Goal: Task Accomplishment & Management: Use online tool/utility

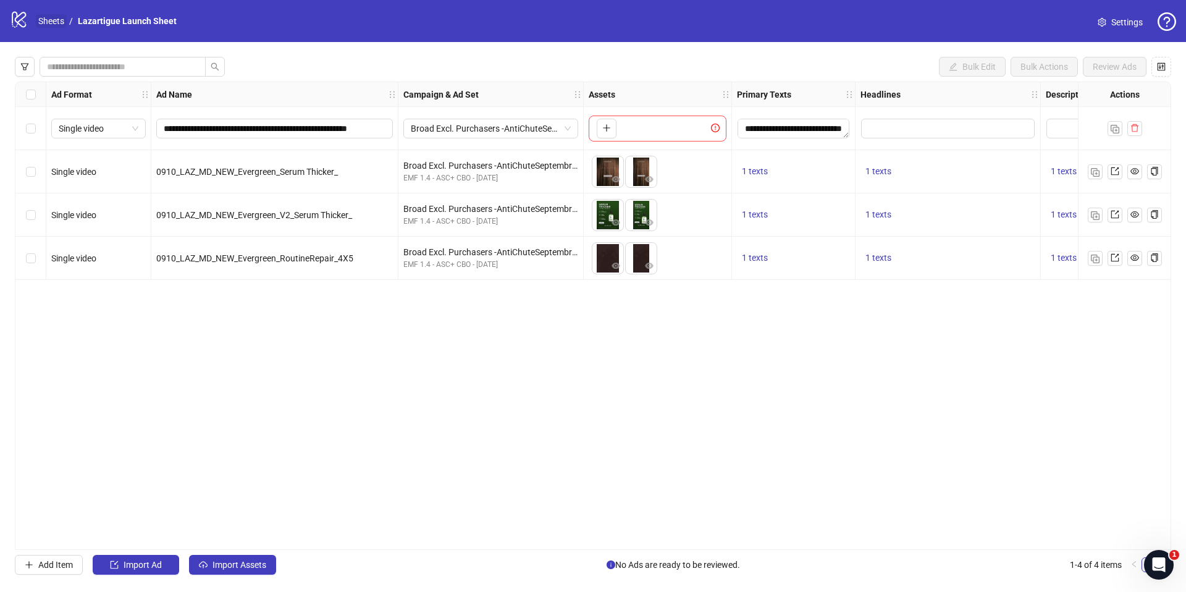
click at [41, 20] on link "Sheets" at bounding box center [51, 21] width 31 height 14
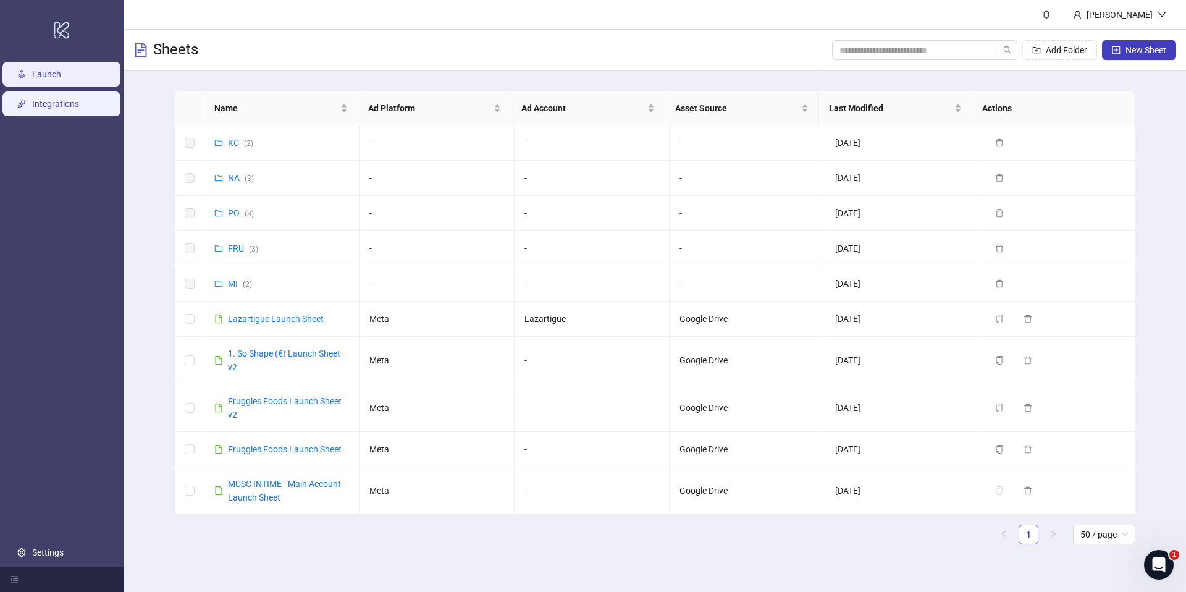
click at [40, 104] on link "Integrations" at bounding box center [55, 104] width 47 height 10
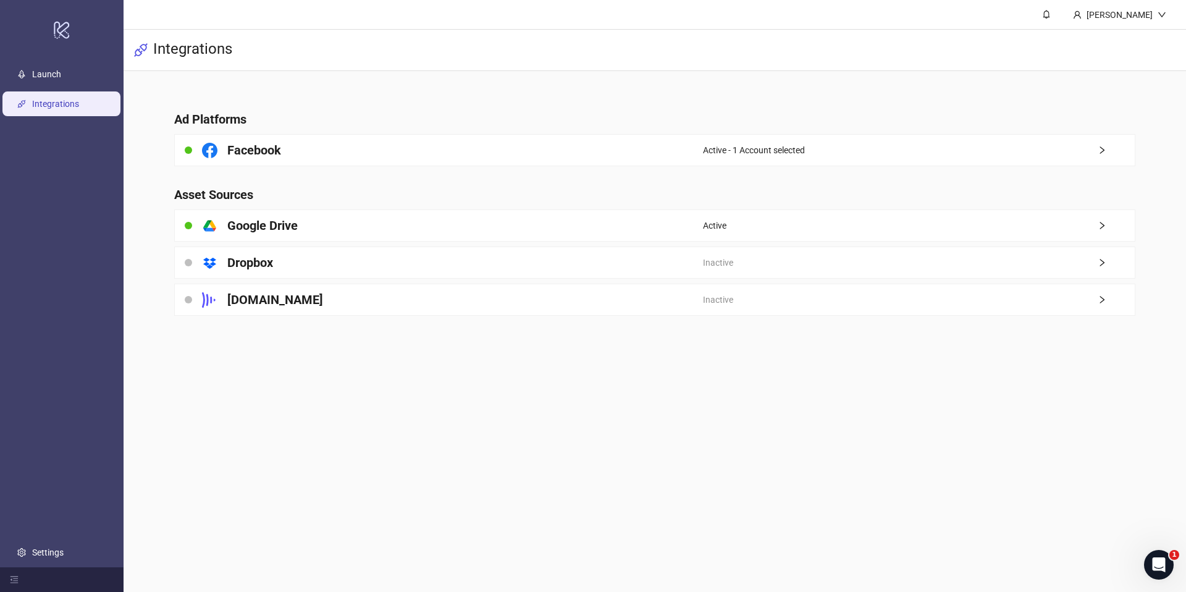
click at [689, 170] on main "Ad Platforms Facebook Active - 1 Account selected Asset Sources platform/google…" at bounding box center [654, 205] width 981 height 269
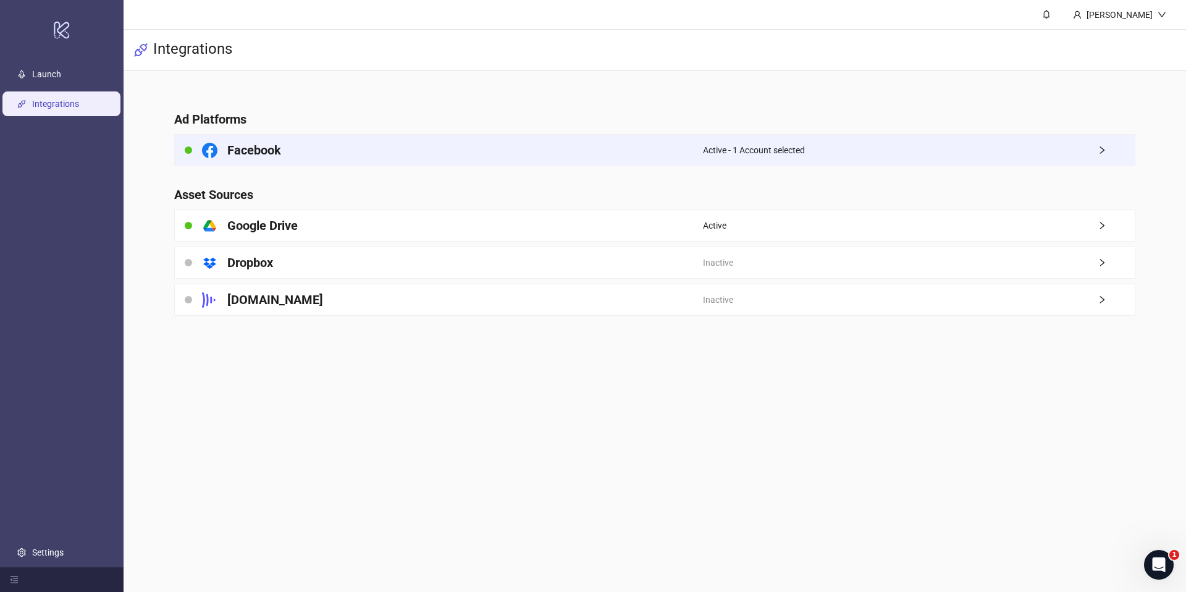
click at [701, 148] on div "Facebook" at bounding box center [439, 150] width 528 height 31
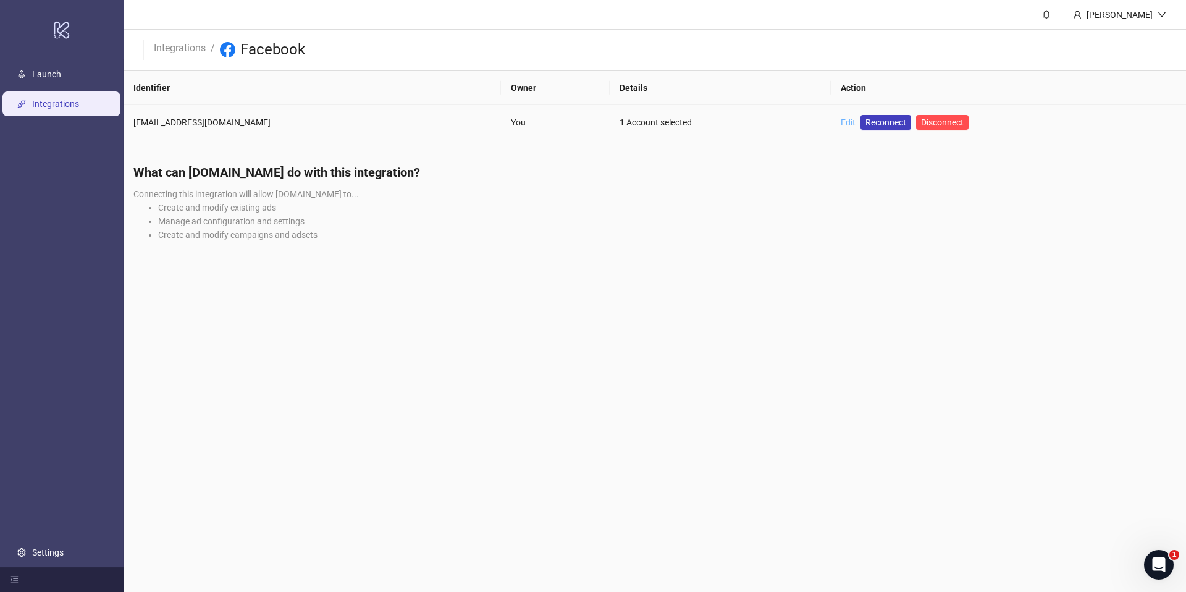
click at [841, 119] on link "Edit" at bounding box center [848, 122] width 15 height 10
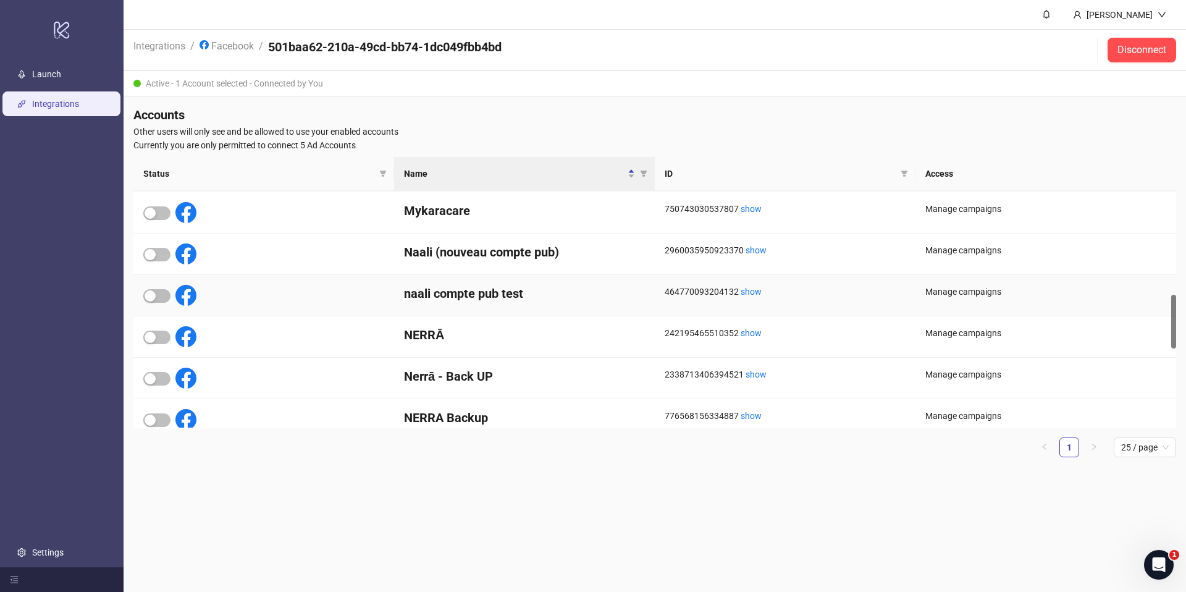
scroll to position [245, 0]
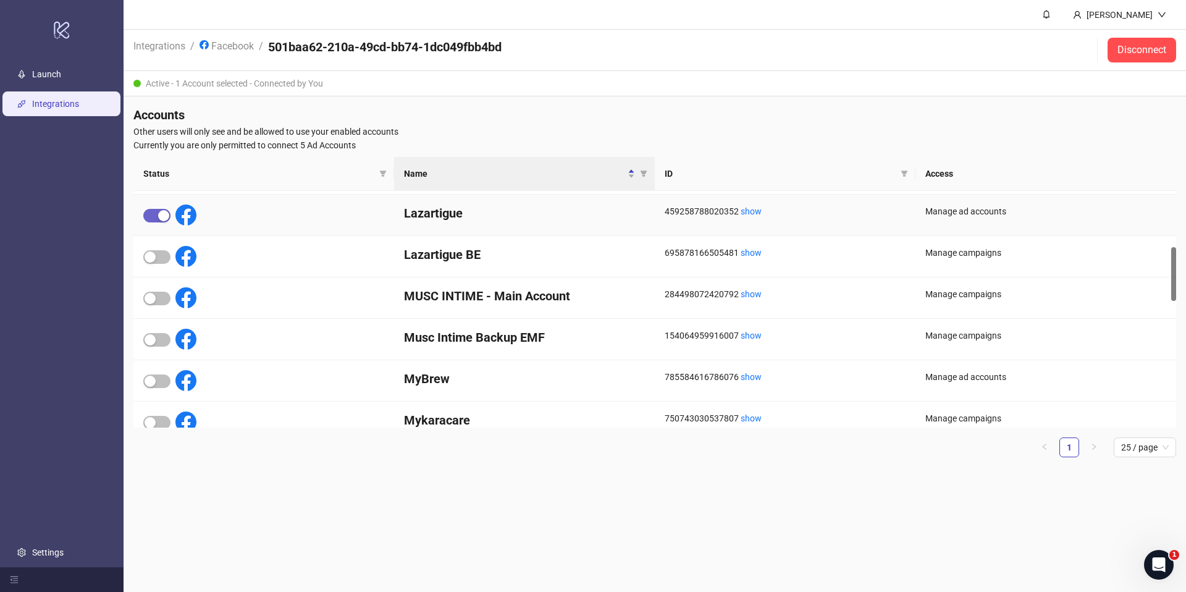
click at [159, 214] on div "button" at bounding box center [163, 215] width 11 height 11
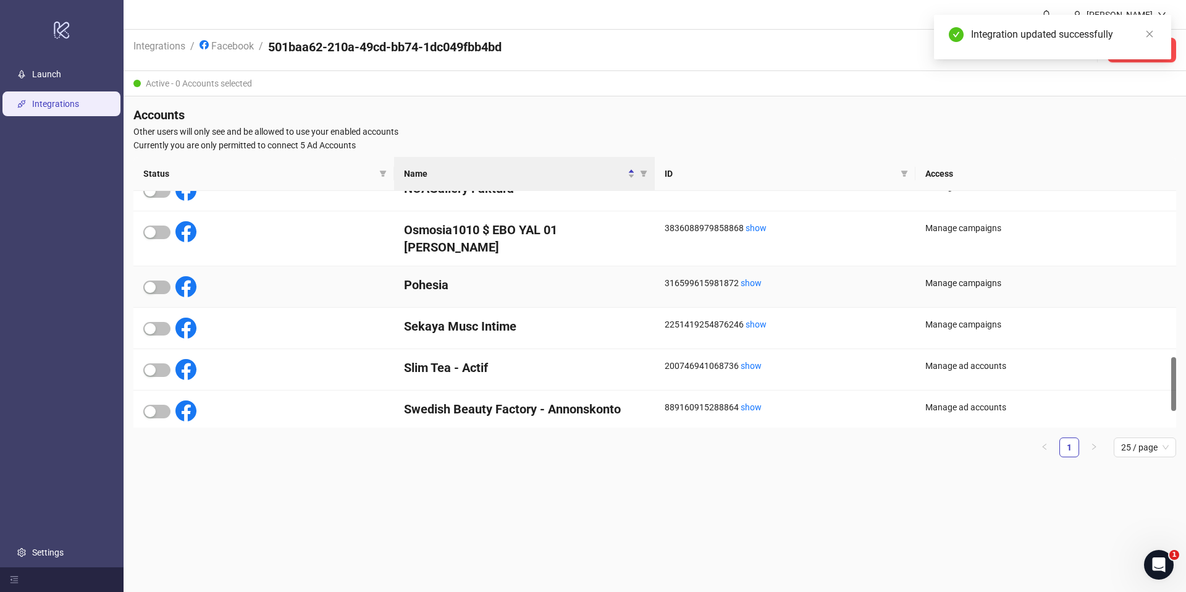
scroll to position [686, 0]
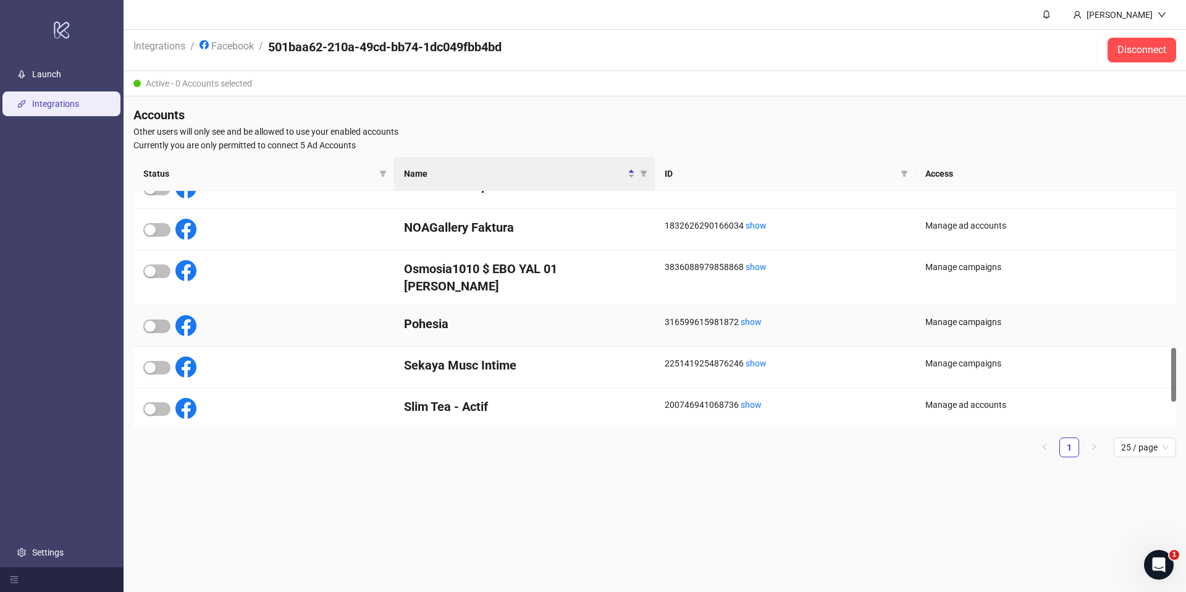
click at [161, 318] on div at bounding box center [156, 325] width 27 height 14
click at [159, 319] on span "button" at bounding box center [156, 326] width 27 height 14
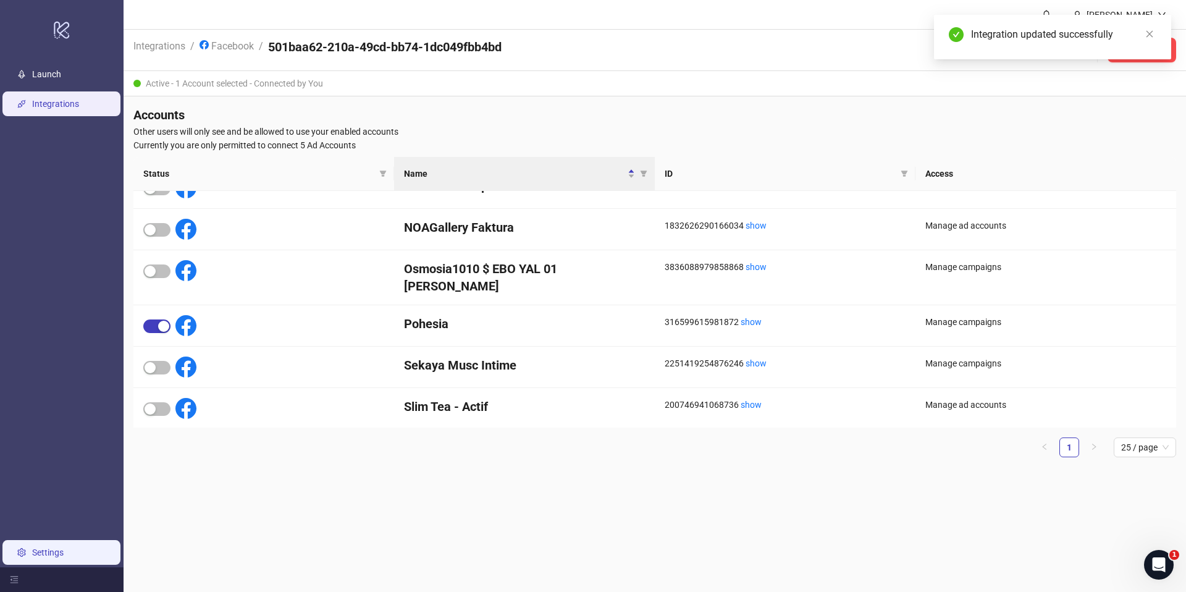
click at [48, 547] on link "Settings" at bounding box center [48, 552] width 32 height 10
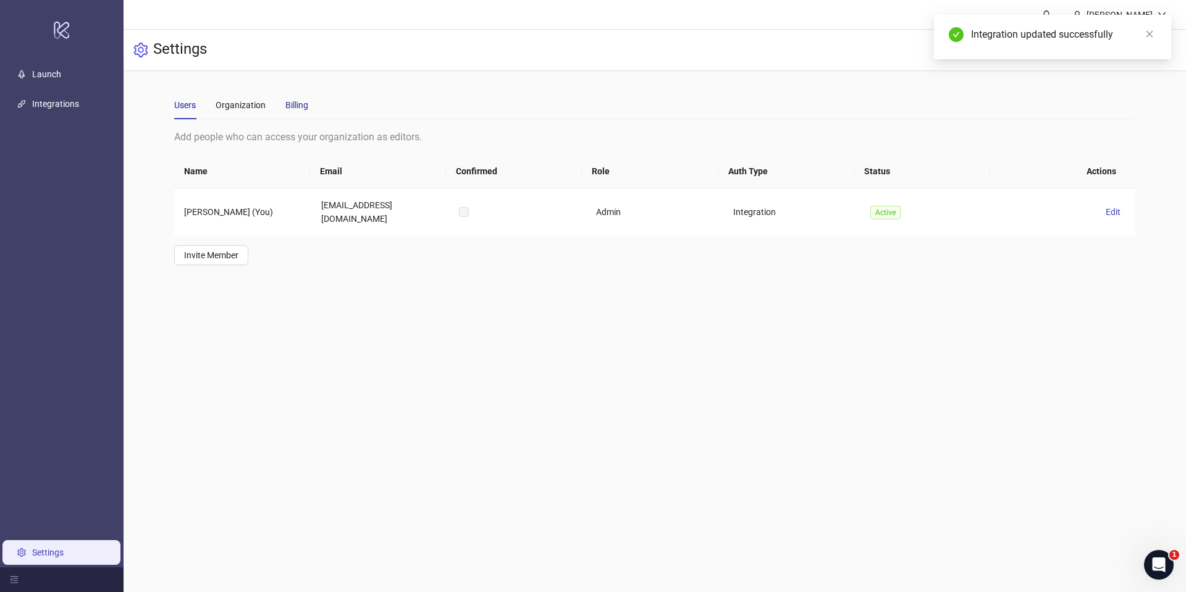
click at [292, 104] on div "Billing" at bounding box center [296, 105] width 23 height 14
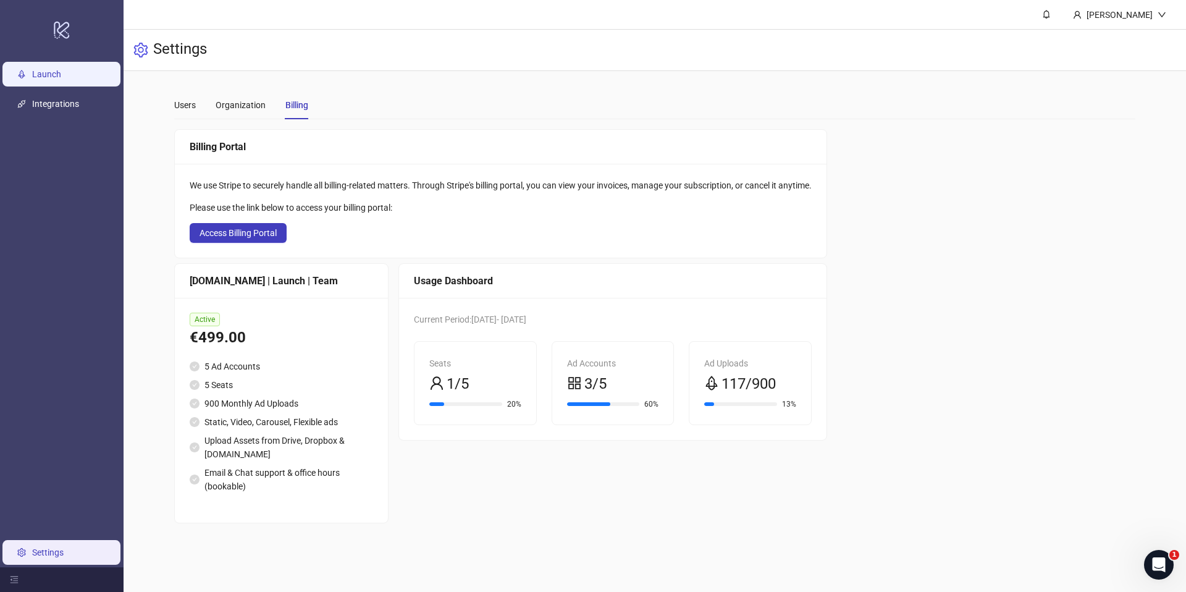
click at [32, 77] on link "Launch" at bounding box center [46, 74] width 29 height 10
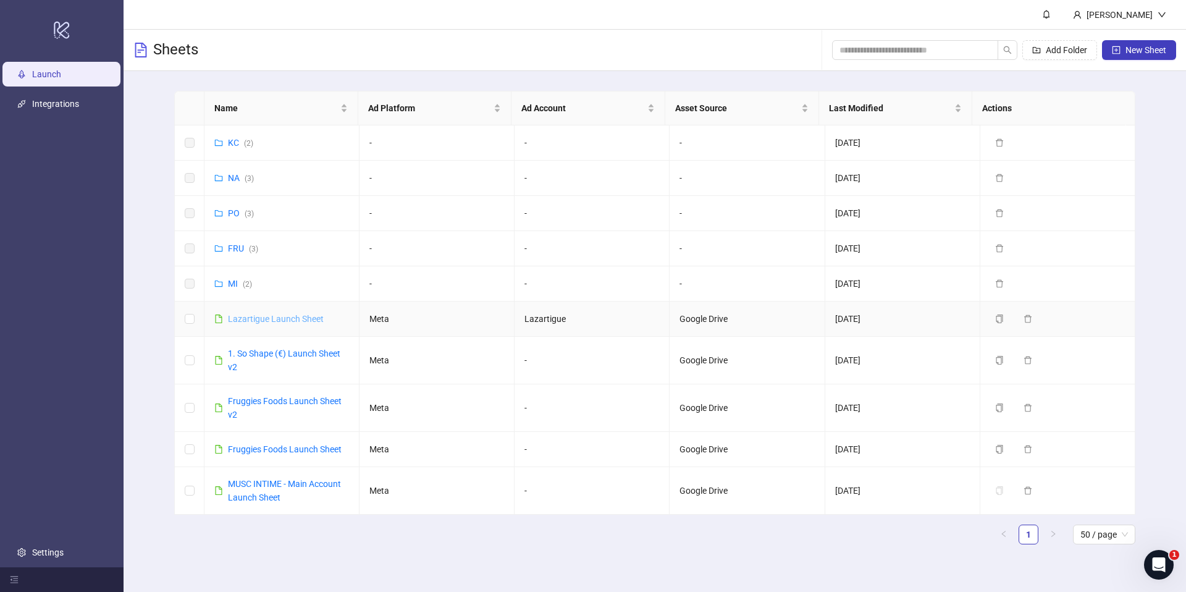
click at [279, 318] on link "Lazartigue Launch Sheet" at bounding box center [276, 319] width 96 height 10
click at [238, 216] on link "PO ( 3 )" at bounding box center [241, 213] width 26 height 10
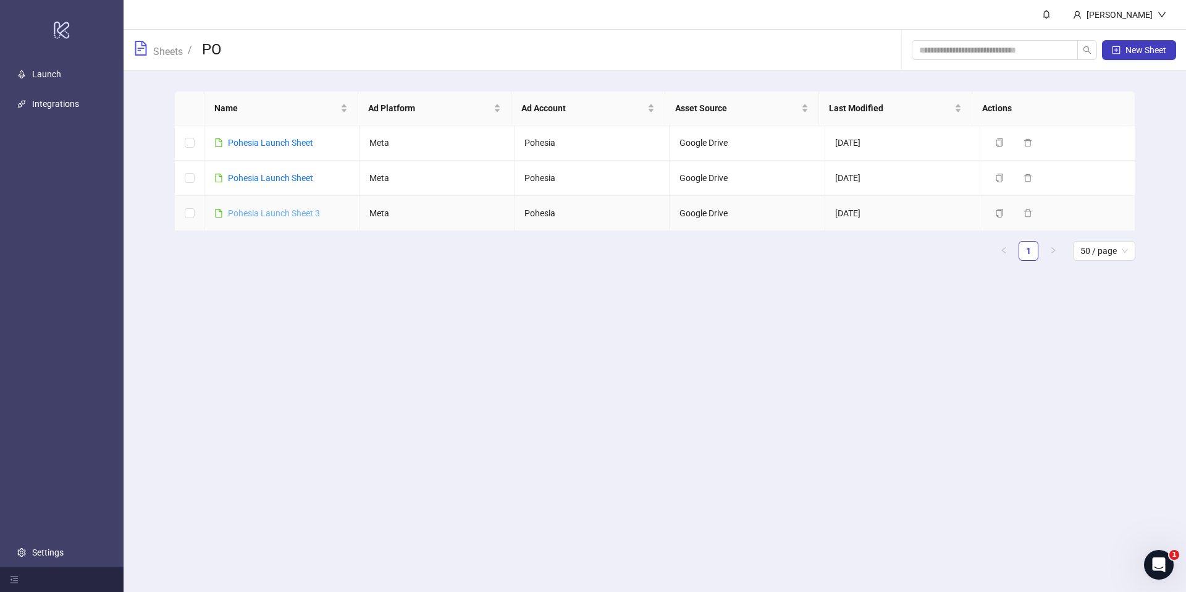
click at [293, 214] on link "Pohesia Launch Sheet 3" at bounding box center [274, 213] width 92 height 10
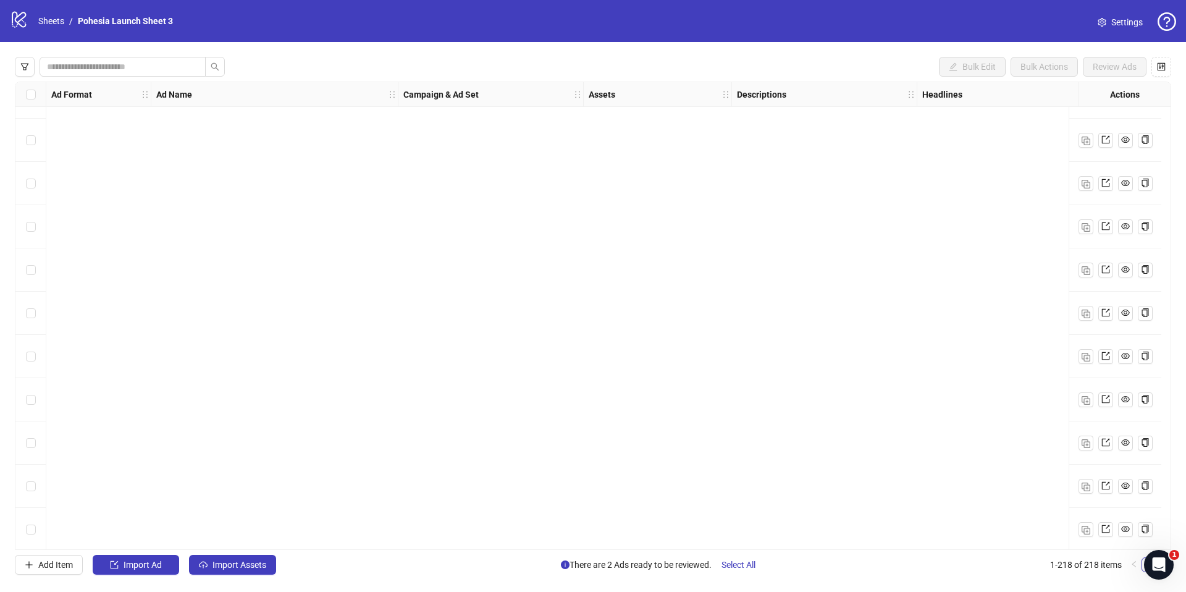
scroll to position [8990, 0]
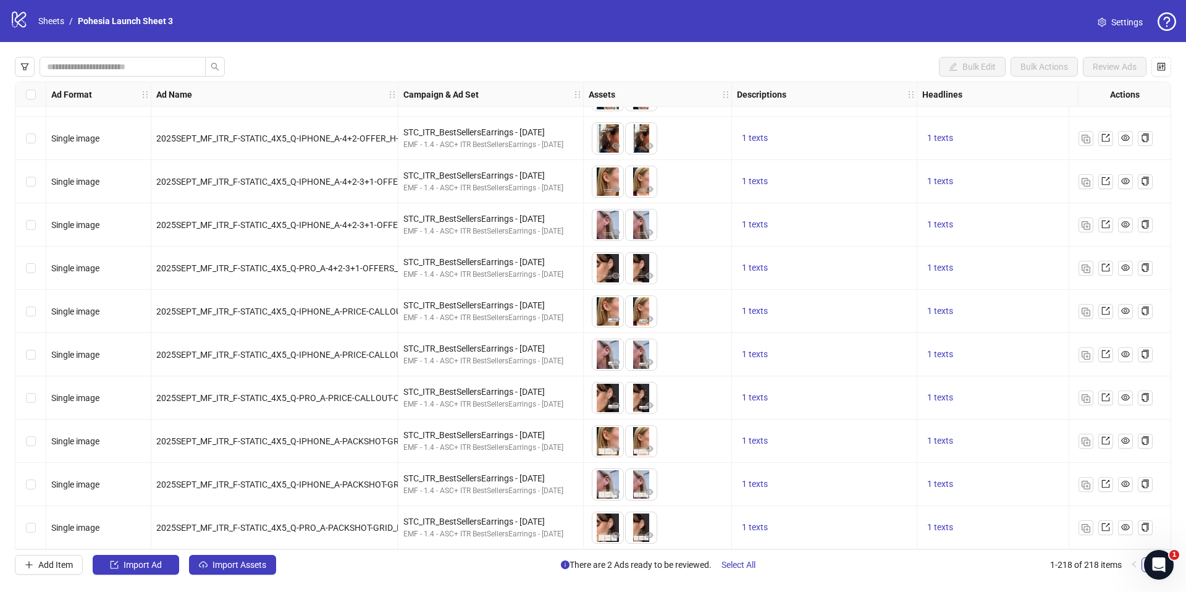
click at [835, 43] on div "Bulk Edit Bulk Actions Review Ads Ad Format Ad Name Campaign & Ad Set Assets De…" at bounding box center [593, 315] width 1186 height 547
drag, startPoint x: 258, startPoint y: 567, endPoint x: 369, endPoint y: 76, distance: 503.7
click at [258, 567] on span "Import Assets" at bounding box center [240, 565] width 54 height 10
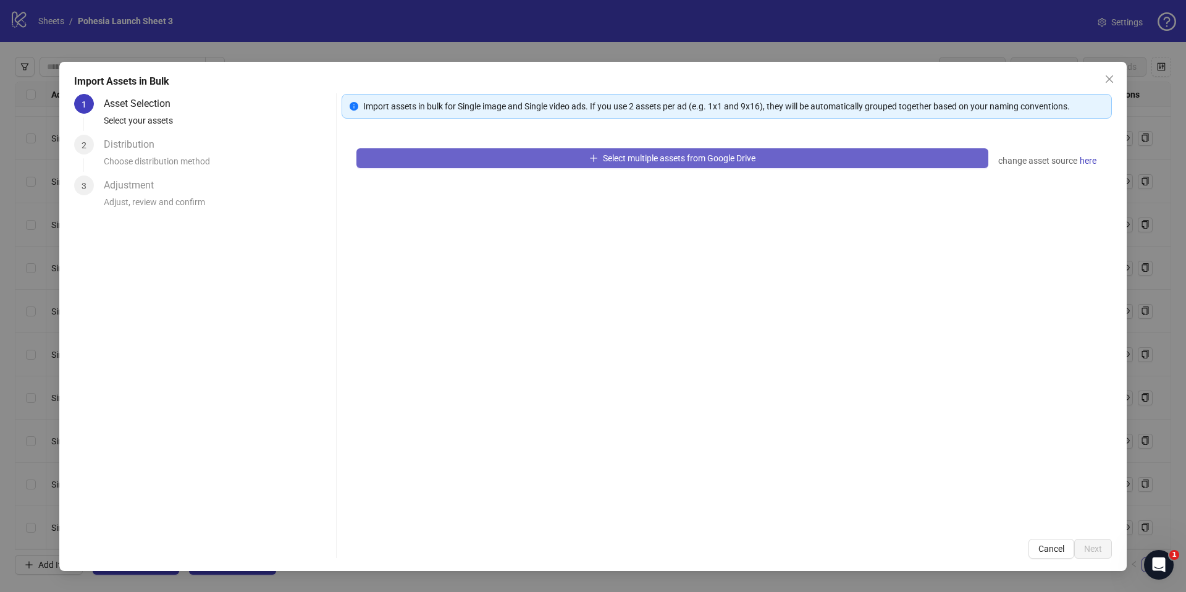
click at [512, 160] on button "Select multiple assets from Google Drive" at bounding box center [672, 158] width 632 height 20
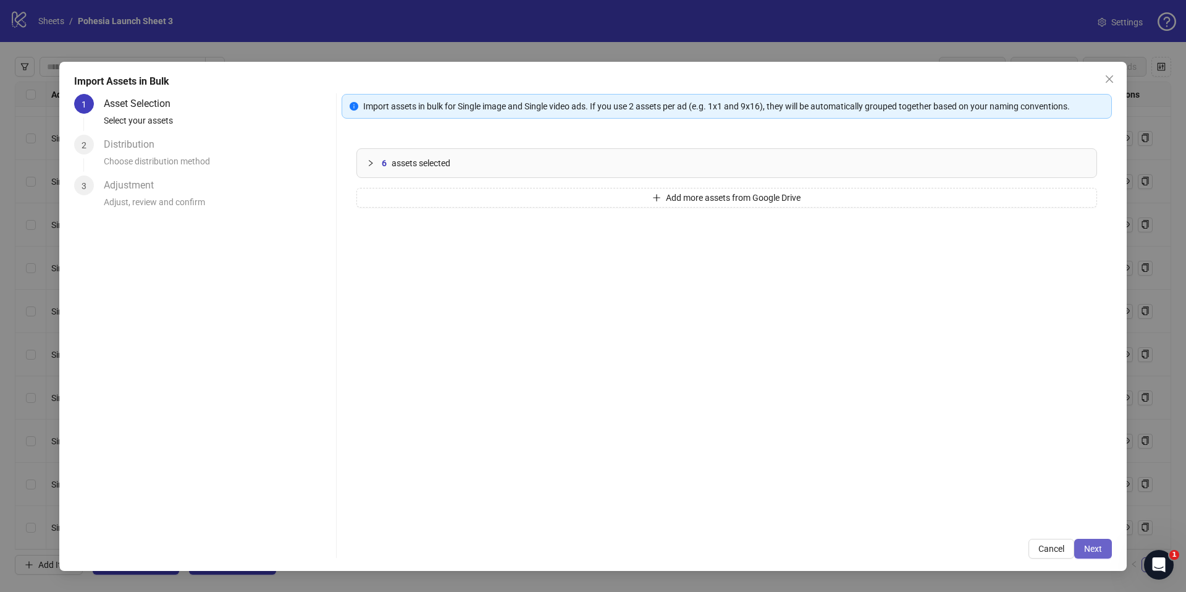
click at [1095, 542] on button "Next" at bounding box center [1093, 549] width 38 height 20
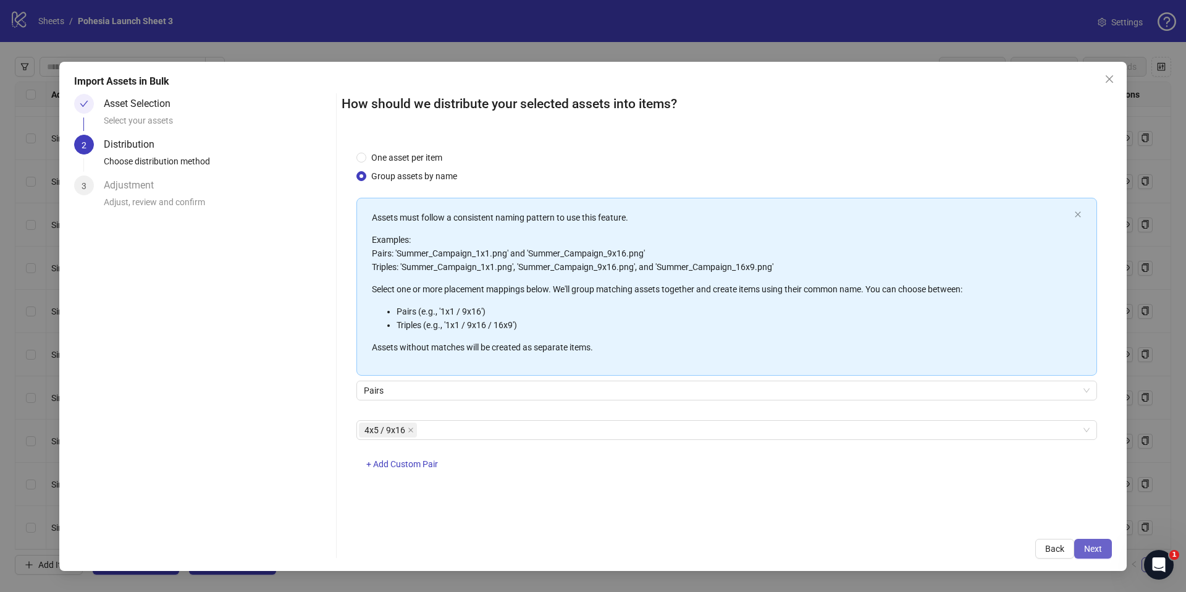
click at [1106, 544] on button "Next" at bounding box center [1093, 549] width 38 height 20
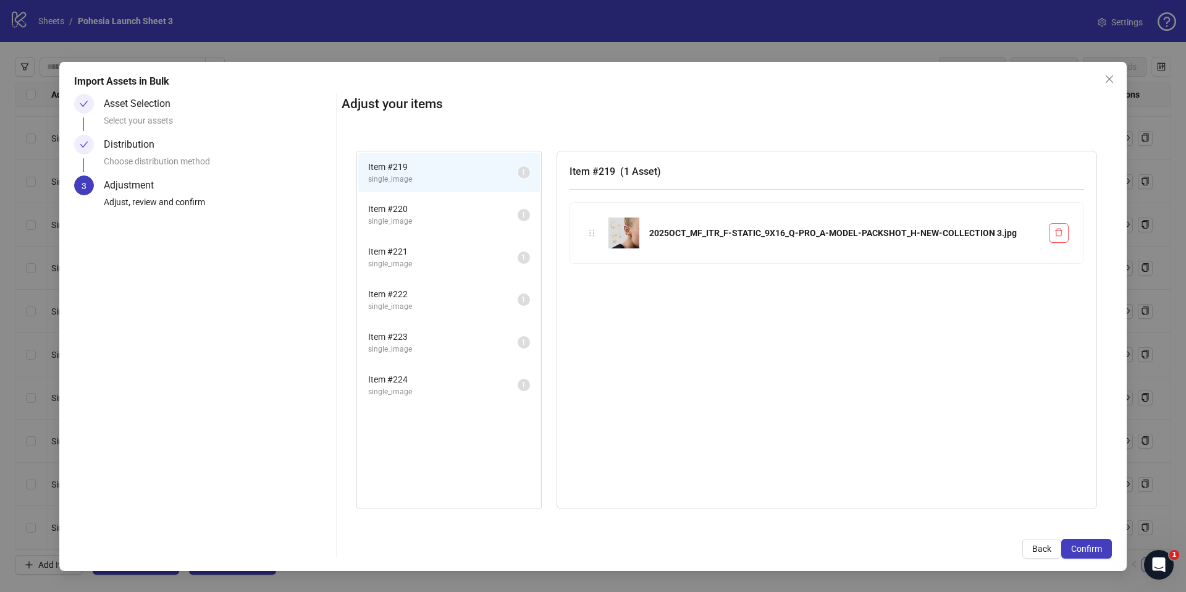
click at [417, 222] on span "single_image" at bounding box center [443, 222] width 150 height 12
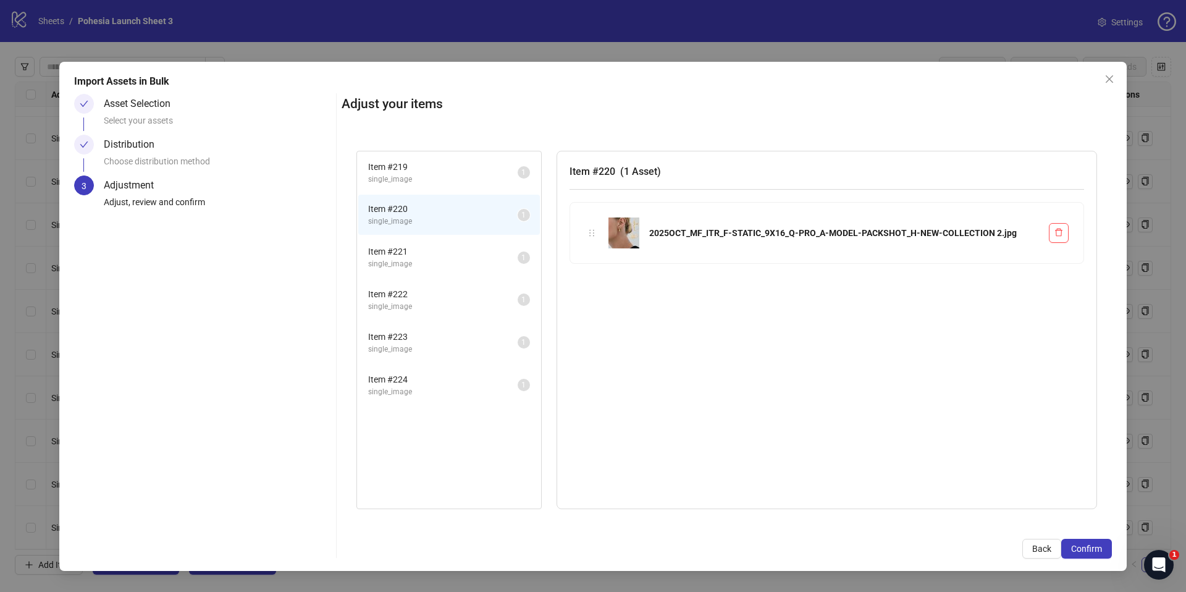
click at [426, 260] on span "single_image" at bounding box center [443, 264] width 150 height 12
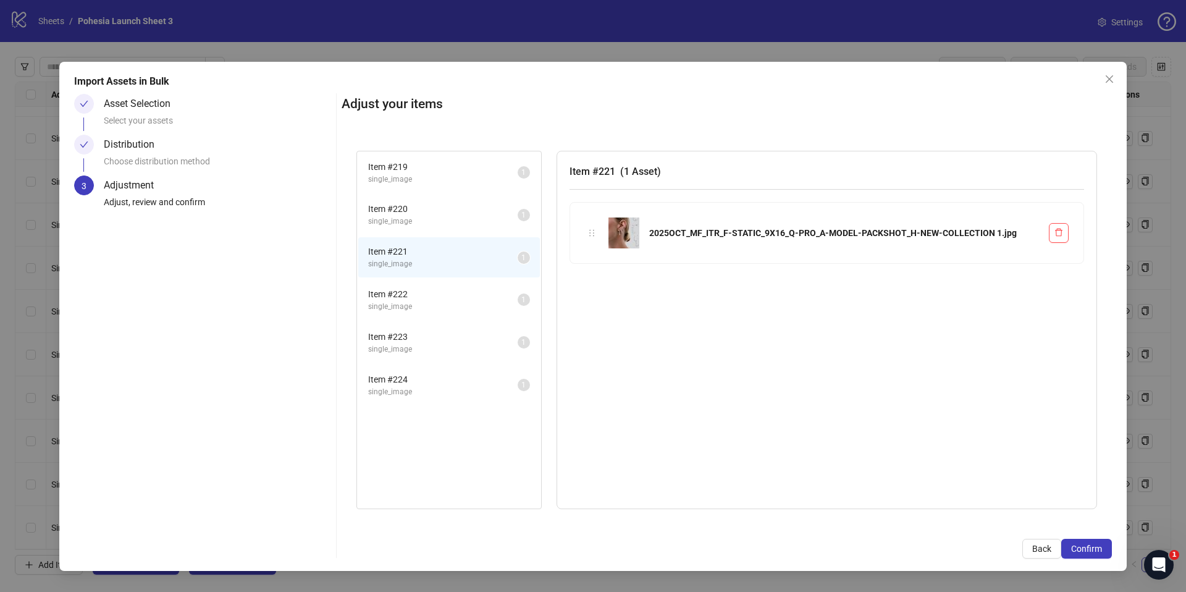
click at [431, 314] on li "Item # 222 single_image 1" at bounding box center [449, 300] width 182 height 40
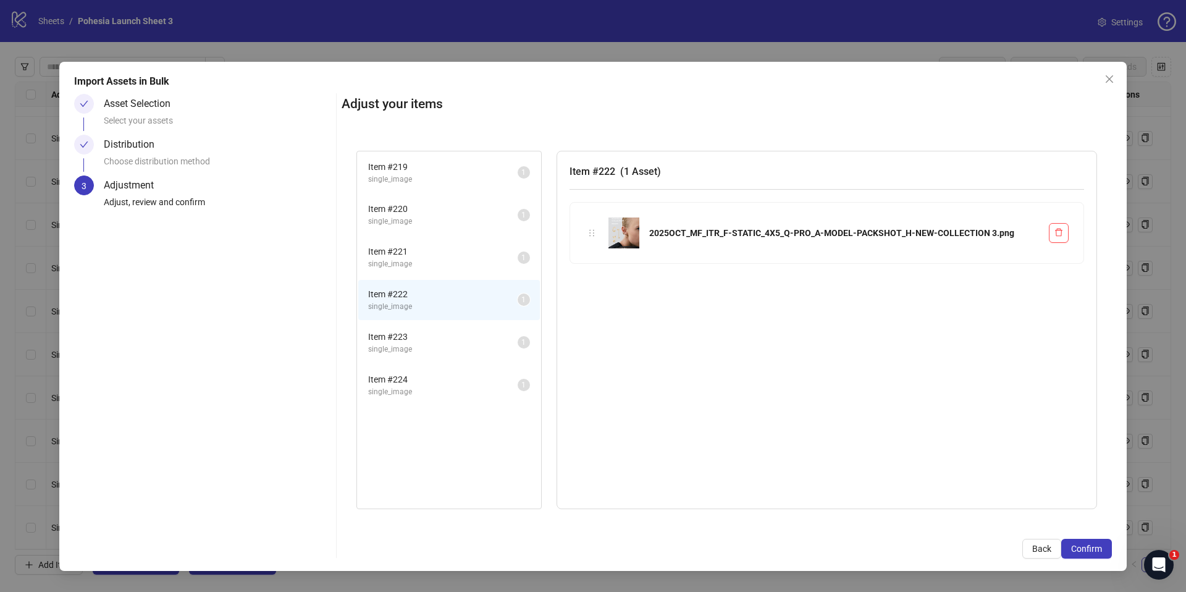
click at [427, 348] on span "single_image" at bounding box center [443, 349] width 150 height 12
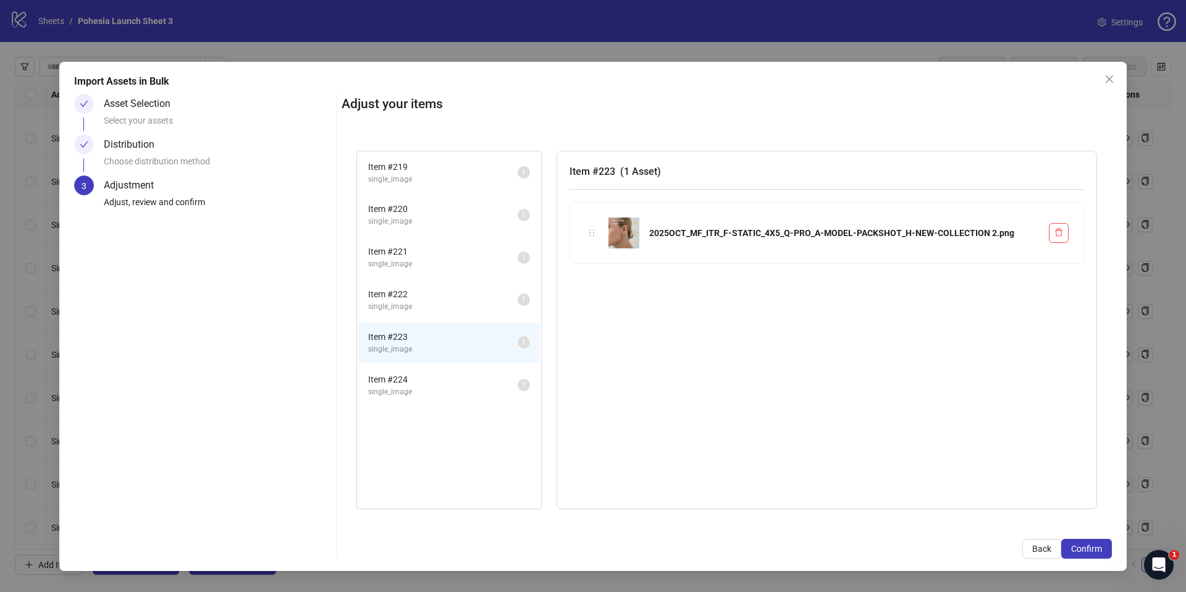
click at [425, 387] on span "single_image" at bounding box center [443, 392] width 150 height 12
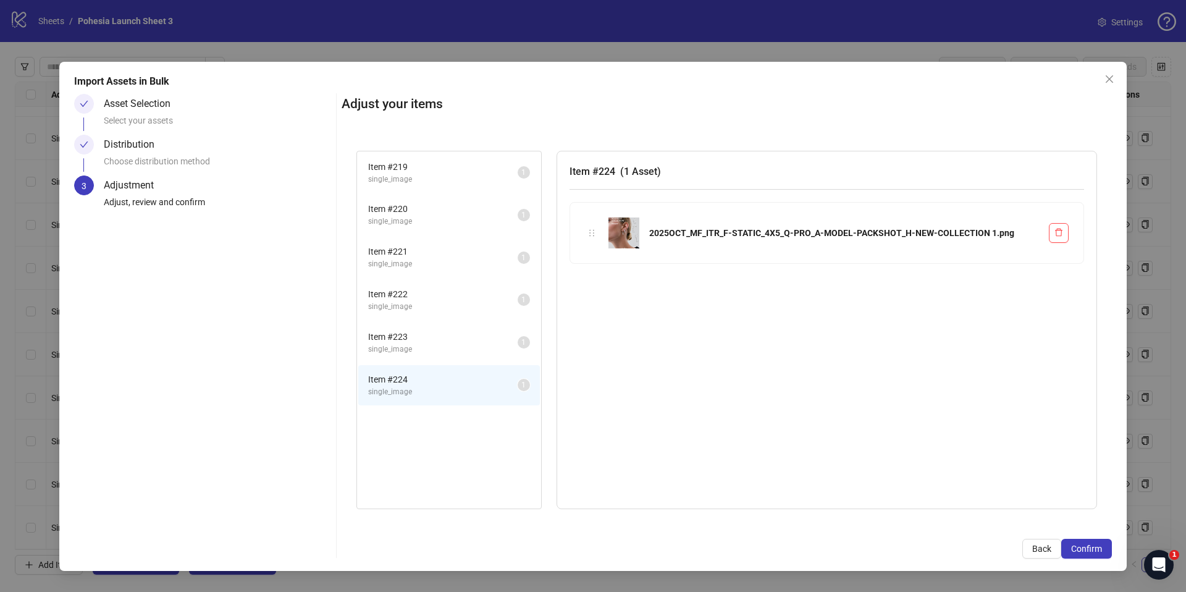
click at [410, 179] on span "single_image" at bounding box center [443, 180] width 150 height 12
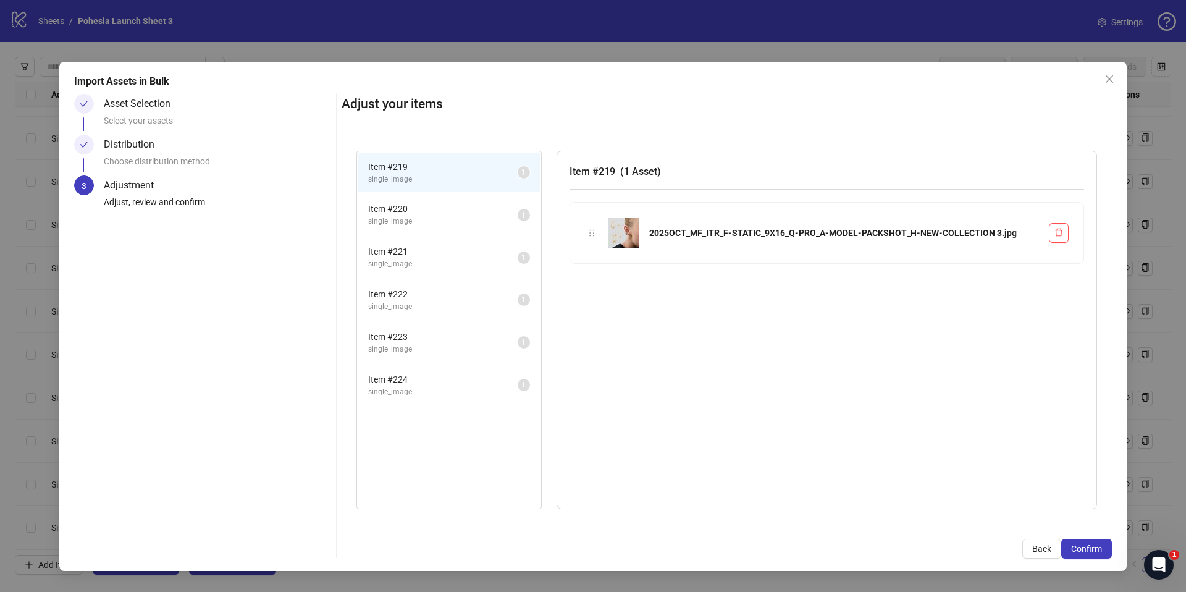
click at [423, 216] on span "single_image" at bounding box center [443, 222] width 150 height 12
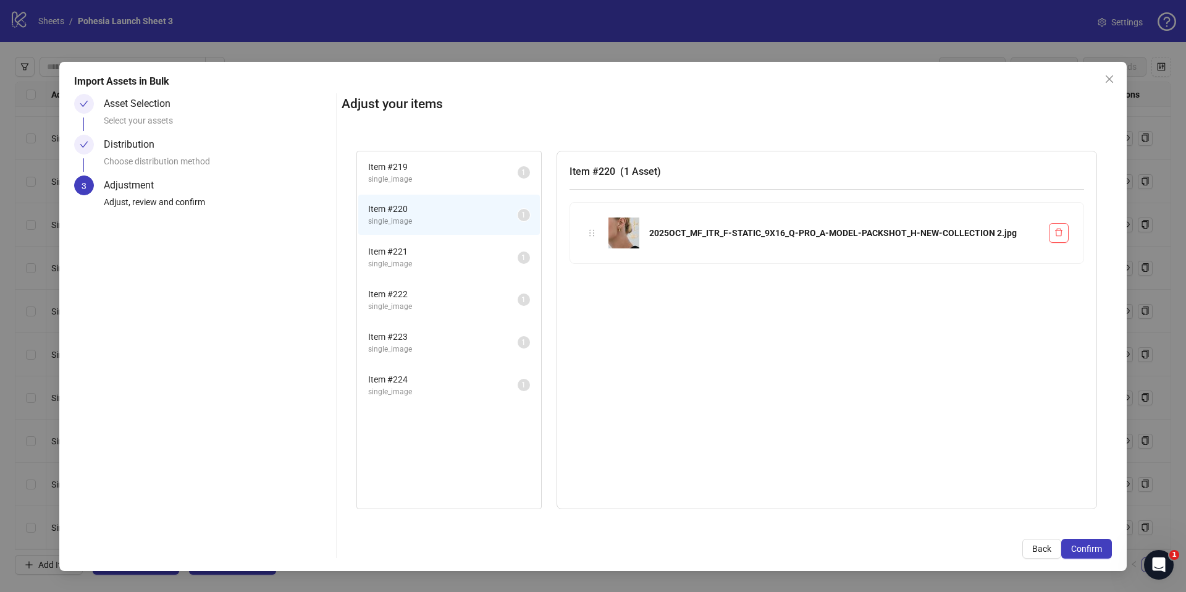
click at [431, 257] on span "Item # 221" at bounding box center [443, 252] width 150 height 14
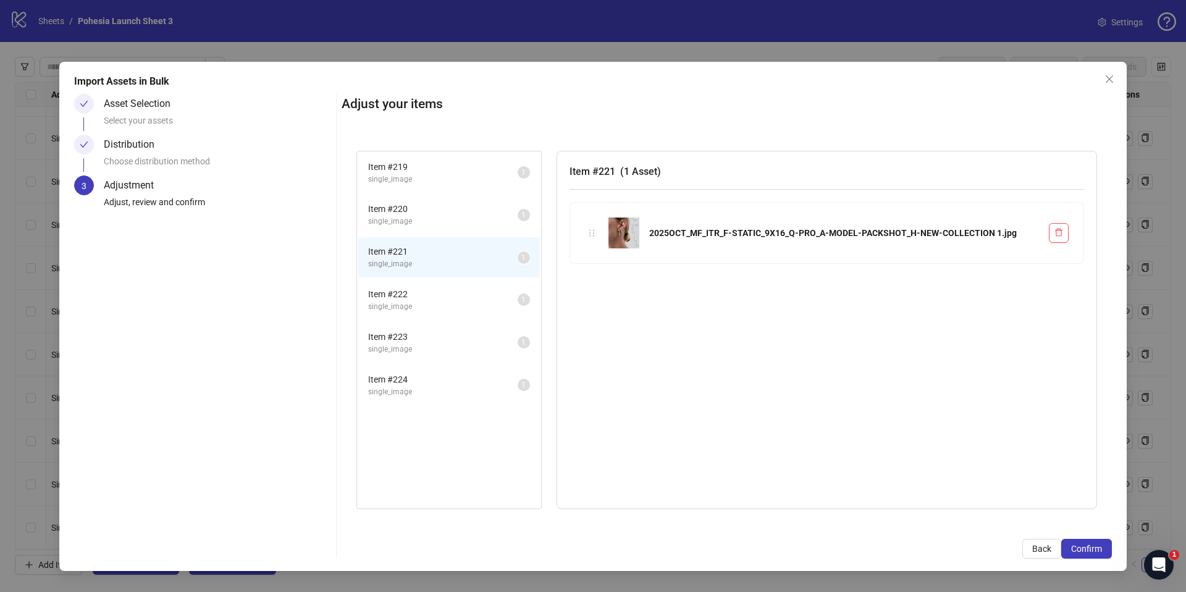
click at [416, 213] on span "Item # 220" at bounding box center [443, 209] width 150 height 14
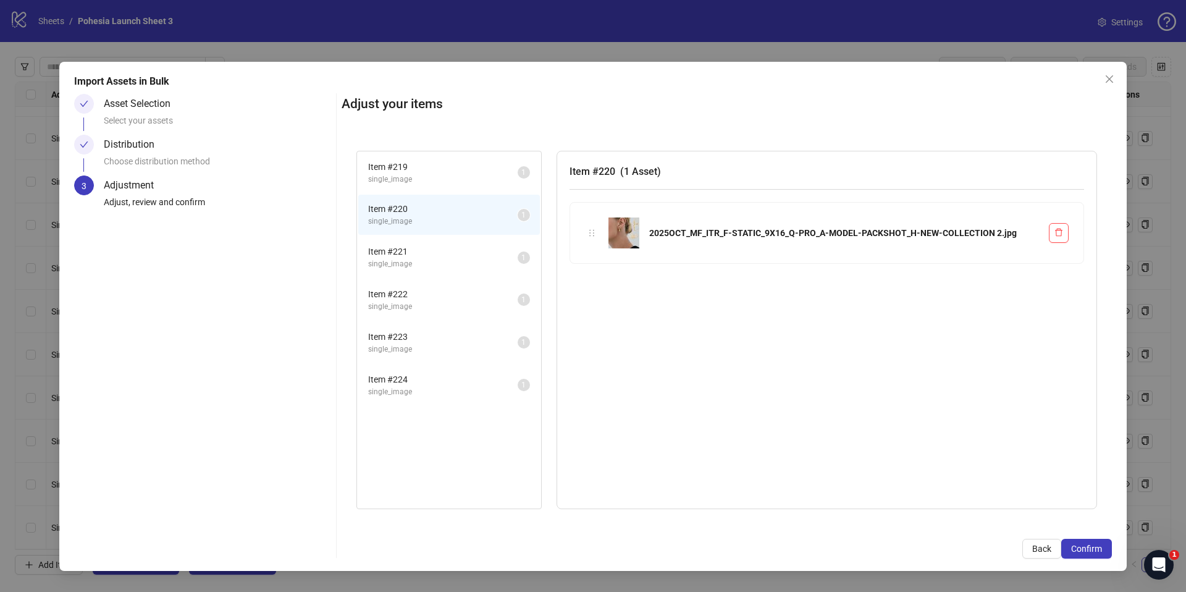
click at [400, 161] on span "Item # 219" at bounding box center [443, 167] width 150 height 14
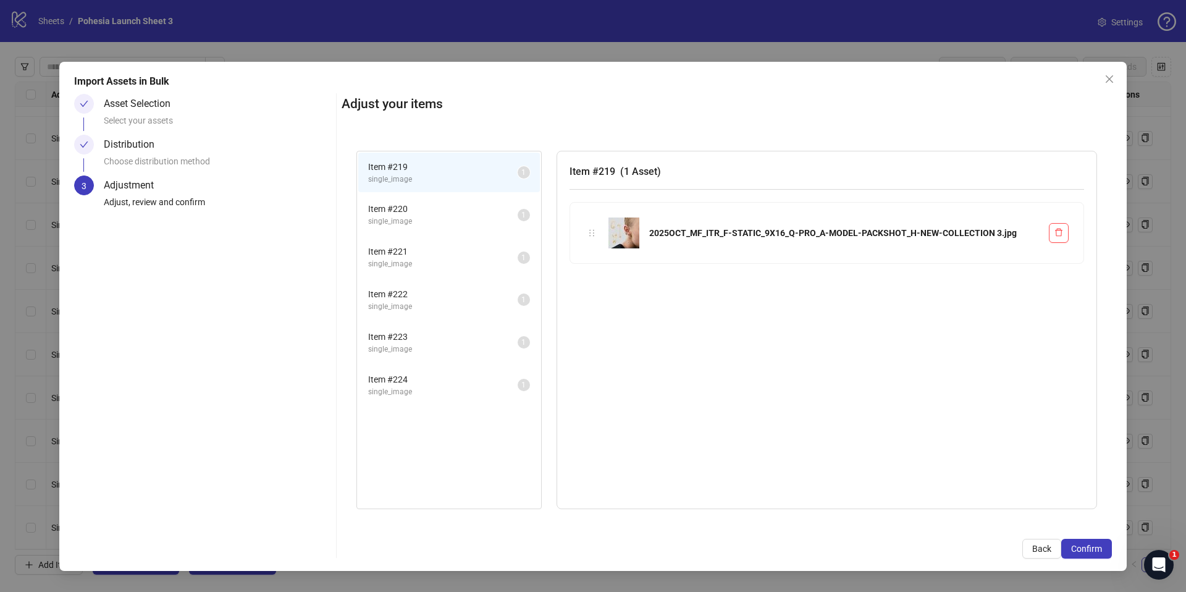
click at [429, 311] on span "single_image" at bounding box center [443, 307] width 150 height 12
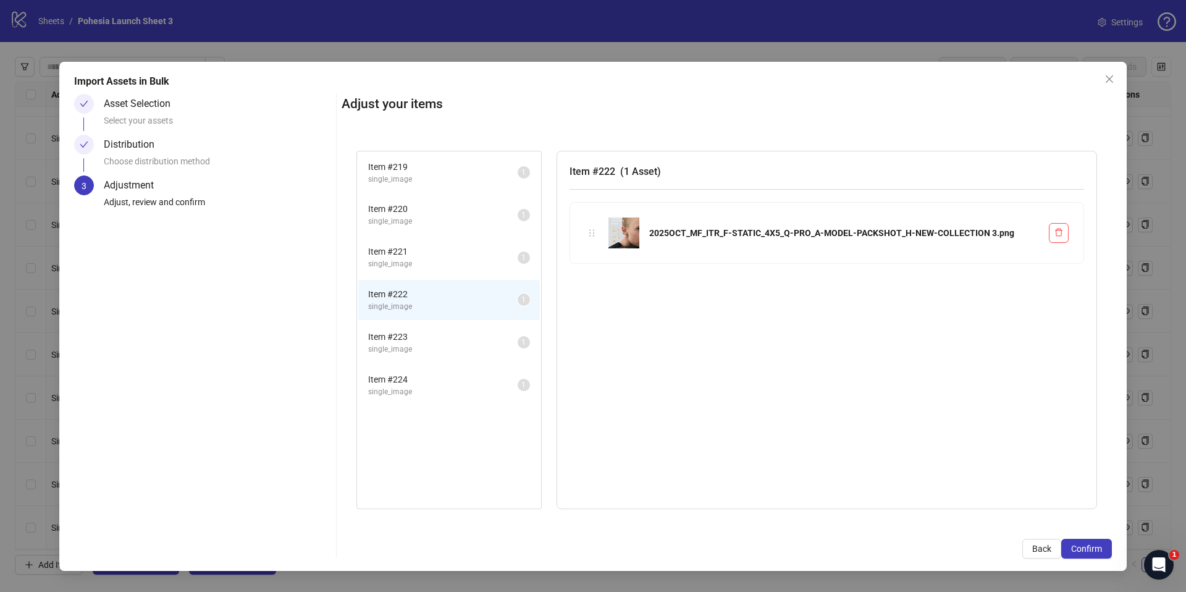
click at [431, 335] on span "Item # 223" at bounding box center [443, 337] width 150 height 14
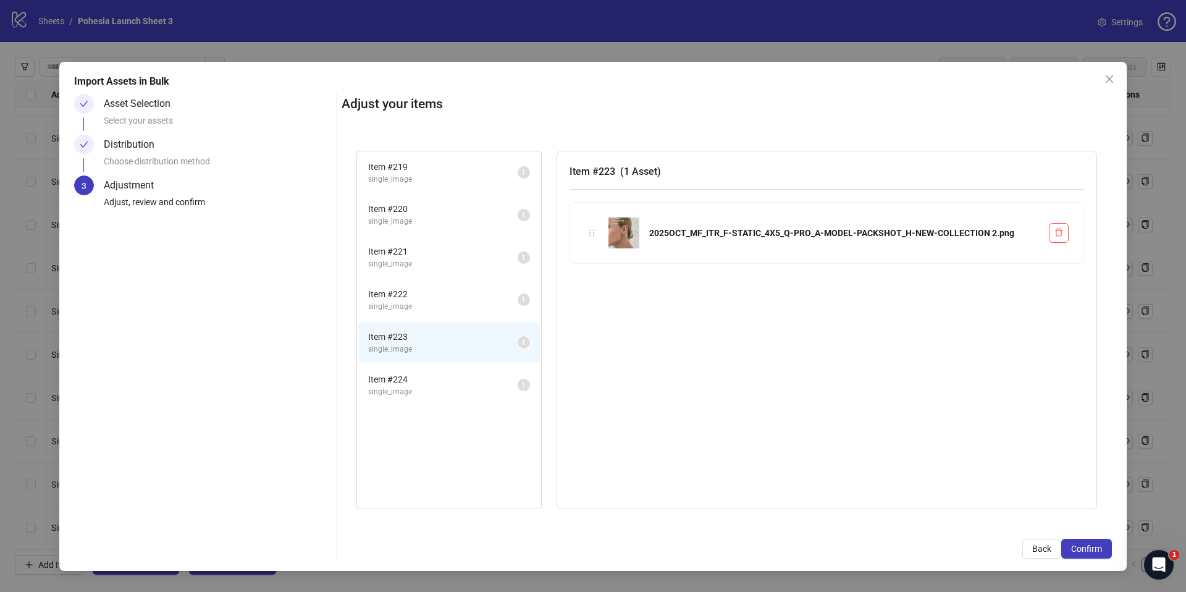
click at [437, 368] on li "Item # 224 single_image 1" at bounding box center [449, 385] width 182 height 40
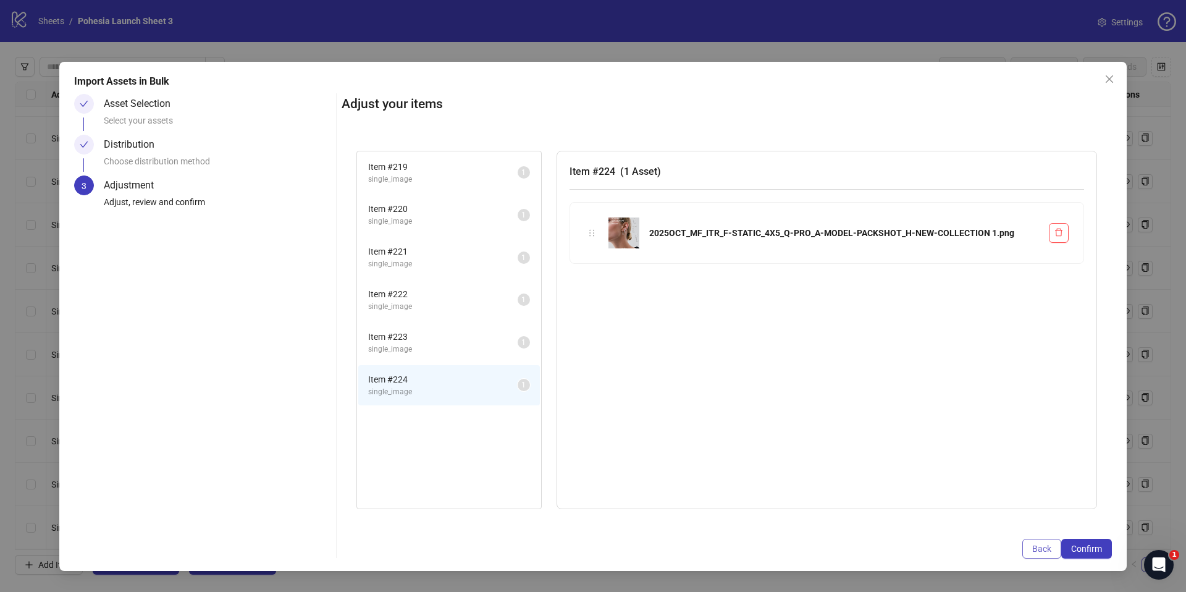
click at [1029, 549] on button "Back" at bounding box center [1041, 549] width 39 height 20
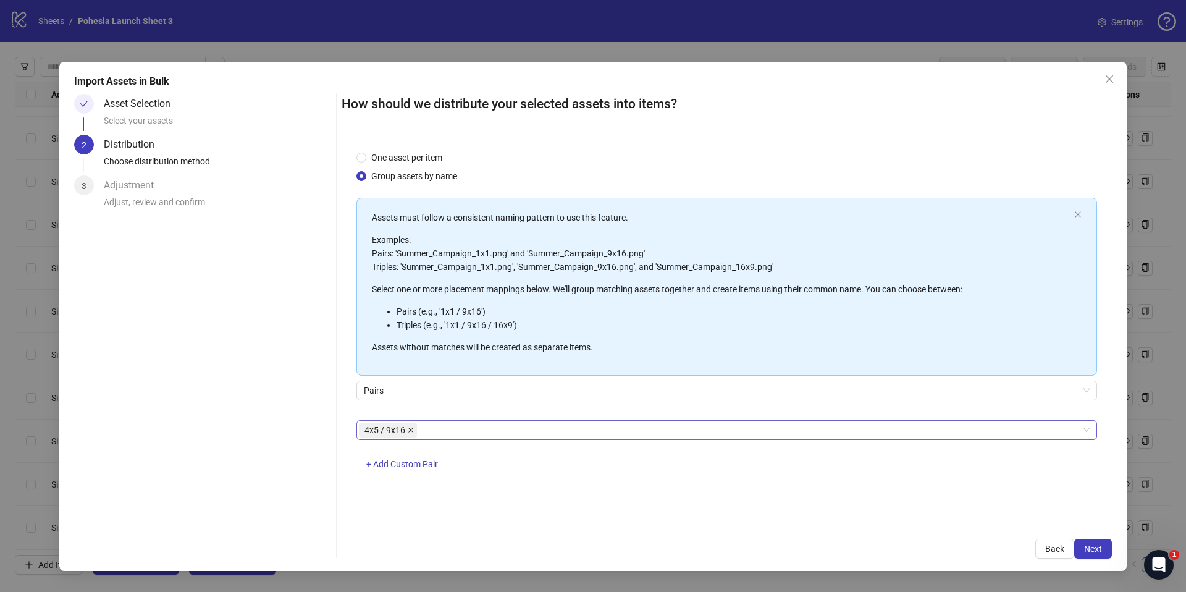
click at [413, 433] on span at bounding box center [411, 430] width 6 height 14
click at [420, 434] on div at bounding box center [720, 429] width 723 height 17
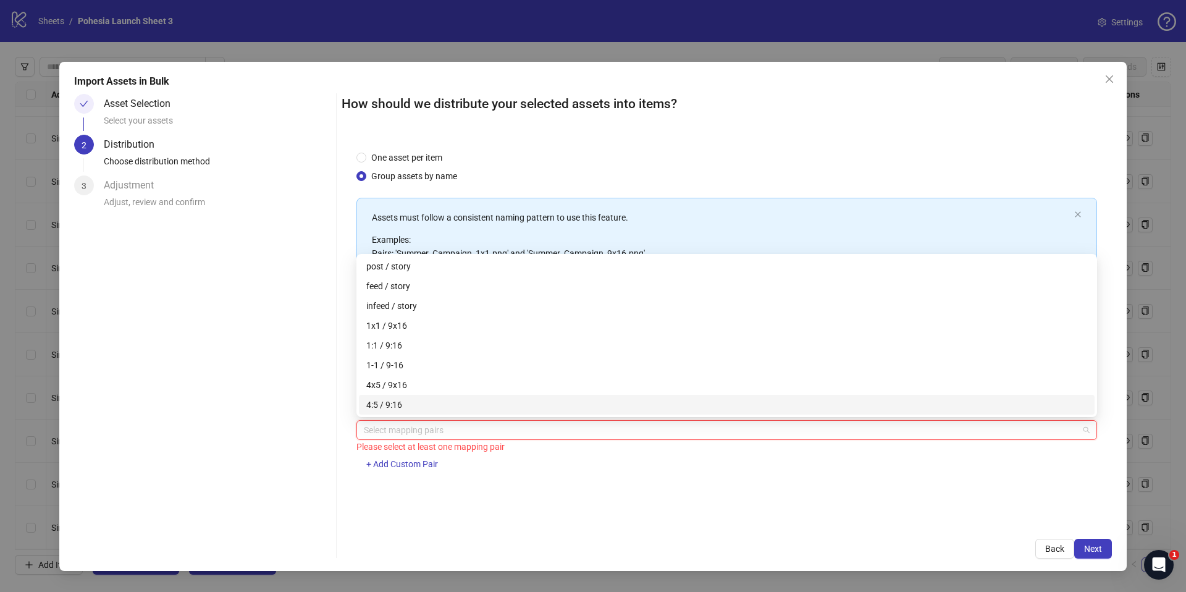
click at [1034, 531] on div "How should we distribute your selected assets into items? One asset per item Gr…" at bounding box center [727, 326] width 770 height 465
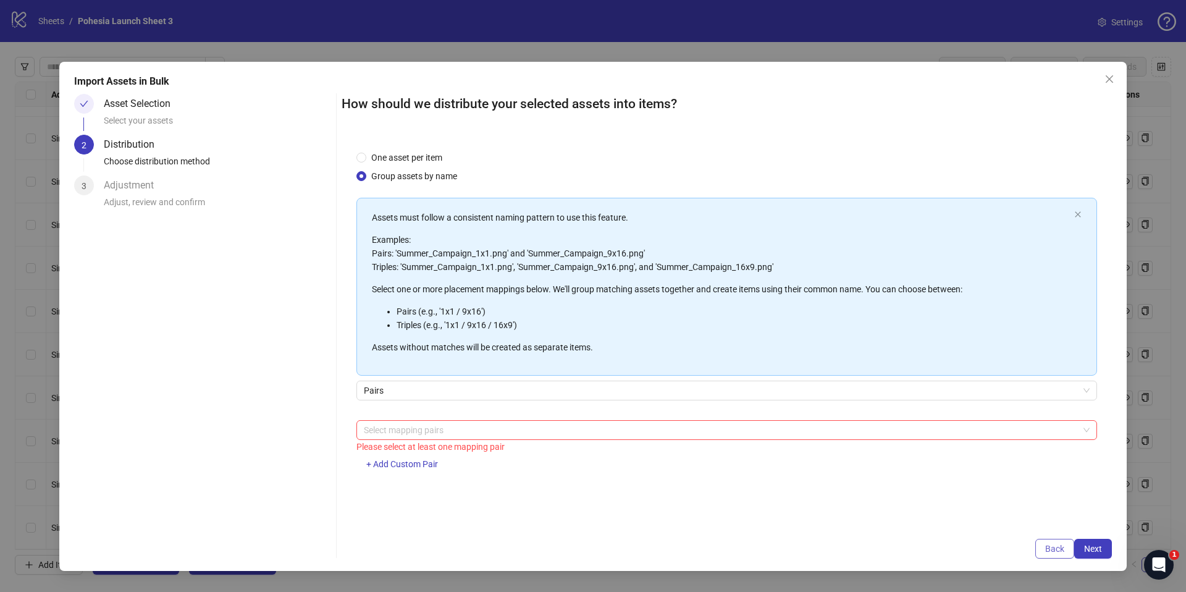
click at [1050, 545] on span "Back" at bounding box center [1054, 549] width 19 height 10
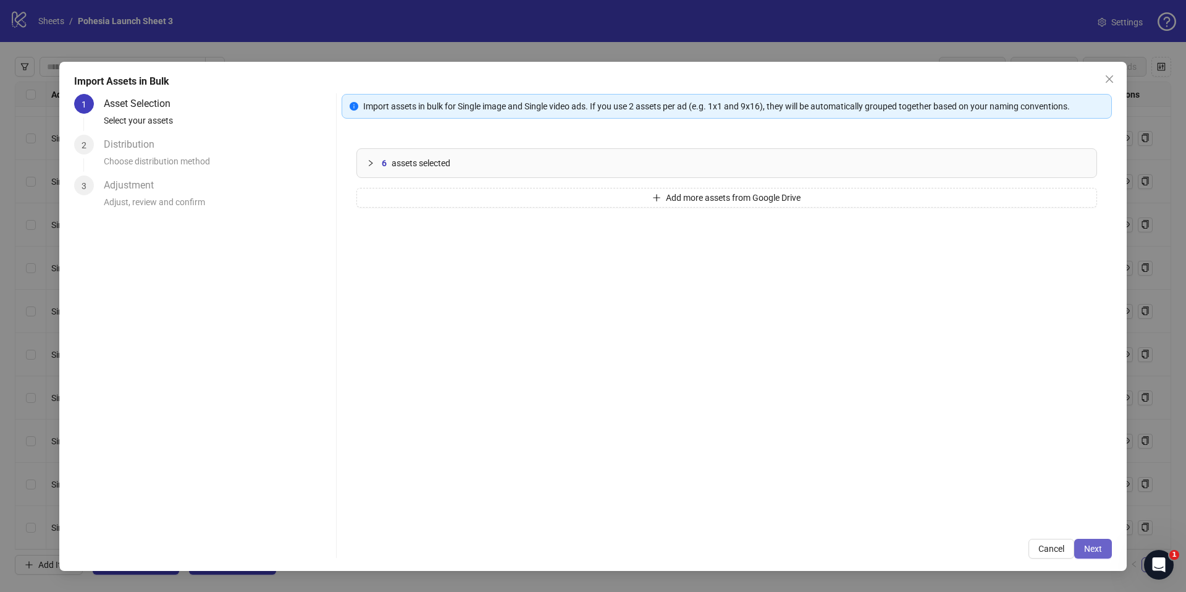
click at [1092, 541] on button "Next" at bounding box center [1093, 549] width 38 height 20
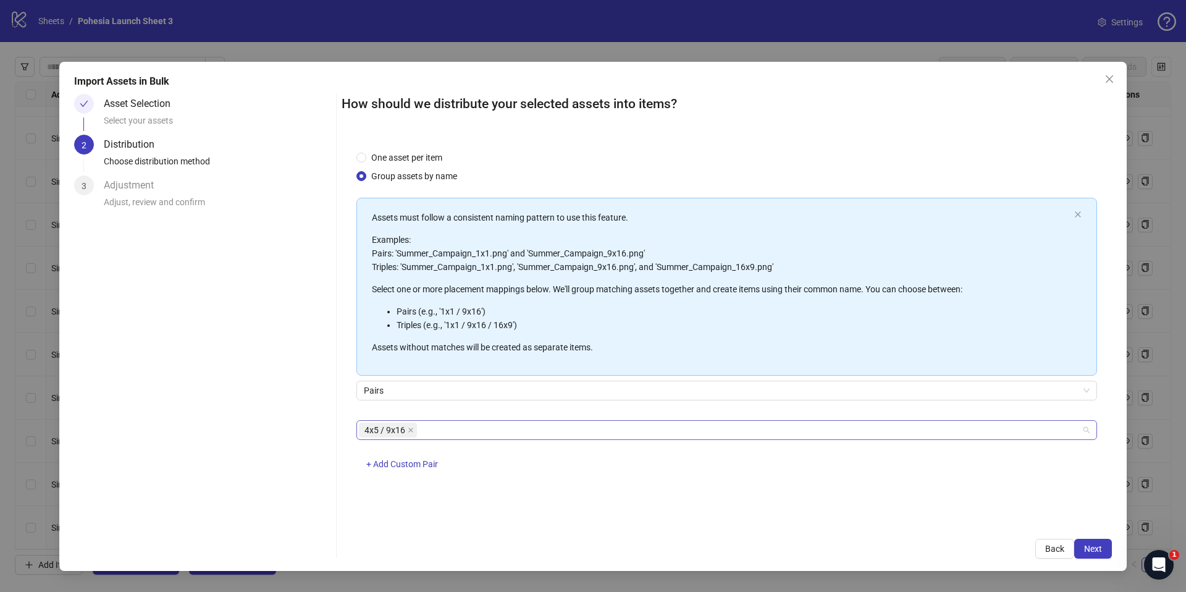
click at [406, 432] on span "4x5 / 9x16" at bounding box center [388, 430] width 58 height 15
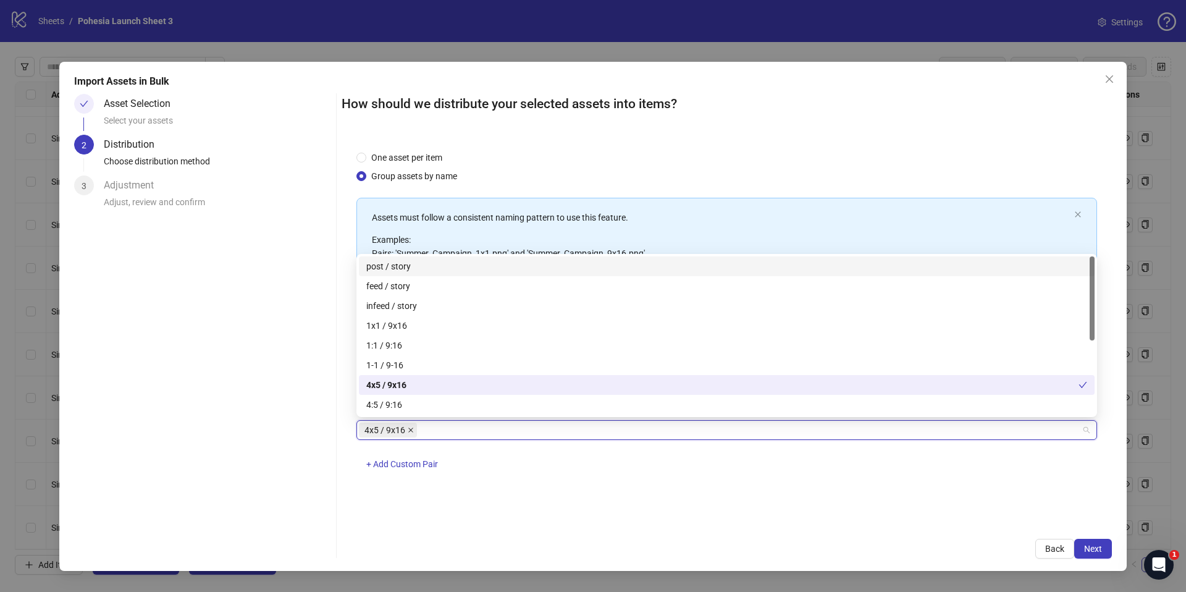
click at [410, 431] on icon "close" at bounding box center [411, 430] width 6 height 6
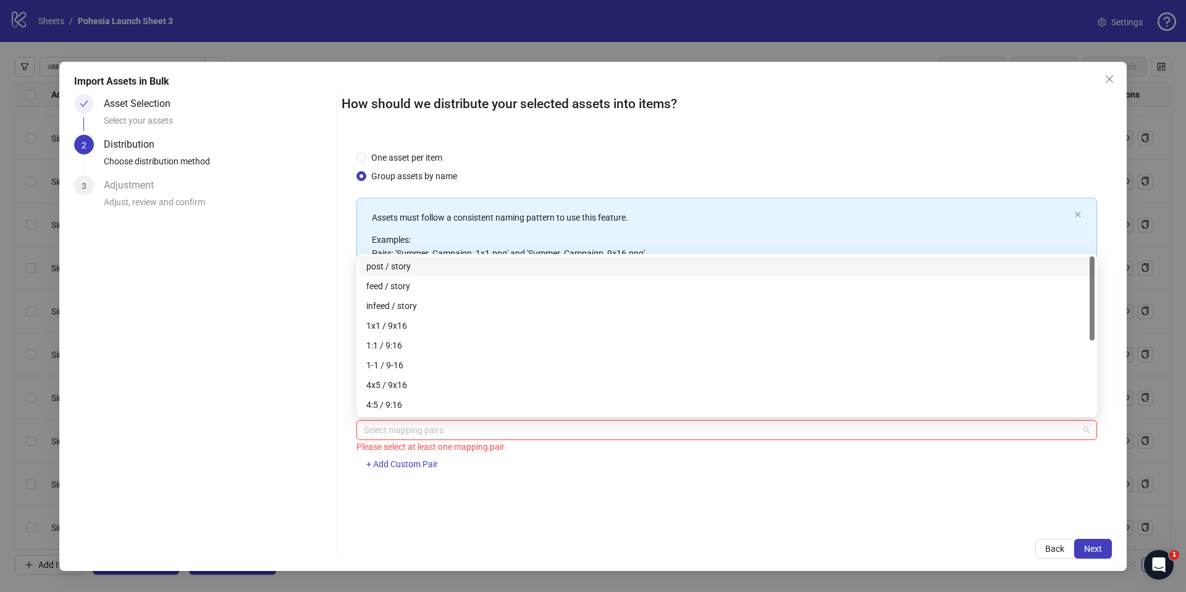
click at [410, 431] on div at bounding box center [720, 429] width 723 height 17
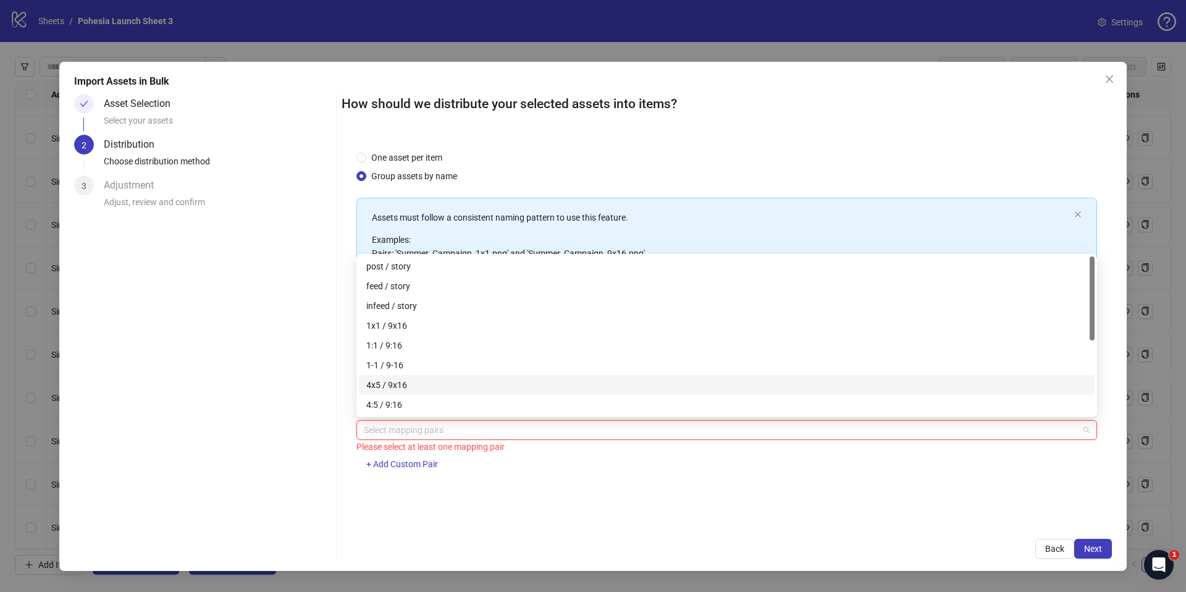
click at [409, 387] on div "4x5 / 9x16" at bounding box center [726, 385] width 721 height 14
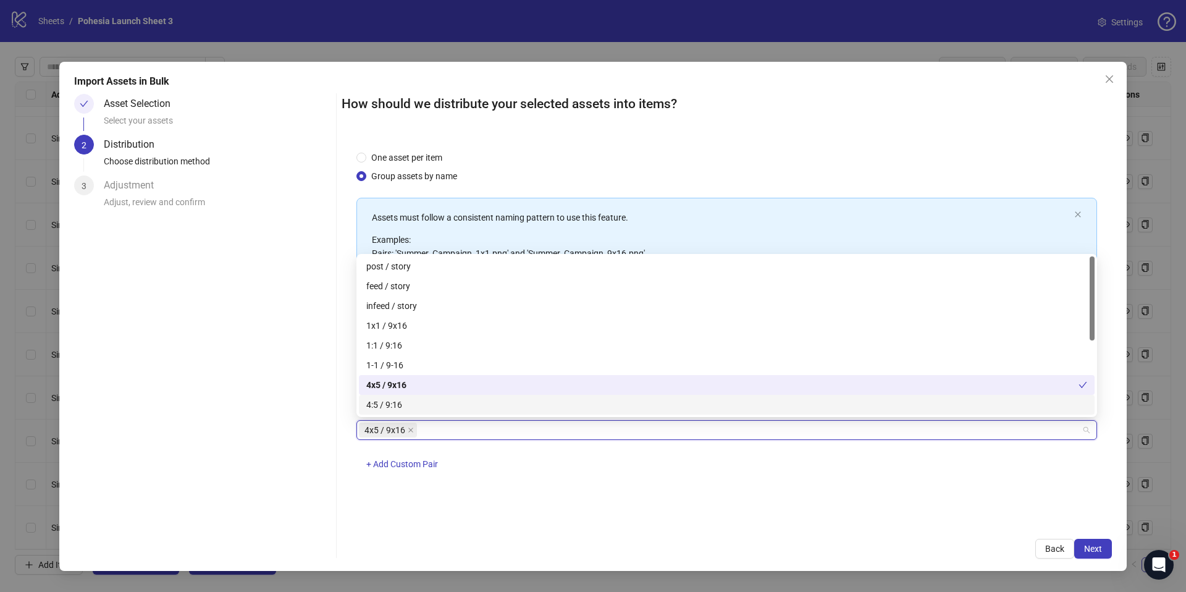
click at [649, 537] on div "How should we distribute your selected assets into items? One asset per item Gr…" at bounding box center [727, 326] width 770 height 465
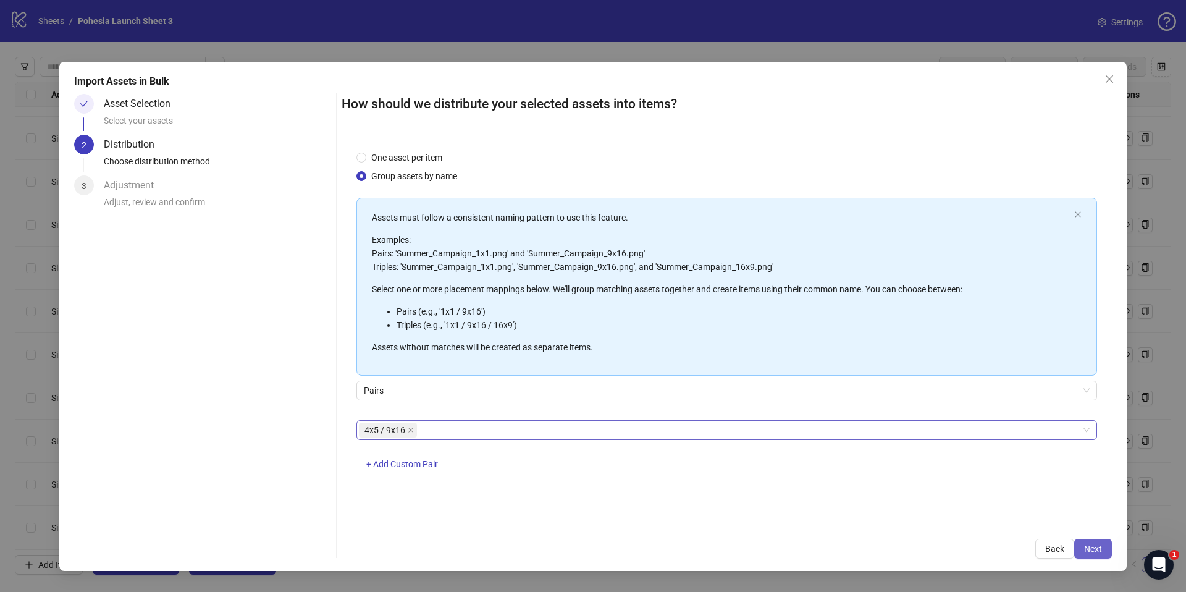
click at [1085, 545] on span "Next" at bounding box center [1093, 549] width 18 height 10
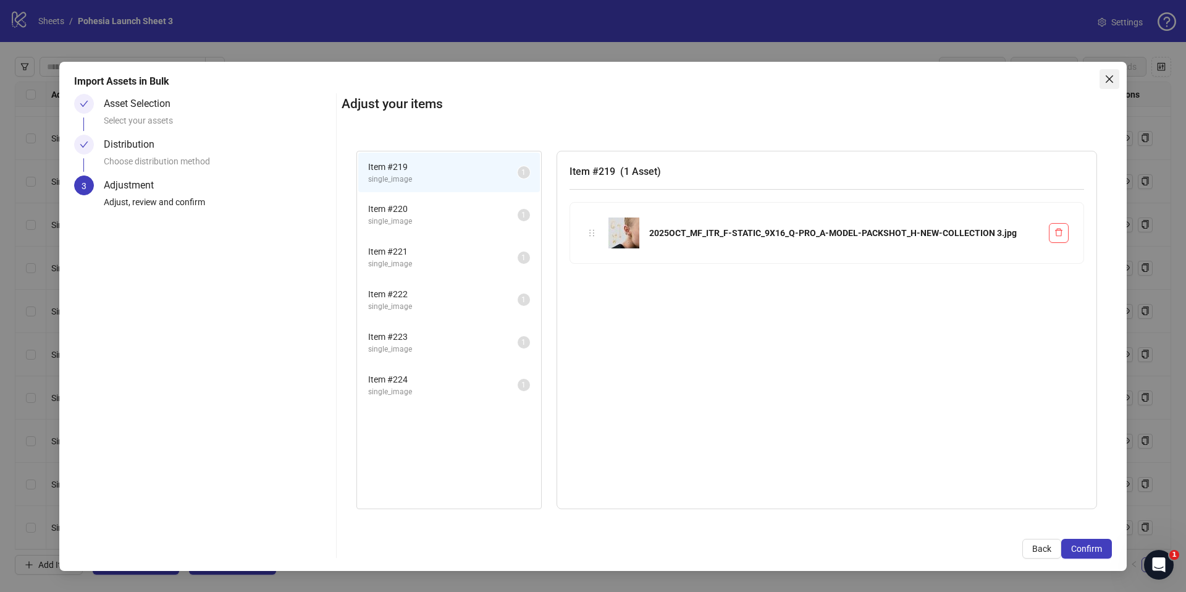
click at [1114, 78] on span "Close" at bounding box center [1110, 79] width 20 height 10
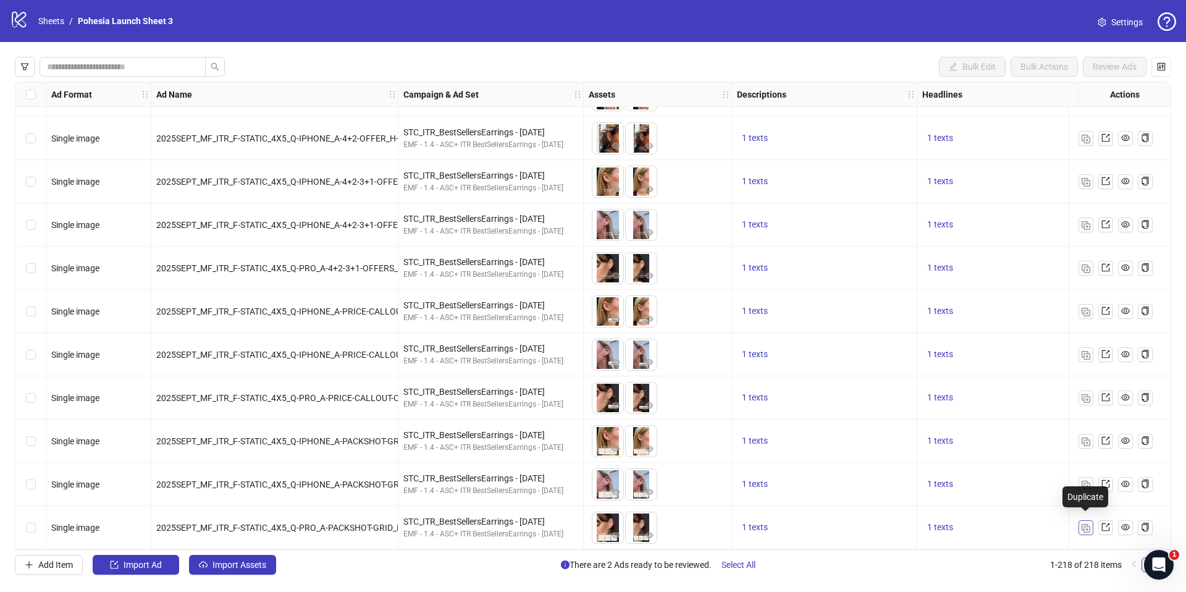
click at [1092, 526] on button "button" at bounding box center [1086, 527] width 15 height 15
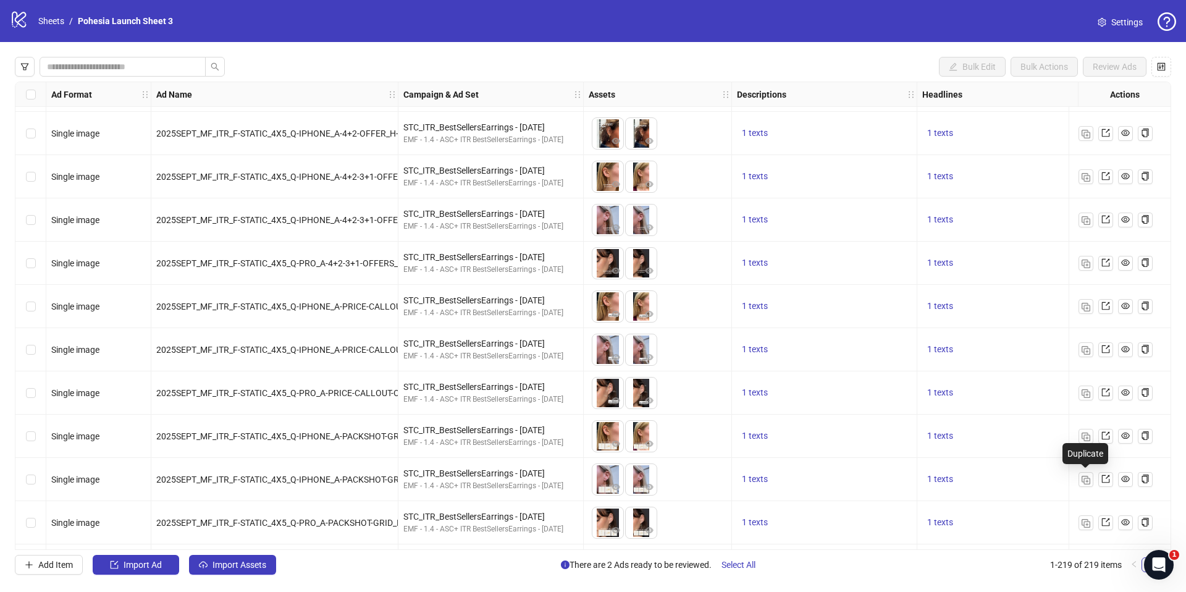
scroll to position [9033, 0]
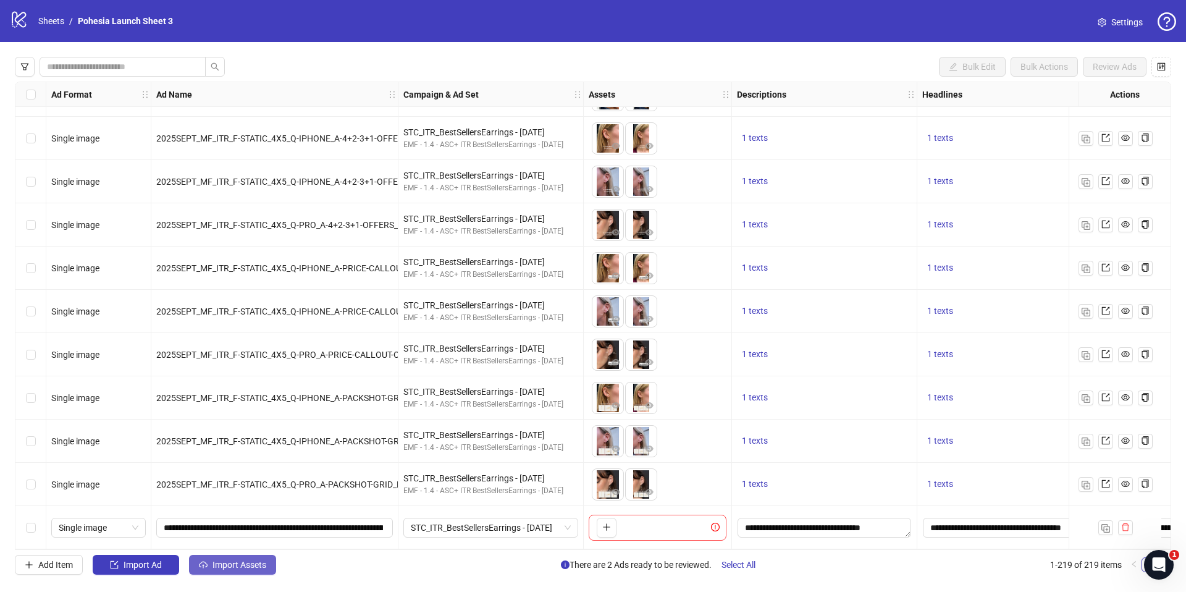
click at [256, 574] on button "Import Assets" at bounding box center [232, 565] width 87 height 20
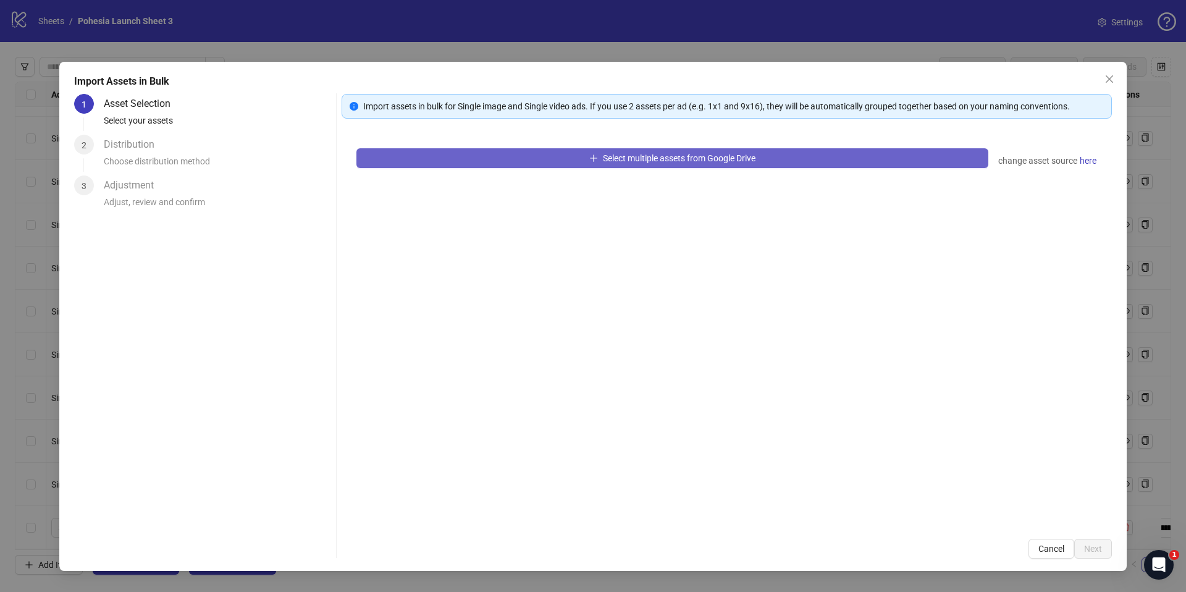
click at [617, 154] on span "Select multiple assets from Google Drive" at bounding box center [679, 158] width 153 height 10
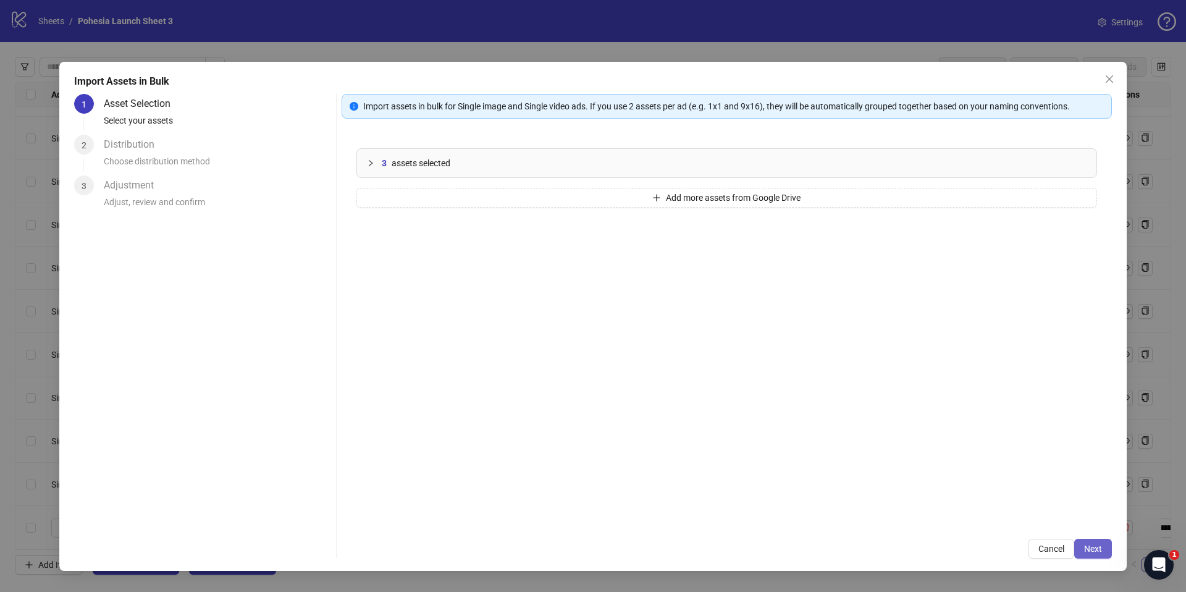
click at [1089, 551] on span "Next" at bounding box center [1093, 549] width 18 height 10
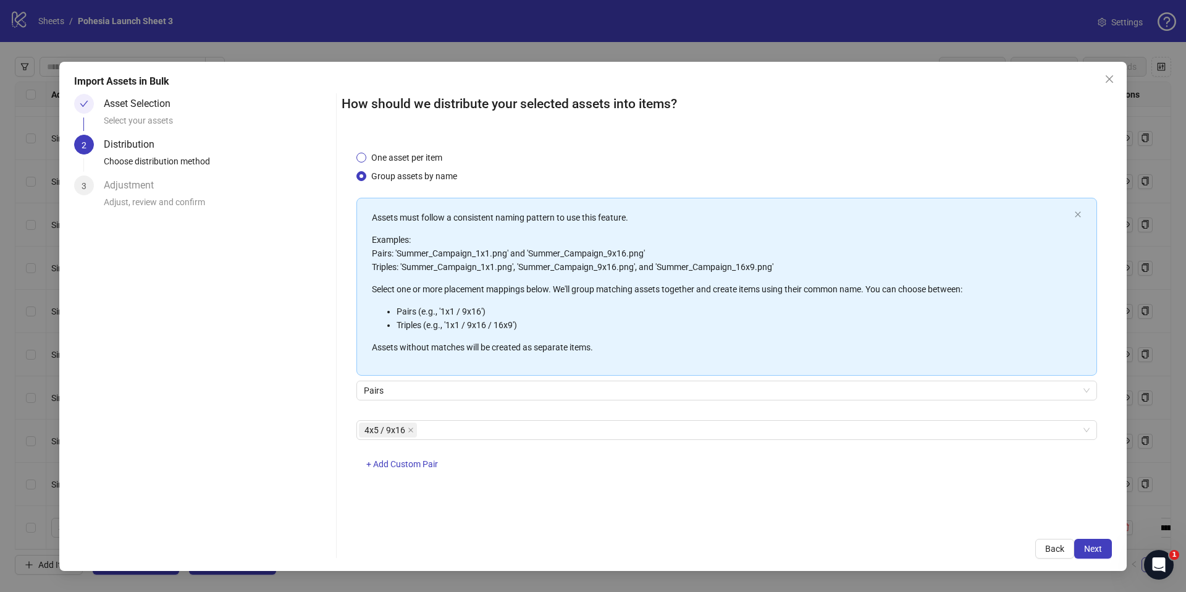
click at [401, 155] on span "One asset per item" at bounding box center [406, 158] width 81 height 14
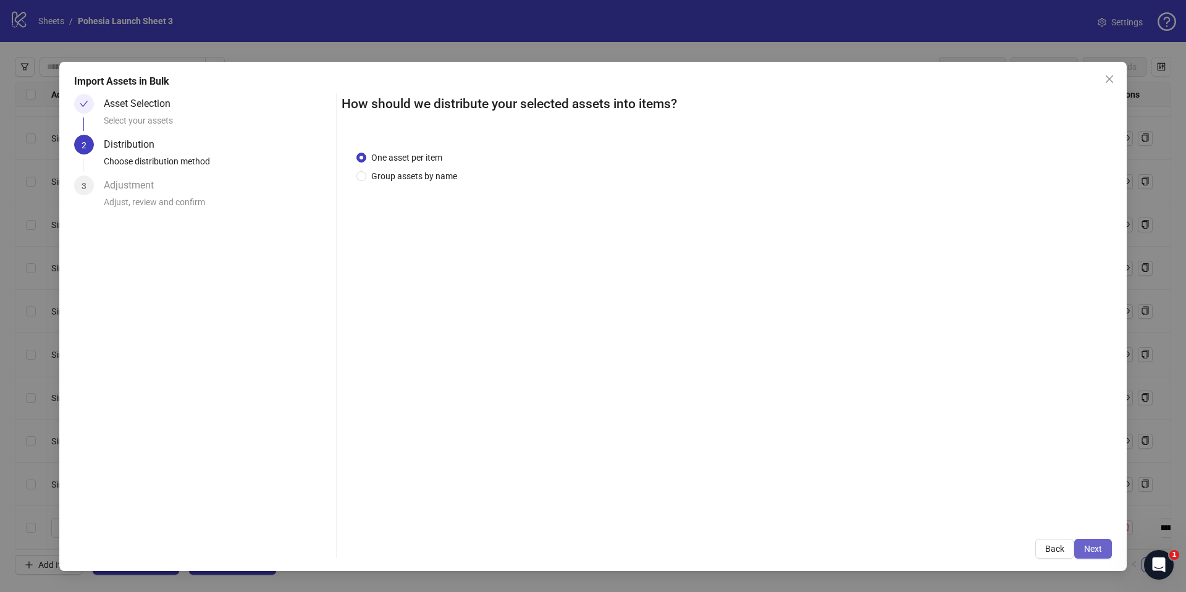
click at [1084, 549] on span "Next" at bounding box center [1093, 549] width 18 height 10
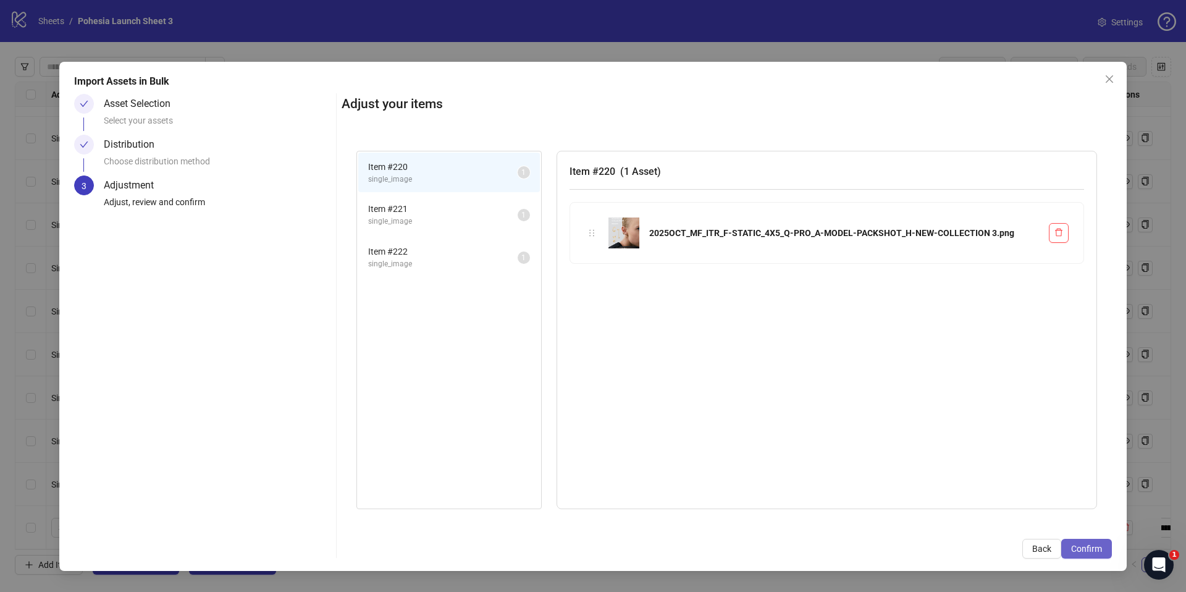
click at [1092, 547] on span "Confirm" at bounding box center [1086, 549] width 31 height 10
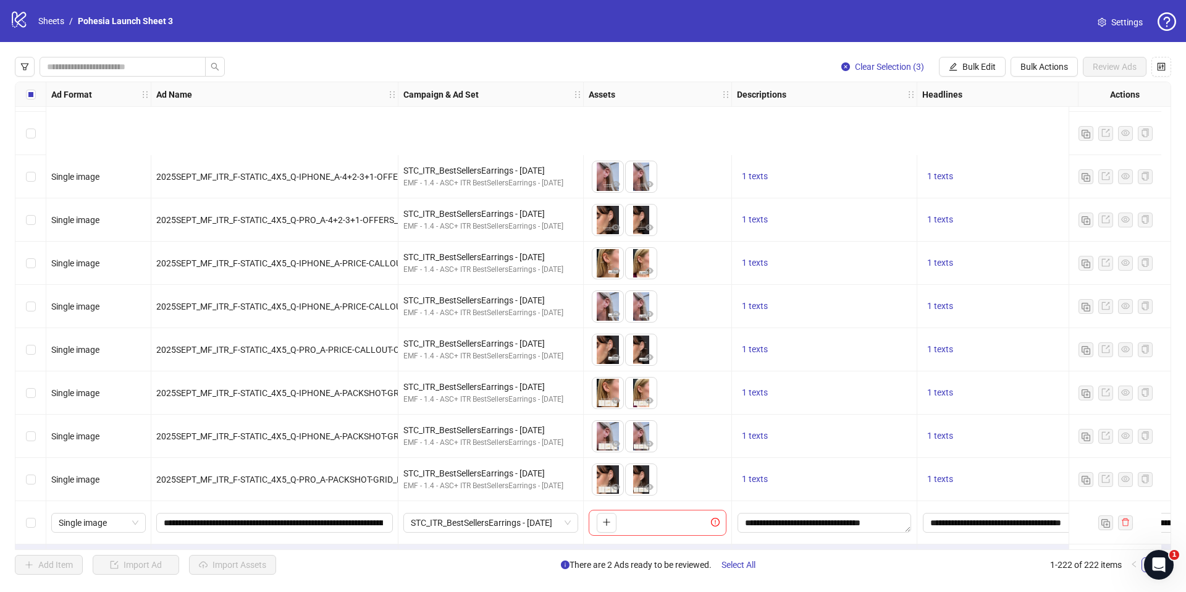
scroll to position [9163, 0]
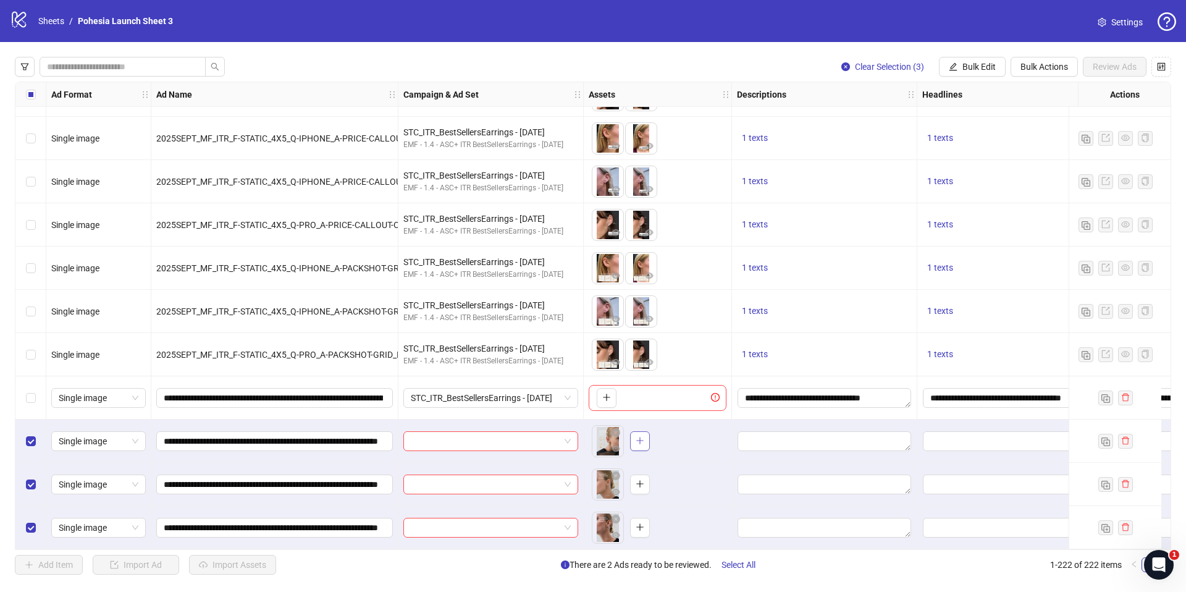
click at [643, 439] on icon "plus" at bounding box center [640, 440] width 9 height 9
click at [642, 483] on span "button" at bounding box center [640, 484] width 9 height 10
click at [638, 528] on button "button" at bounding box center [640, 528] width 20 height 20
click at [647, 428] on icon "close-circle" at bounding box center [649, 432] width 9 height 9
click at [649, 515] on icon "close-circle" at bounding box center [649, 519] width 9 height 9
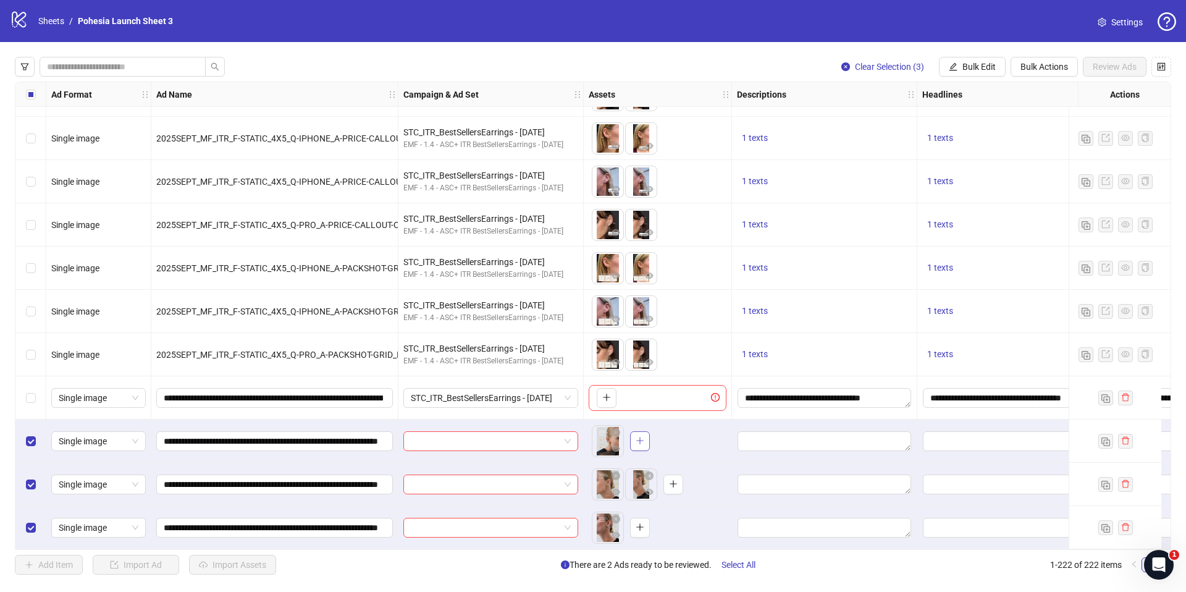
click at [642, 440] on icon "plus" at bounding box center [640, 440] width 9 height 9
click at [641, 524] on icon "plus" at bounding box center [640, 527] width 9 height 9
click at [651, 516] on icon "close-circle" at bounding box center [649, 519] width 9 height 9
click at [651, 428] on icon "close-circle" at bounding box center [649, 432] width 9 height 9
click at [636, 526] on span "button" at bounding box center [640, 527] width 9 height 10
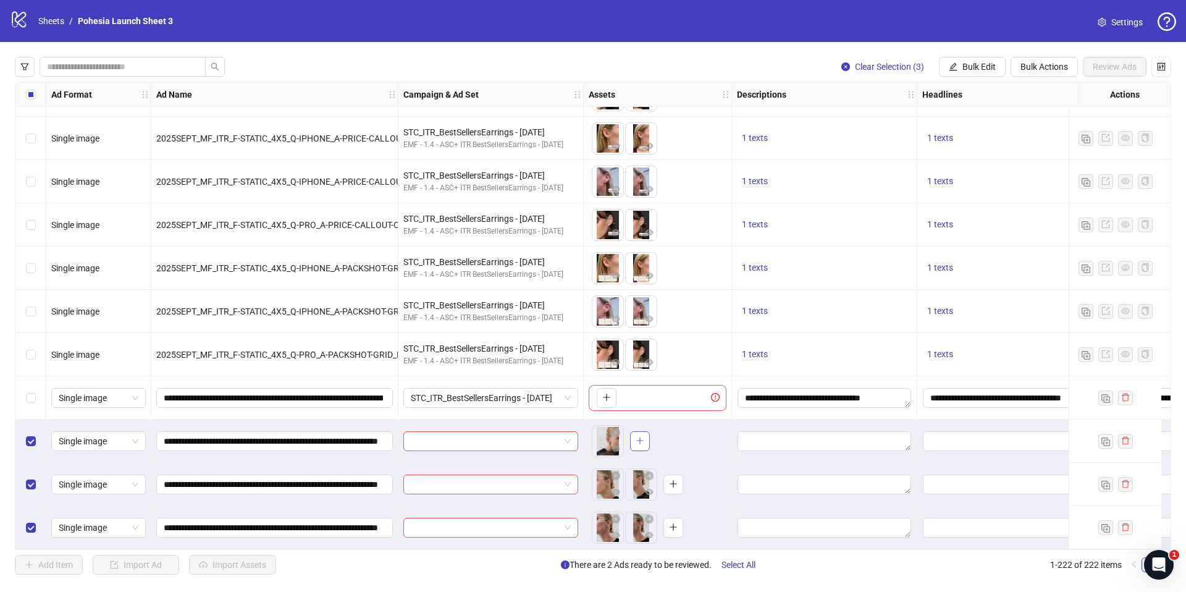
click at [638, 436] on icon "plus" at bounding box center [640, 440] width 9 height 9
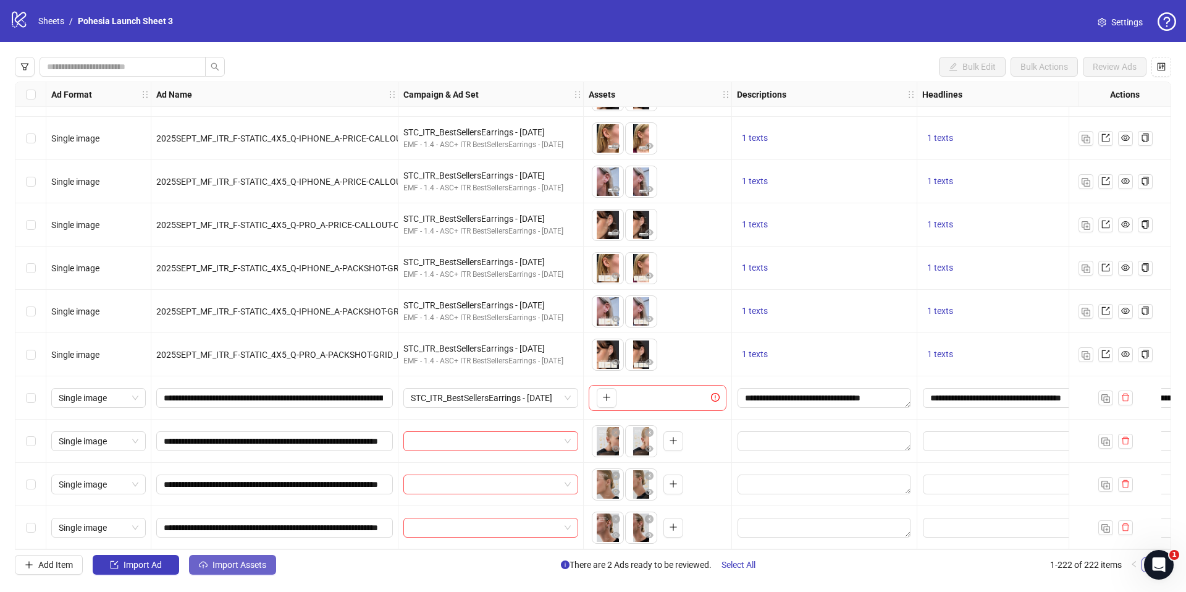
click at [252, 563] on span "Import Assets" at bounding box center [240, 565] width 54 height 10
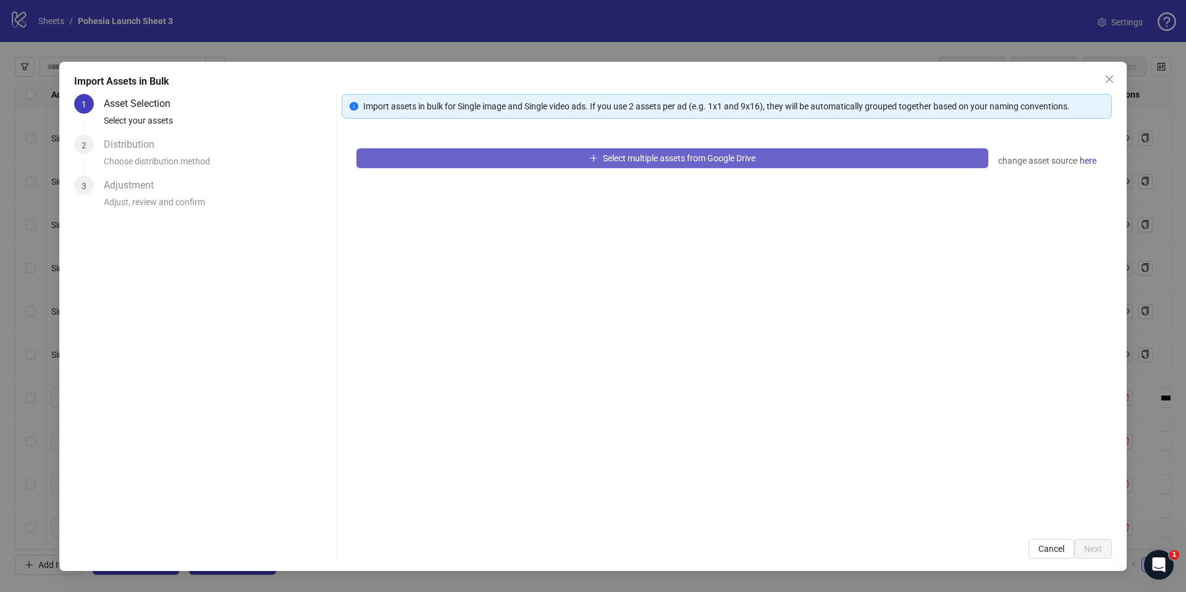
click at [642, 152] on button "Select multiple assets from Google Drive" at bounding box center [672, 158] width 632 height 20
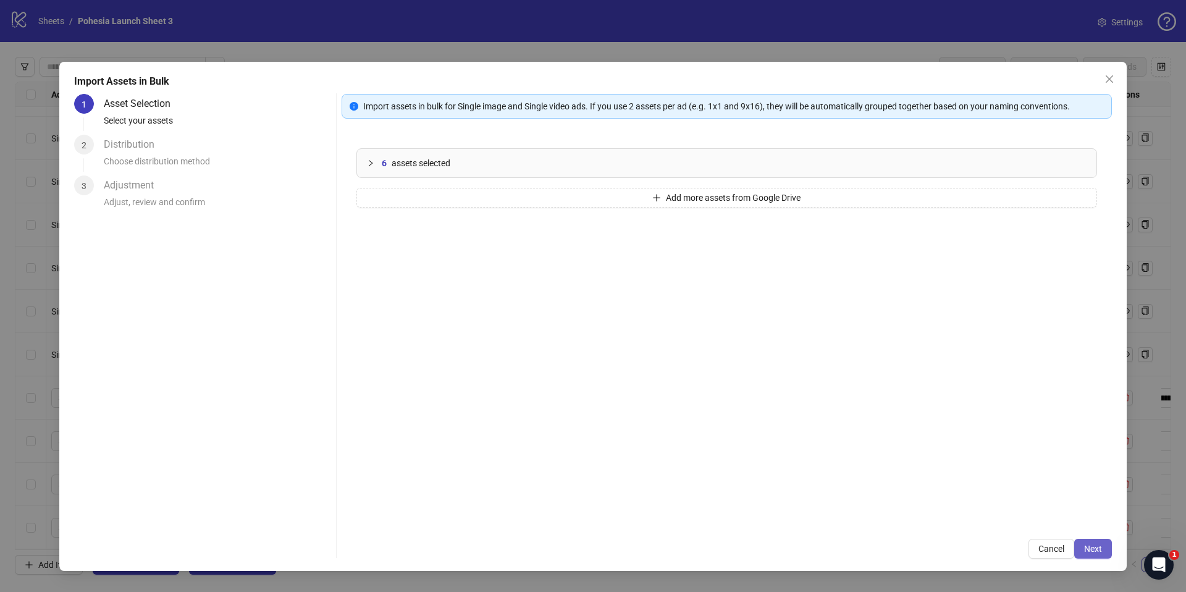
click at [1096, 544] on span "Next" at bounding box center [1093, 549] width 18 height 10
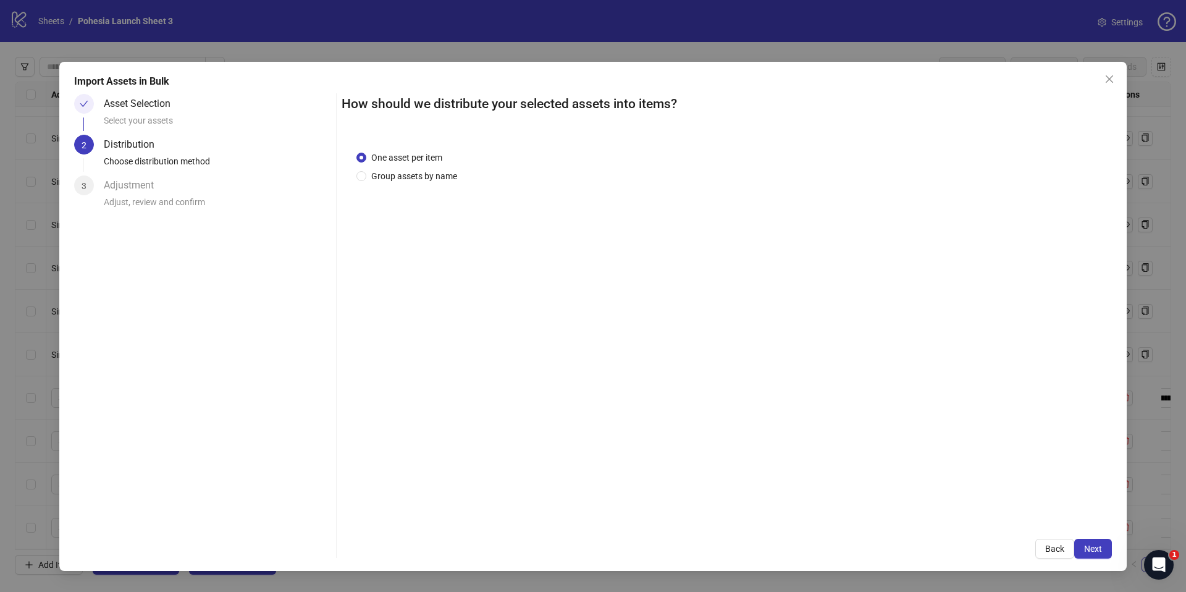
click at [421, 182] on div "One asset per item Group assets by name" at bounding box center [727, 330] width 770 height 389
click at [421, 174] on span "Group assets by name" at bounding box center [414, 176] width 96 height 14
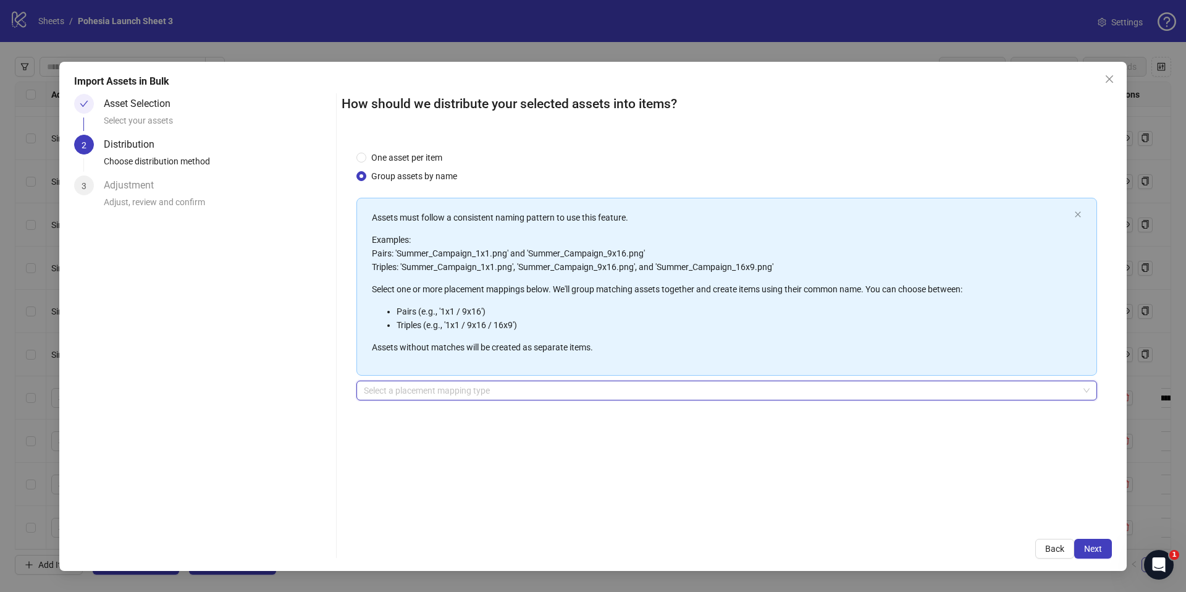
click at [434, 382] on input "search" at bounding box center [721, 390] width 715 height 19
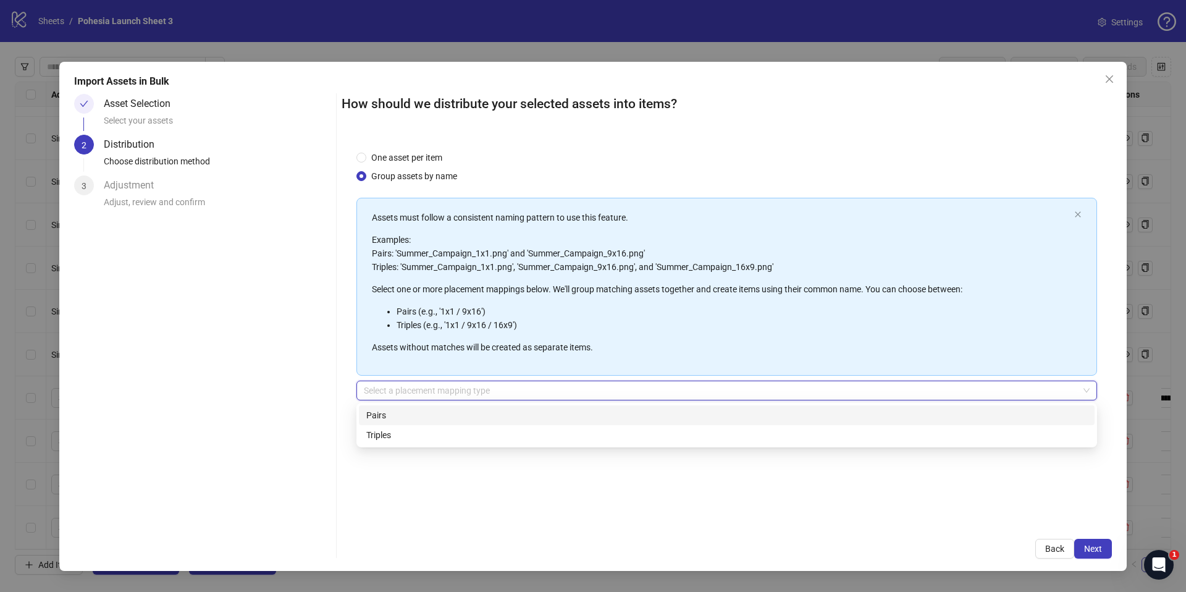
click at [401, 408] on div "Pairs" at bounding box center [726, 415] width 721 height 14
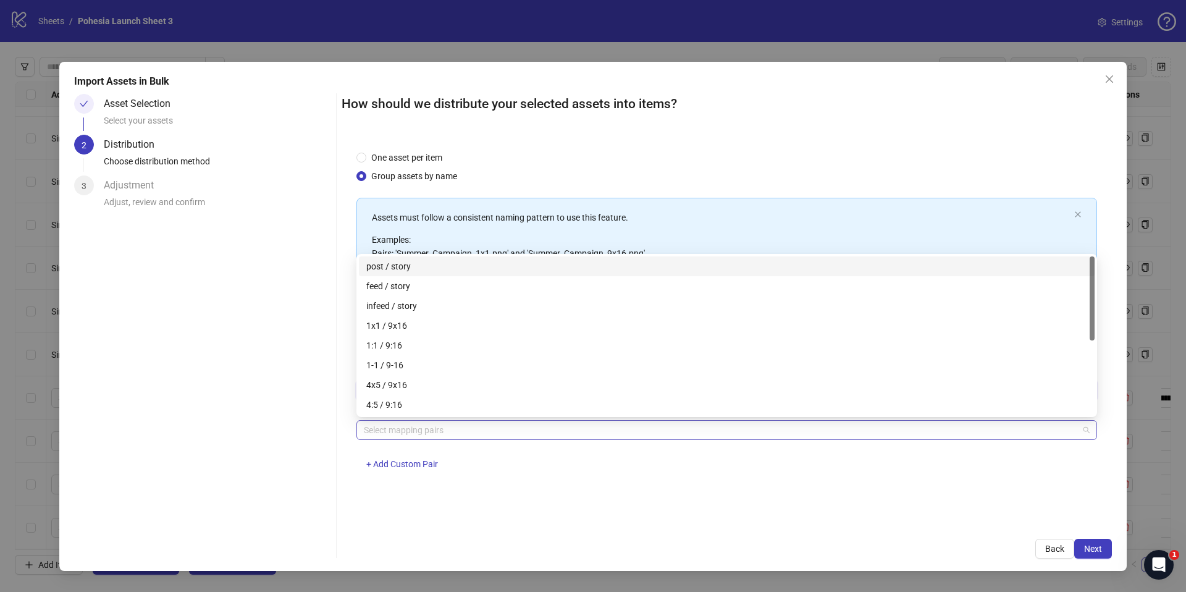
click at [397, 434] on div at bounding box center [720, 429] width 723 height 17
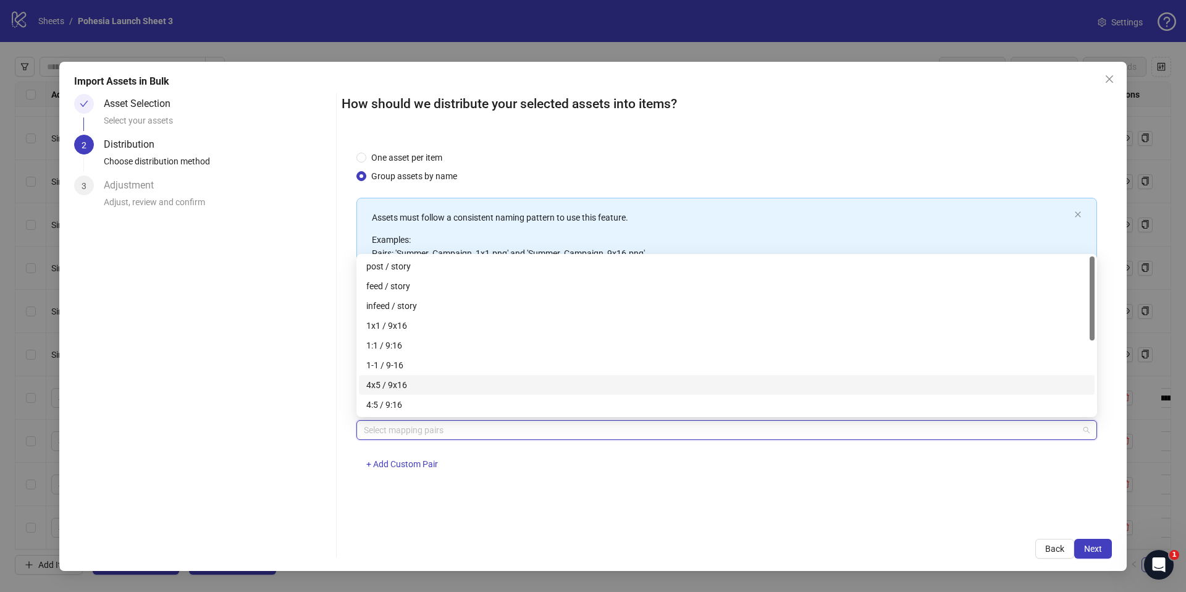
click at [396, 387] on div "4x5 / 9x16" at bounding box center [726, 385] width 721 height 14
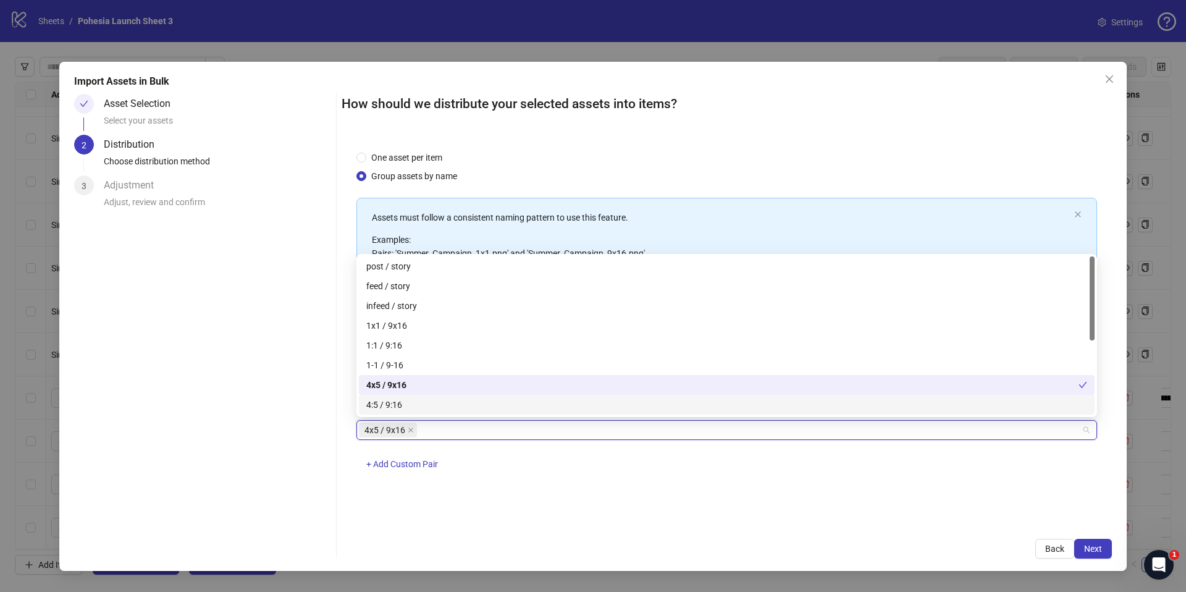
click at [651, 510] on div "One asset per item Group assets by name Assets must follow a consistent naming …" at bounding box center [727, 330] width 770 height 389
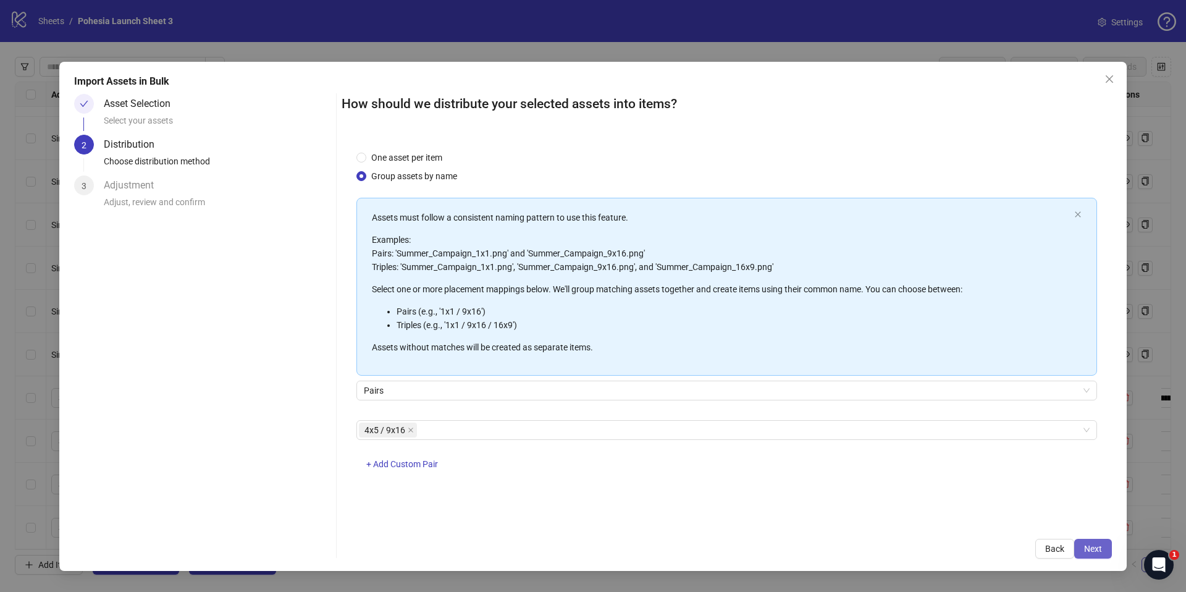
click at [1110, 547] on button "Next" at bounding box center [1093, 549] width 38 height 20
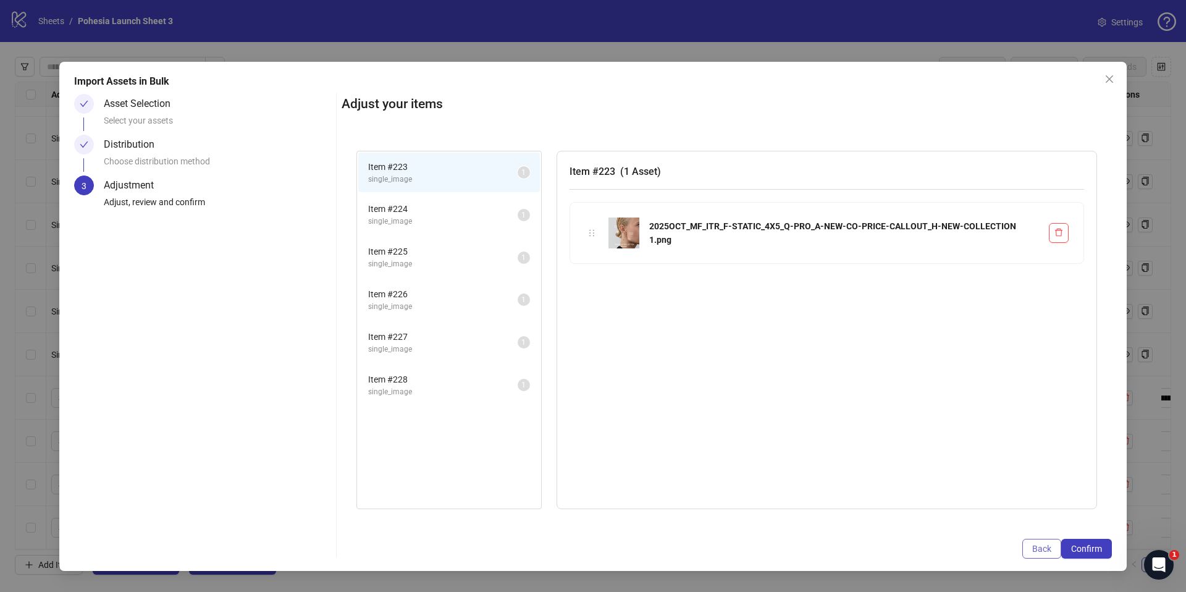
click at [1031, 549] on button "Back" at bounding box center [1041, 549] width 39 height 20
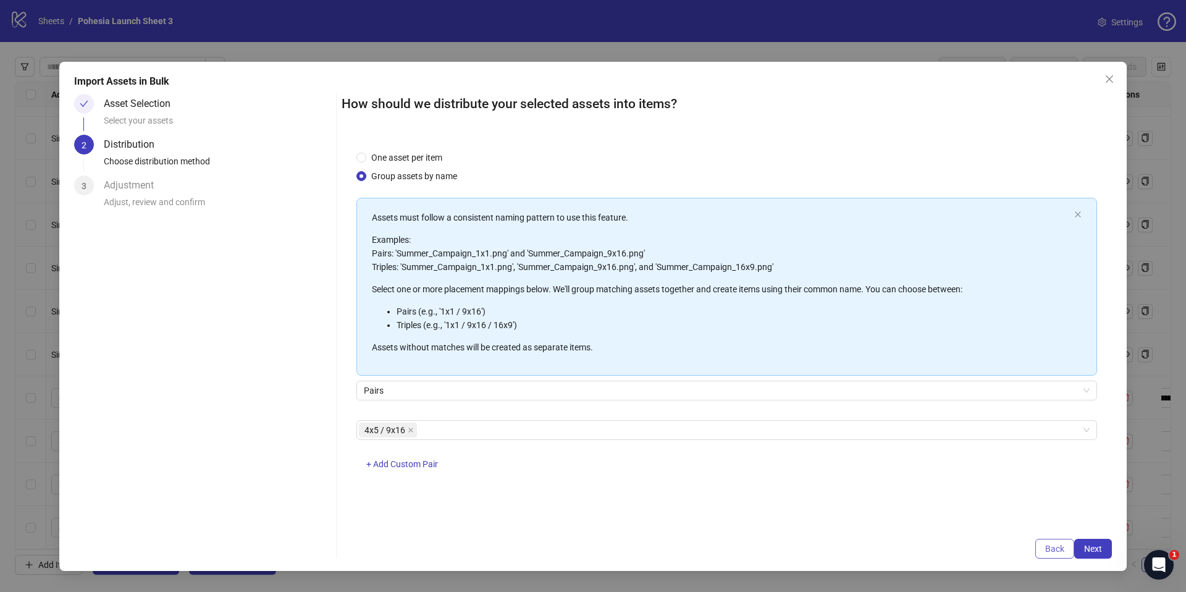
click at [1039, 551] on button "Back" at bounding box center [1054, 549] width 39 height 20
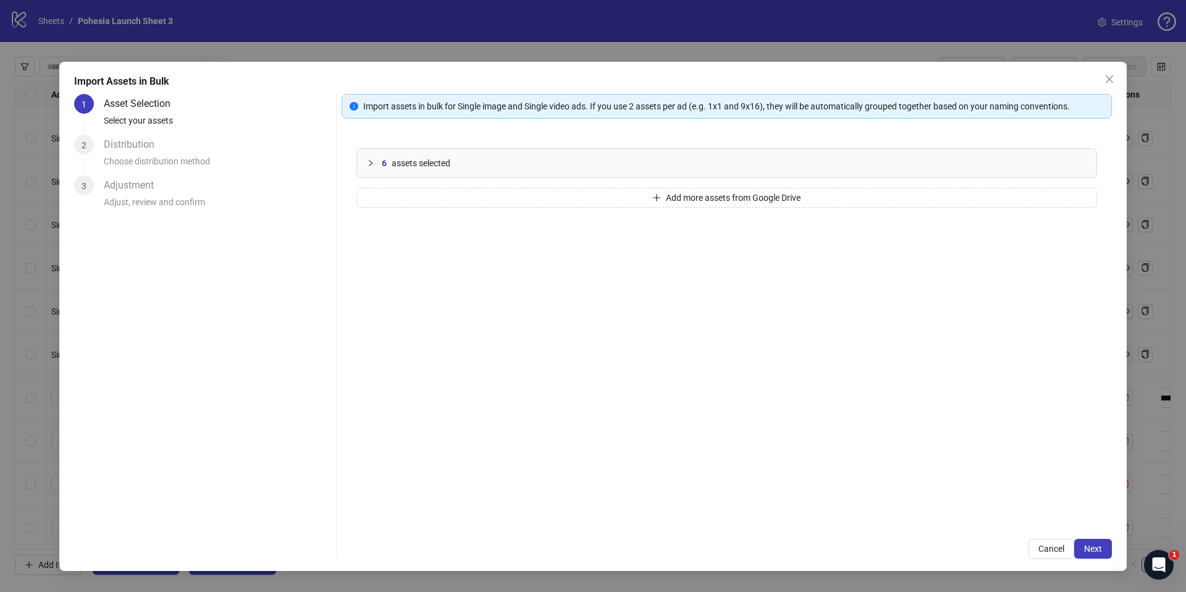
click at [1042, 552] on span "Cancel" at bounding box center [1051, 549] width 26 height 10
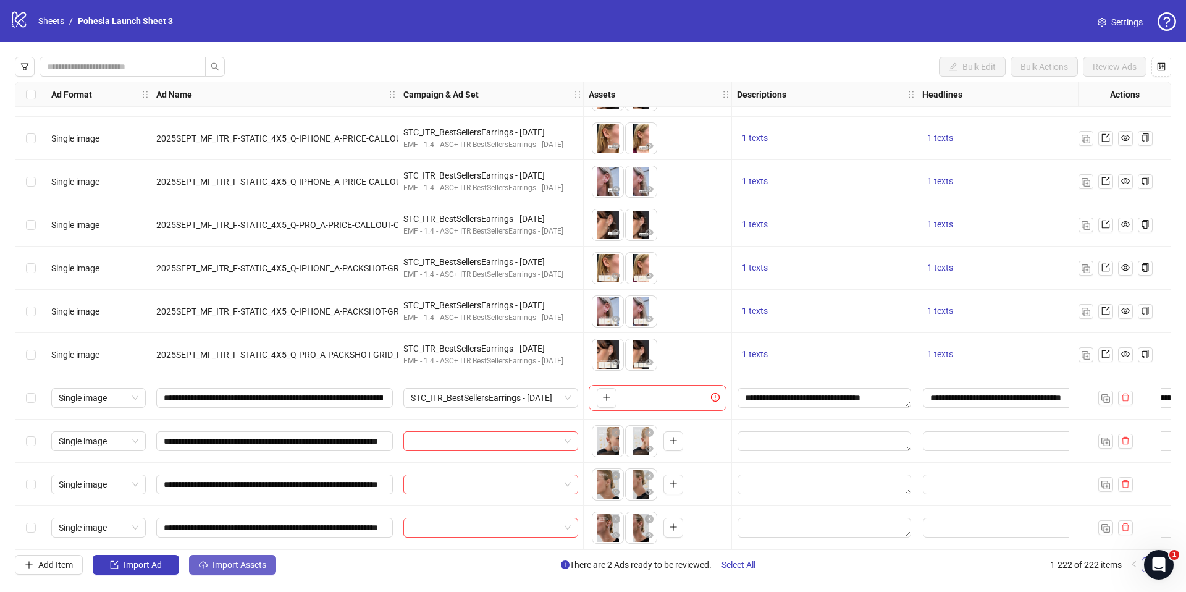
click at [259, 566] on span "Import Assets" at bounding box center [240, 565] width 54 height 10
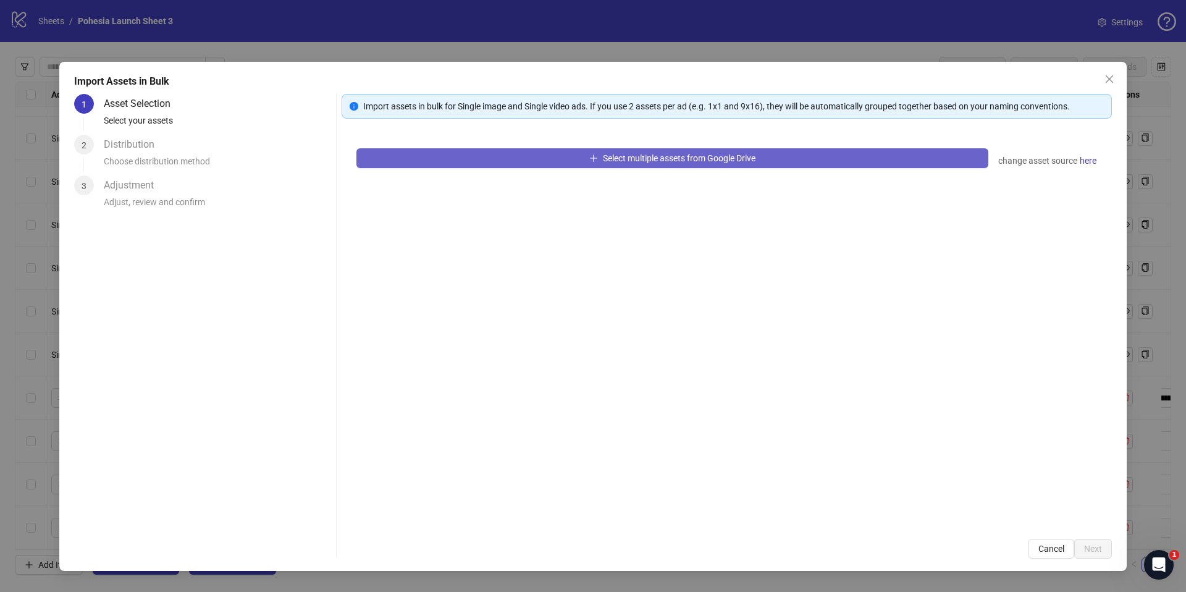
click at [661, 162] on span "Select multiple assets from Google Drive" at bounding box center [679, 158] width 153 height 10
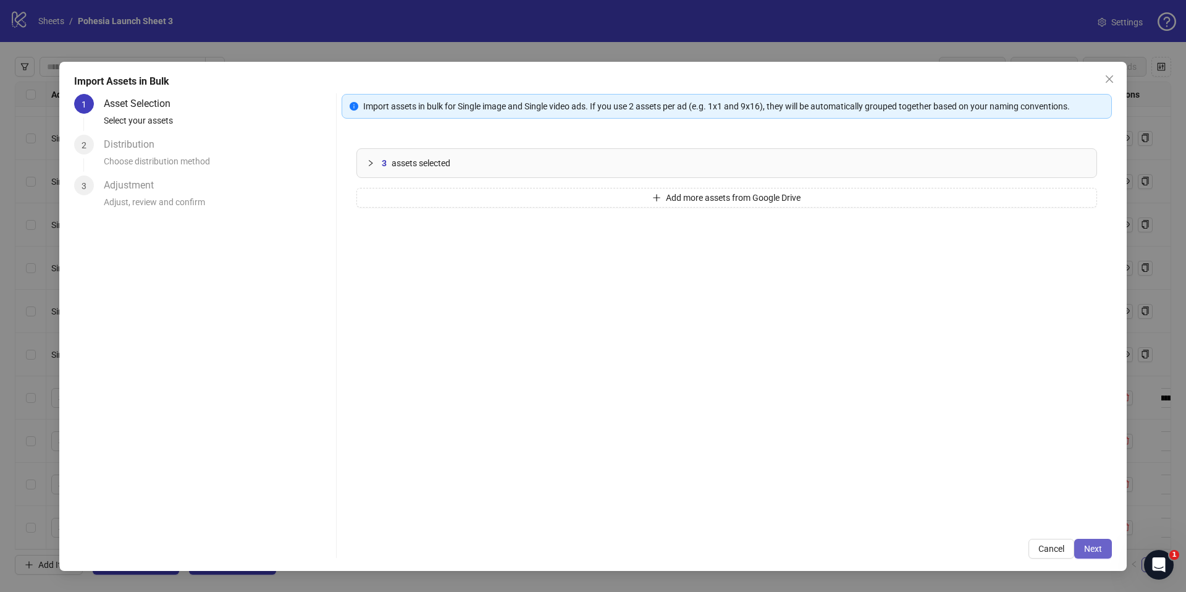
click at [1095, 547] on span "Next" at bounding box center [1093, 549] width 18 height 10
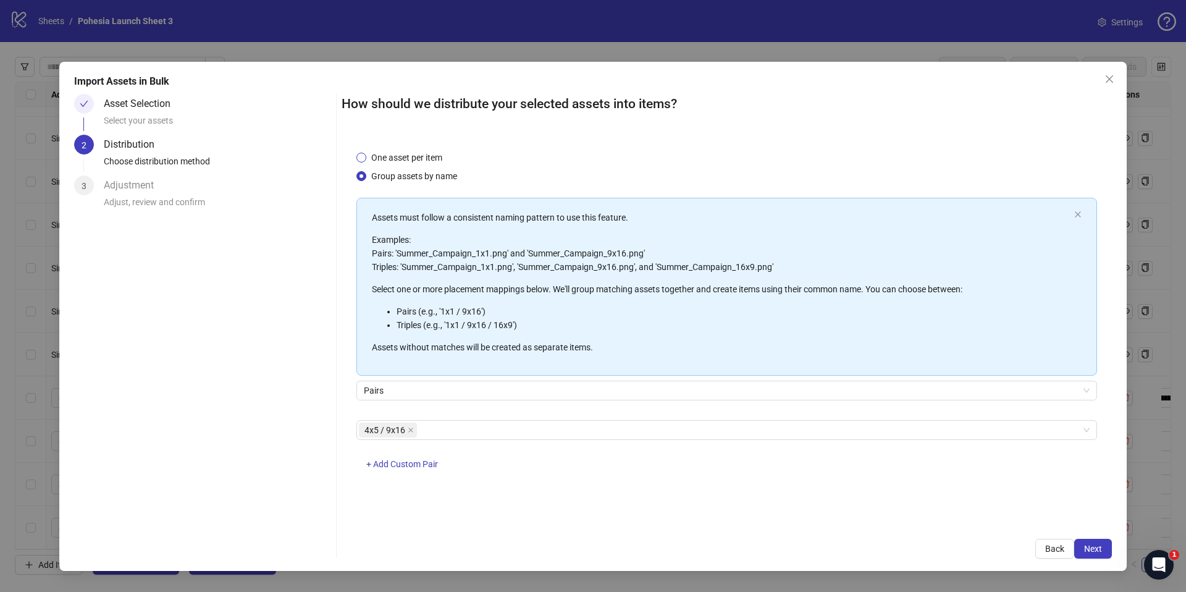
click at [432, 154] on span "One asset per item" at bounding box center [406, 158] width 81 height 14
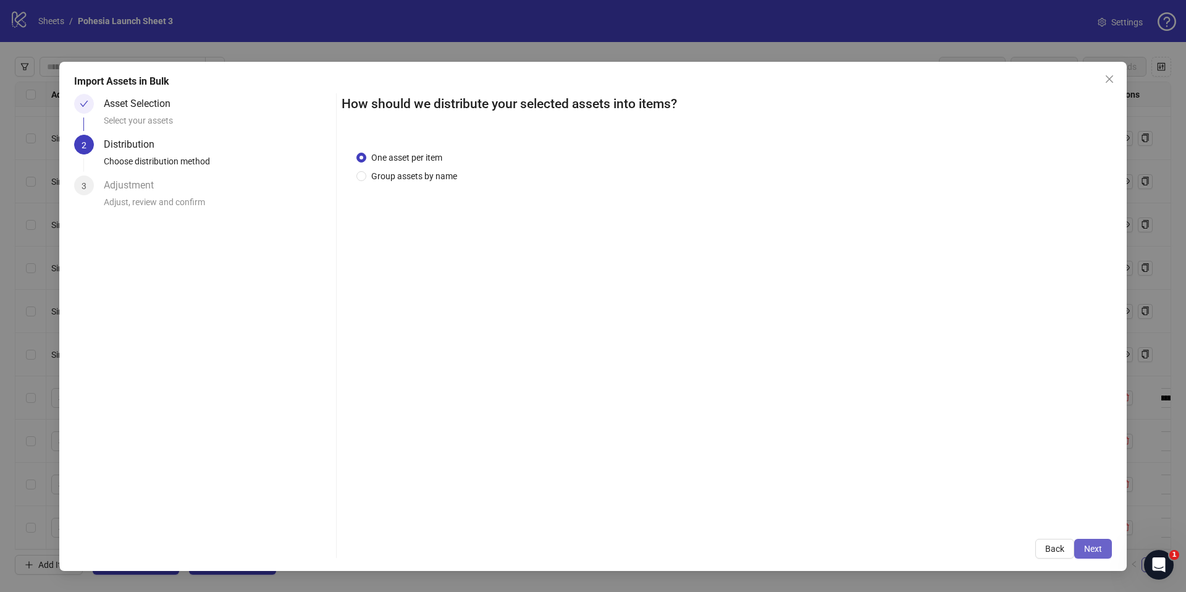
click at [1080, 554] on button "Next" at bounding box center [1093, 549] width 38 height 20
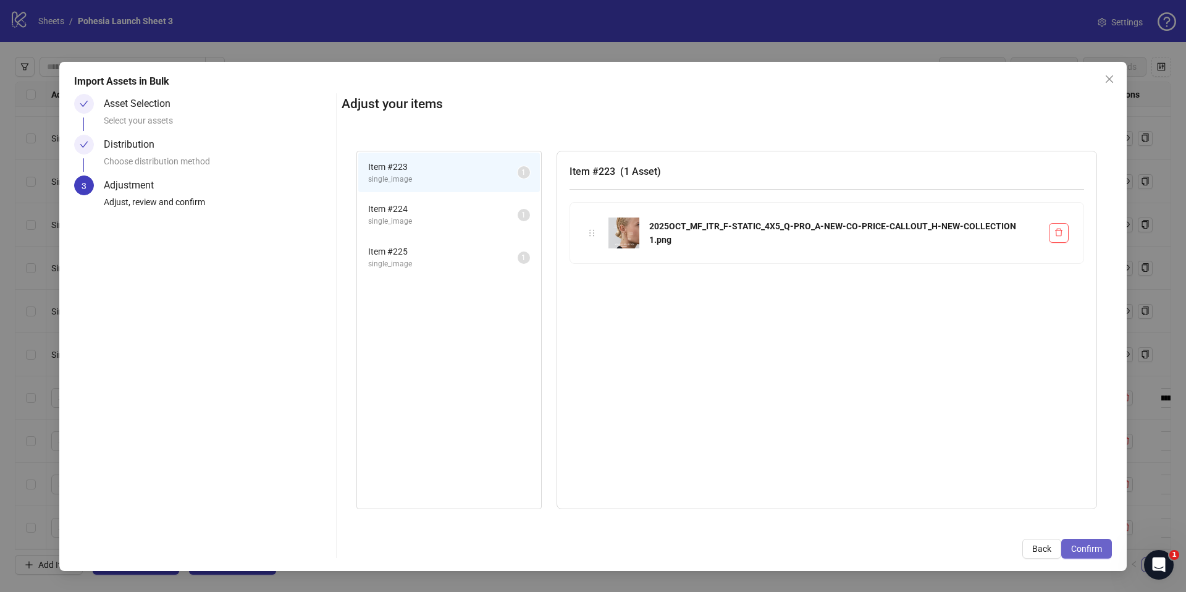
click at [1085, 550] on span "Confirm" at bounding box center [1086, 549] width 31 height 10
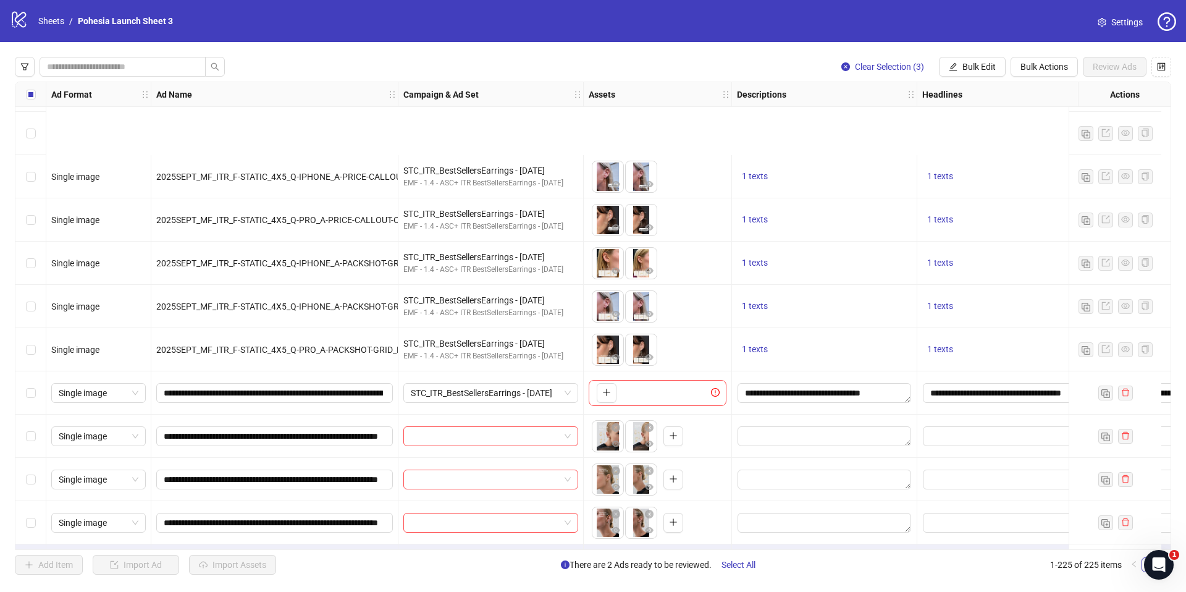
scroll to position [9292, 0]
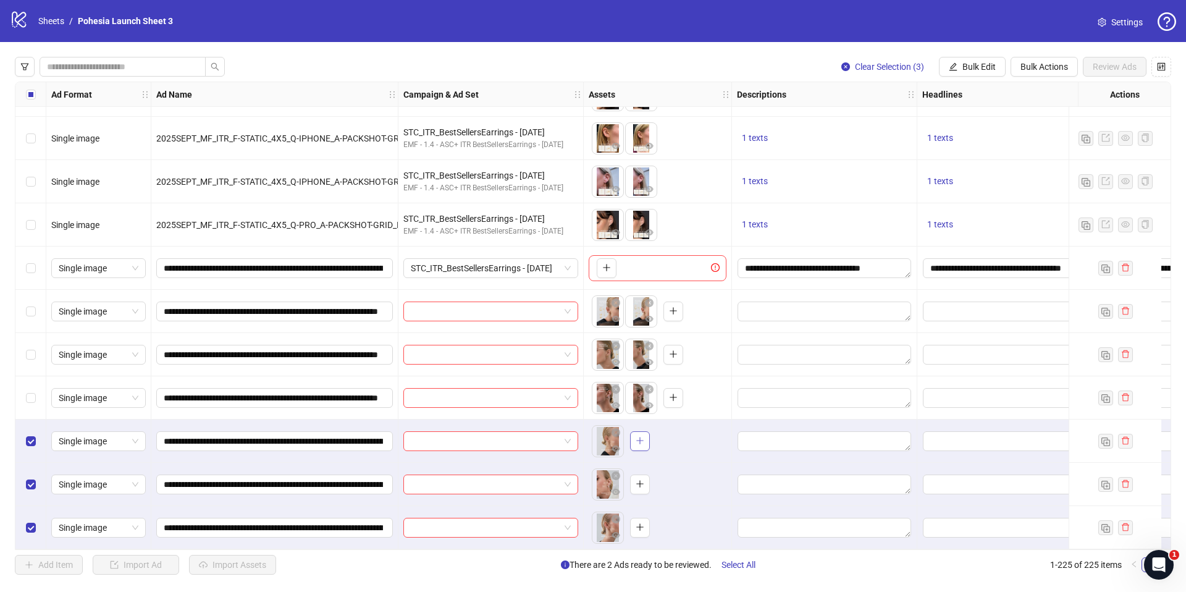
click at [644, 440] on button "button" at bounding box center [640, 441] width 20 height 20
click at [646, 481] on button "button" at bounding box center [640, 484] width 20 height 20
click at [634, 526] on button "button" at bounding box center [640, 528] width 20 height 20
click at [41, 90] on div "Select all rows" at bounding box center [30, 94] width 31 height 25
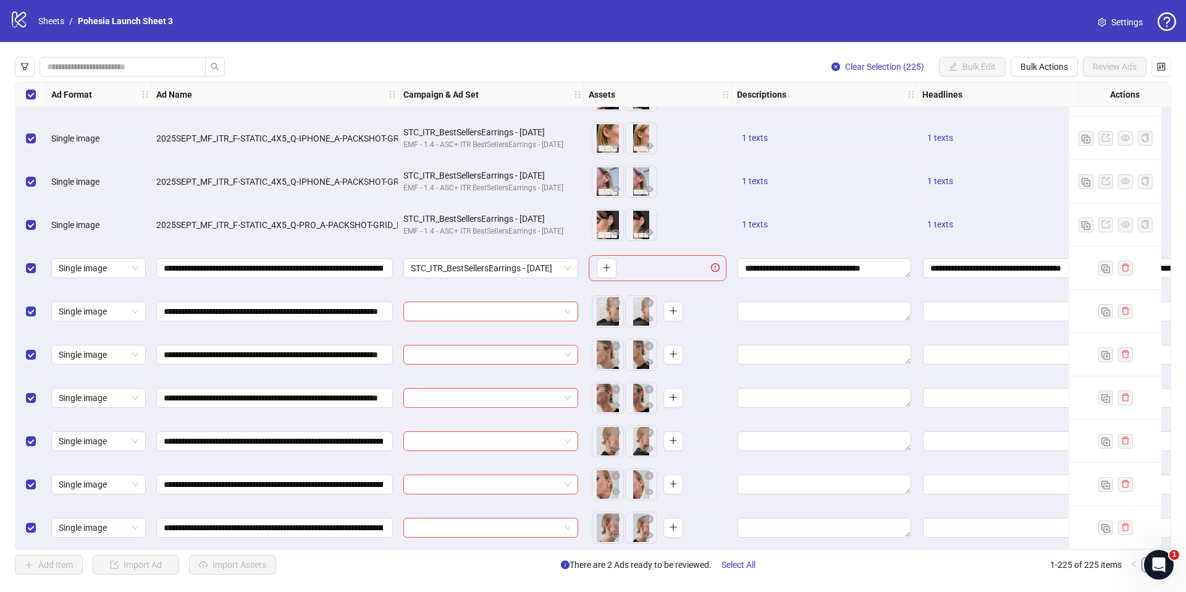
click at [41, 91] on div "Select all rows" at bounding box center [30, 94] width 31 height 25
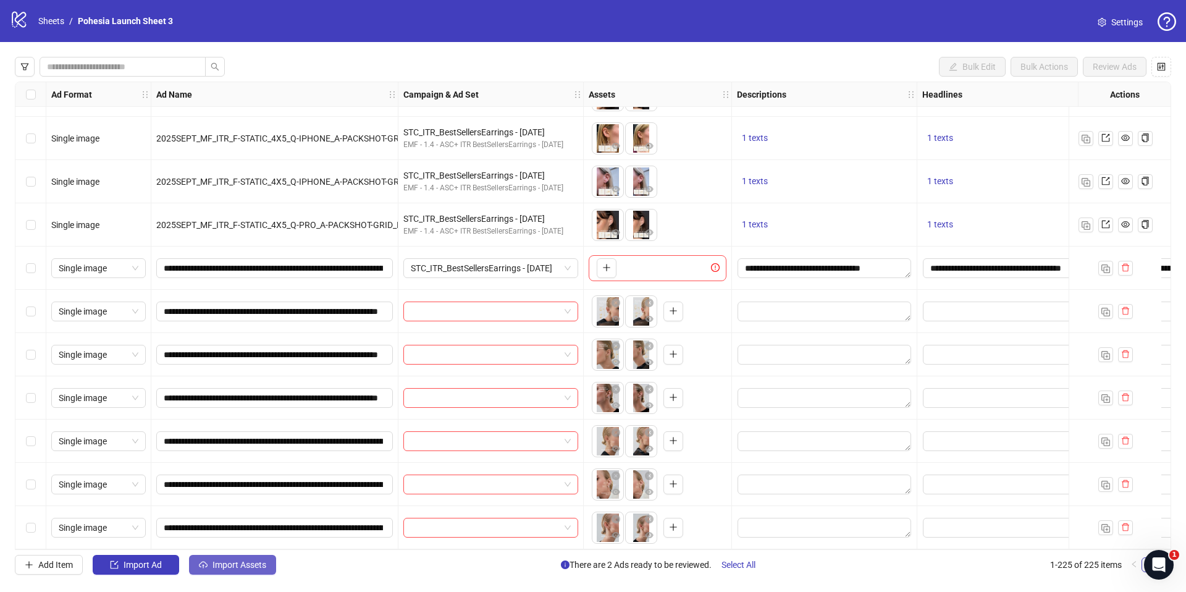
click at [257, 557] on button "Import Assets" at bounding box center [232, 565] width 87 height 20
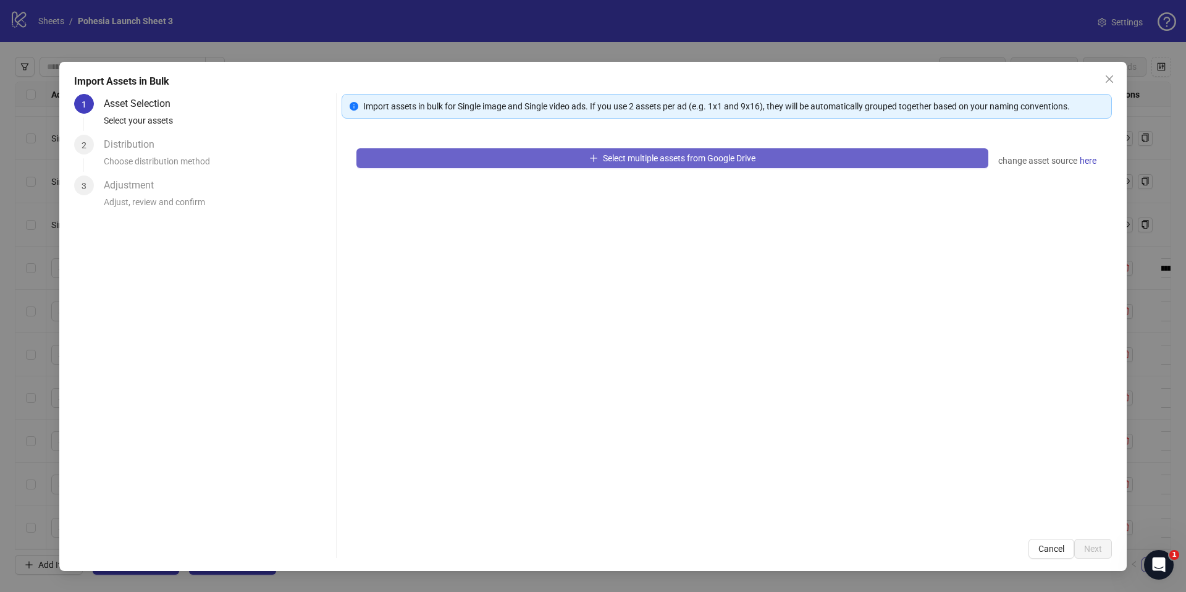
click at [491, 162] on button "Select multiple assets from Google Drive" at bounding box center [672, 158] width 632 height 20
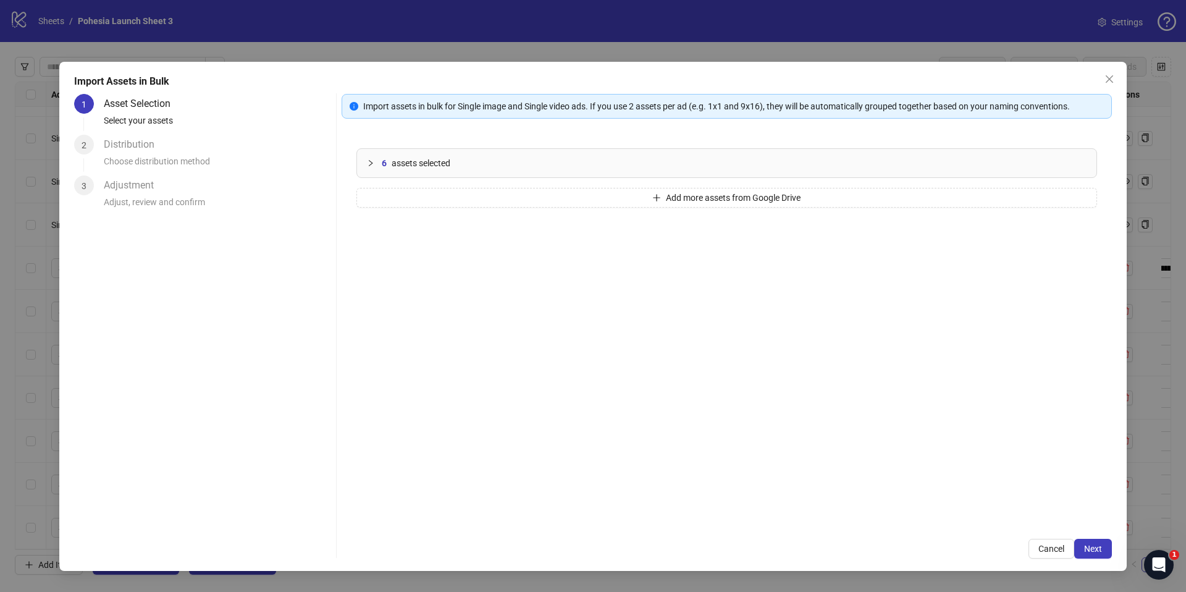
click at [465, 166] on div "6 assets selected" at bounding box center [734, 163] width 705 height 14
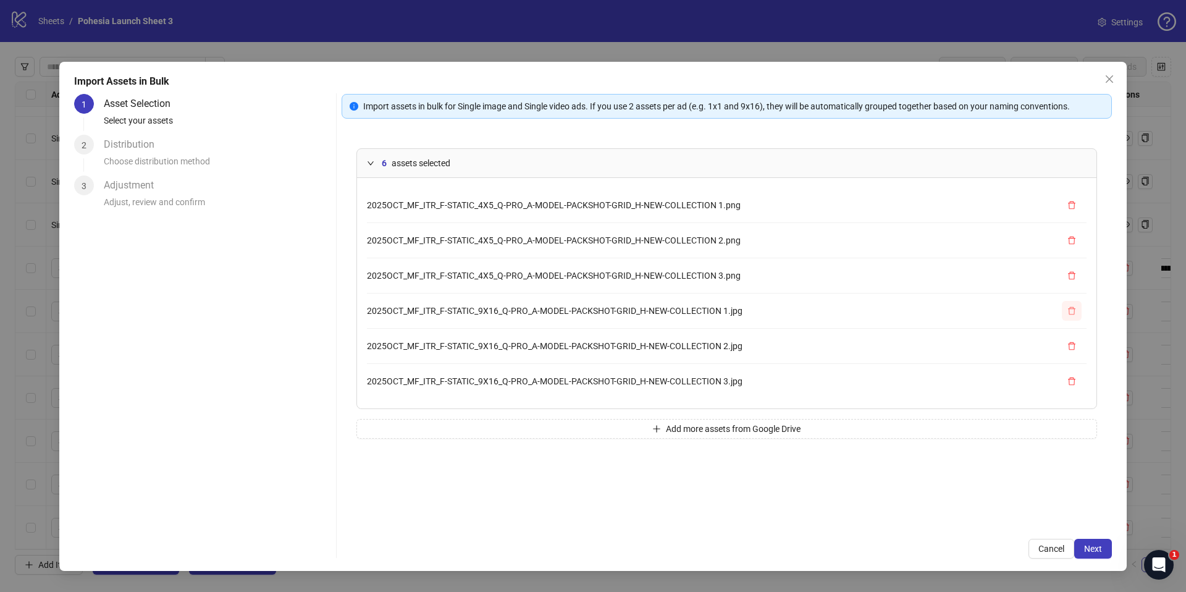
click at [1076, 310] on icon "delete" at bounding box center [1072, 310] width 9 height 9
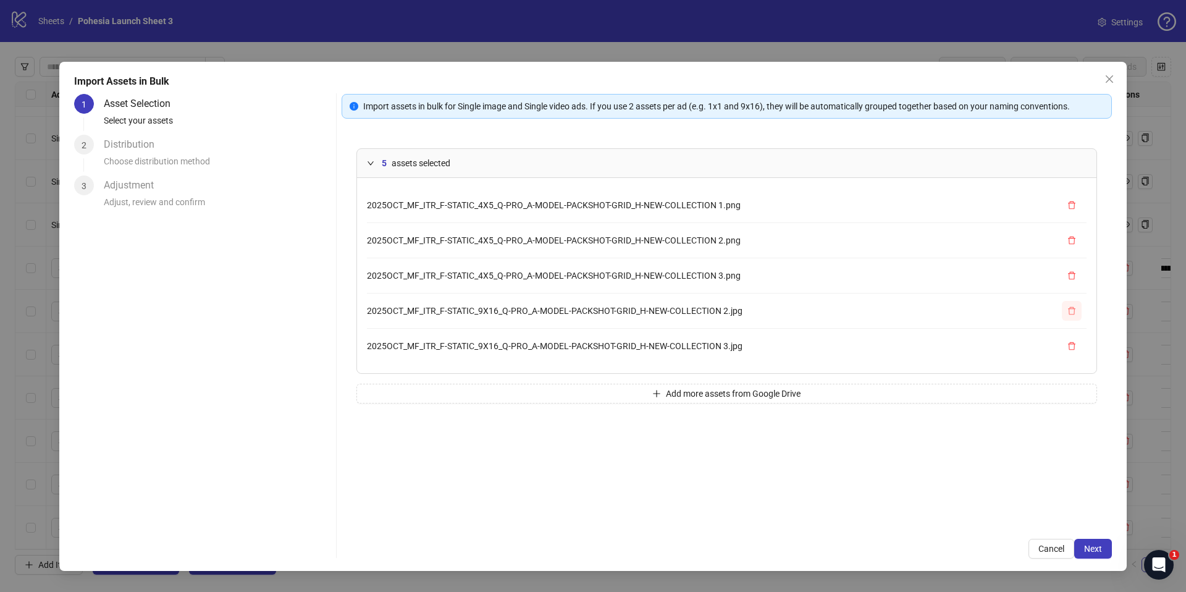
click at [1076, 310] on icon "delete" at bounding box center [1072, 310] width 9 height 9
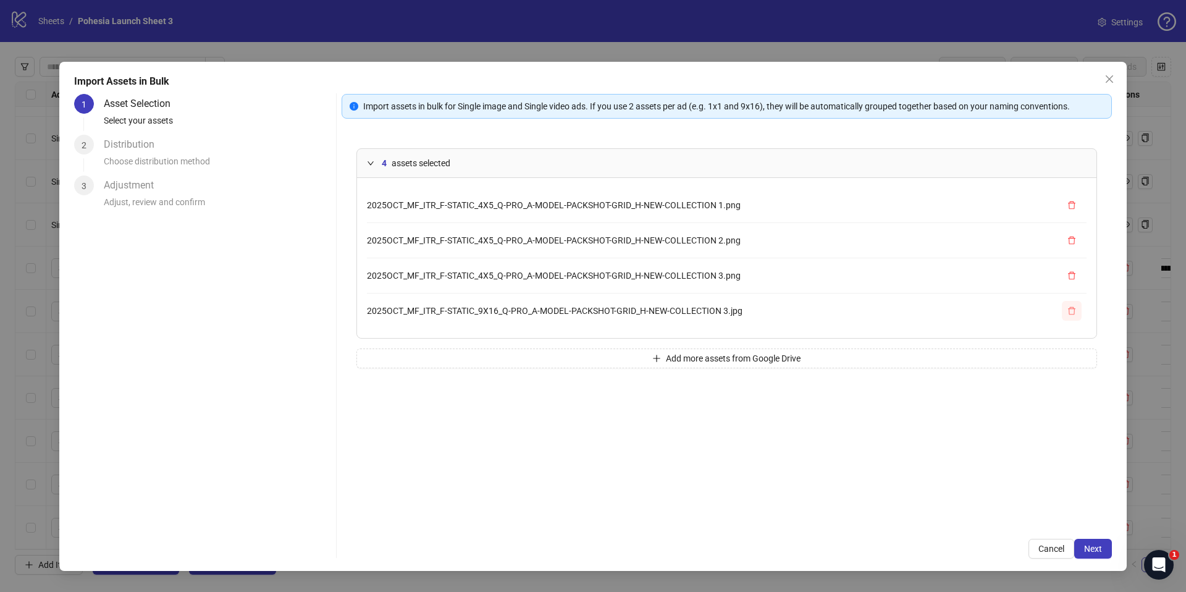
click at [1076, 310] on icon "delete" at bounding box center [1072, 310] width 9 height 9
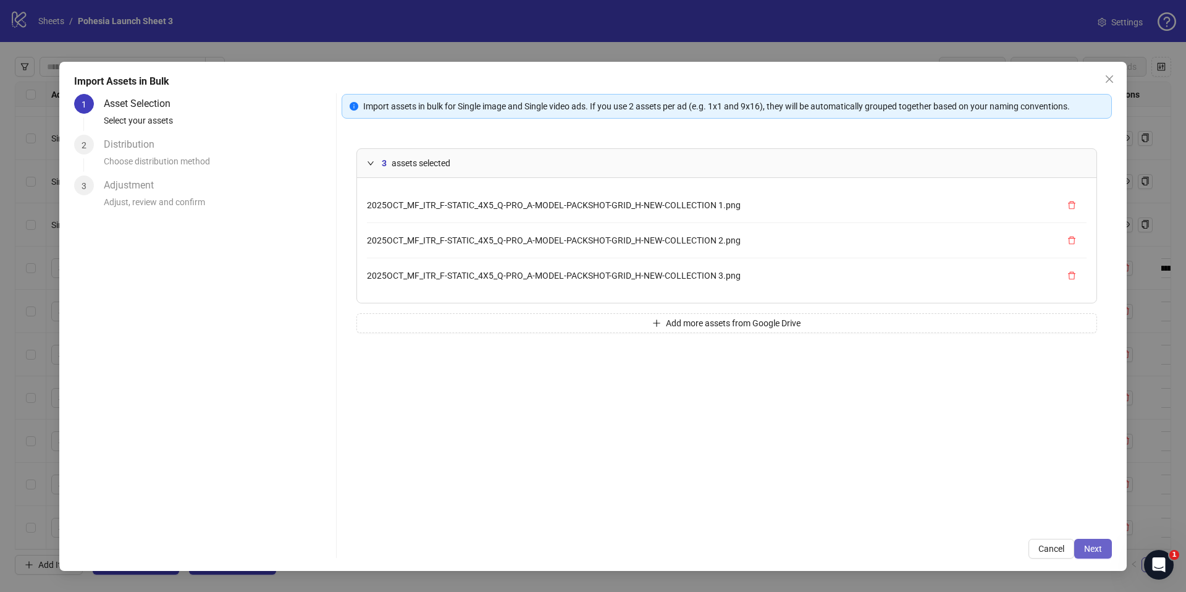
click at [1092, 549] on span "Next" at bounding box center [1093, 549] width 18 height 10
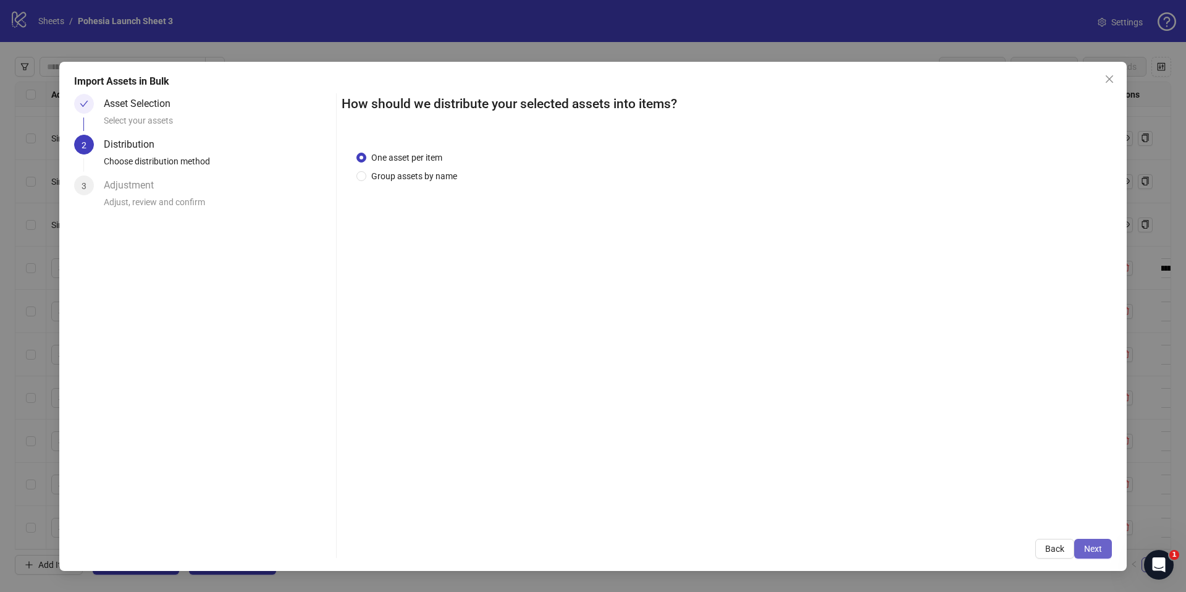
click at [1101, 545] on span "Next" at bounding box center [1093, 549] width 18 height 10
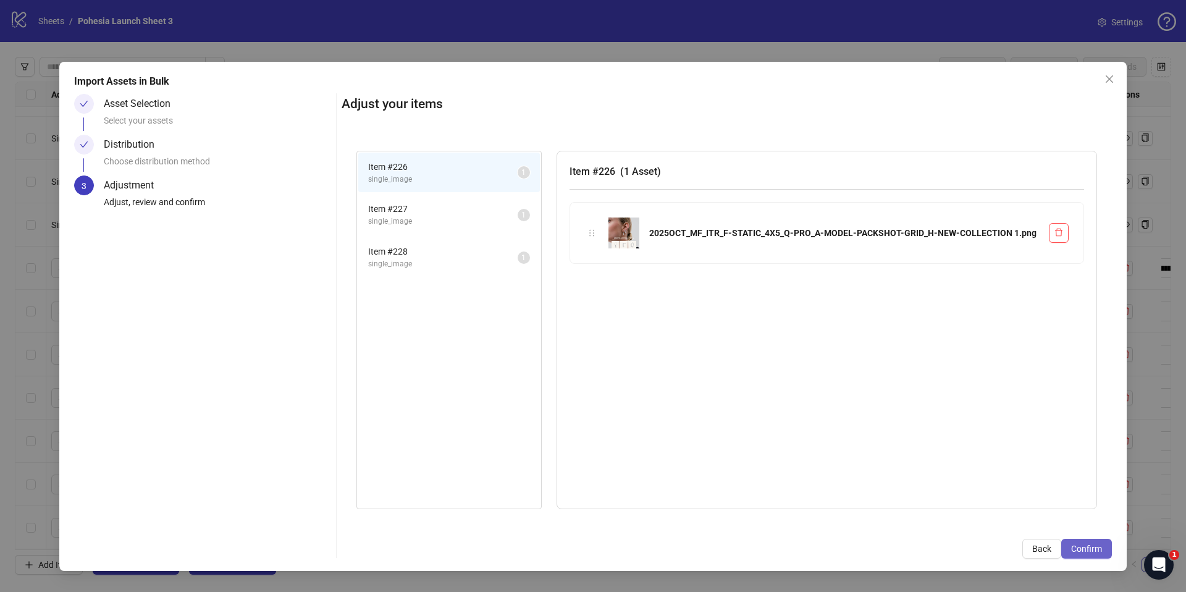
click at [1099, 547] on span "Confirm" at bounding box center [1086, 549] width 31 height 10
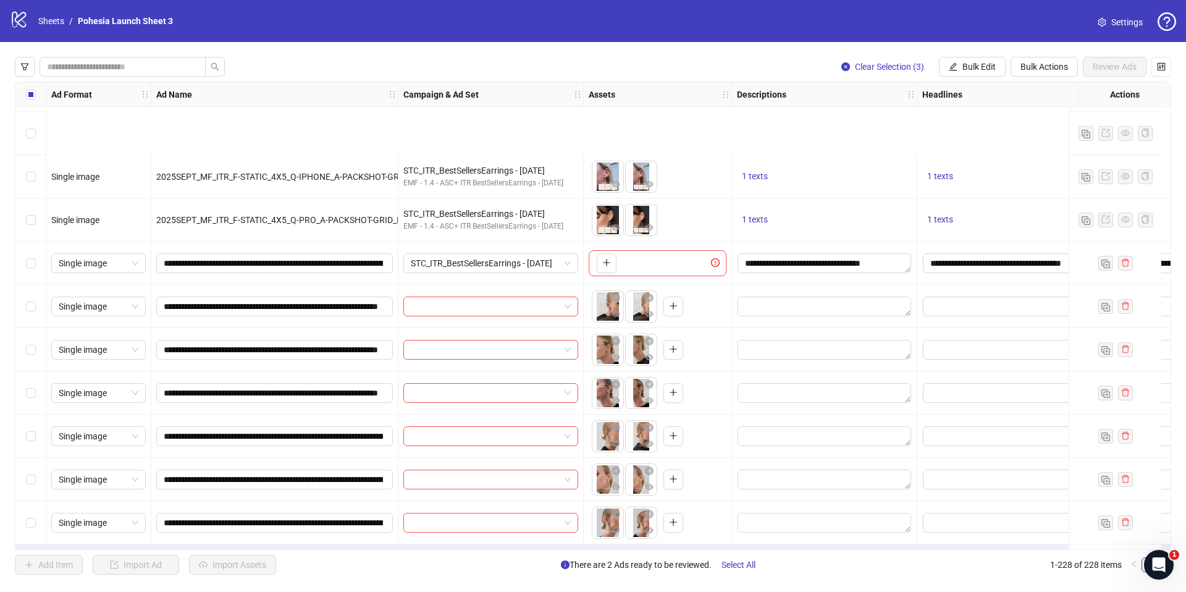
scroll to position [9422, 0]
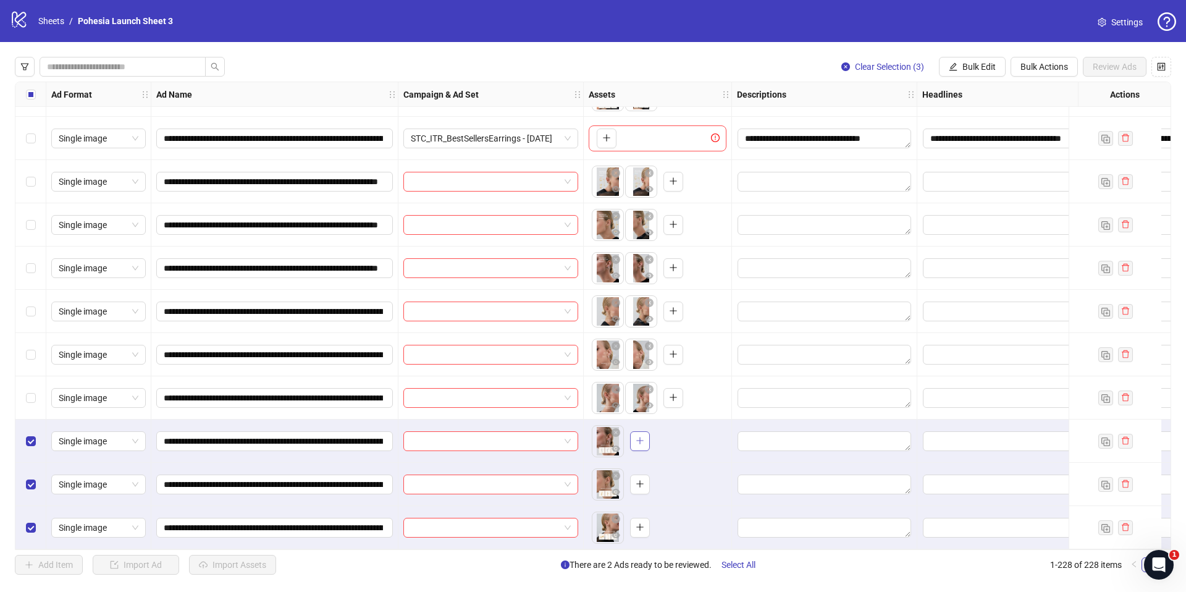
click at [636, 437] on icon "plus" at bounding box center [640, 440] width 9 height 9
click at [642, 479] on icon "plus" at bounding box center [640, 483] width 9 height 9
click at [644, 523] on button "button" at bounding box center [640, 528] width 20 height 20
click at [32, 100] on label "Select all rows" at bounding box center [31, 95] width 10 height 14
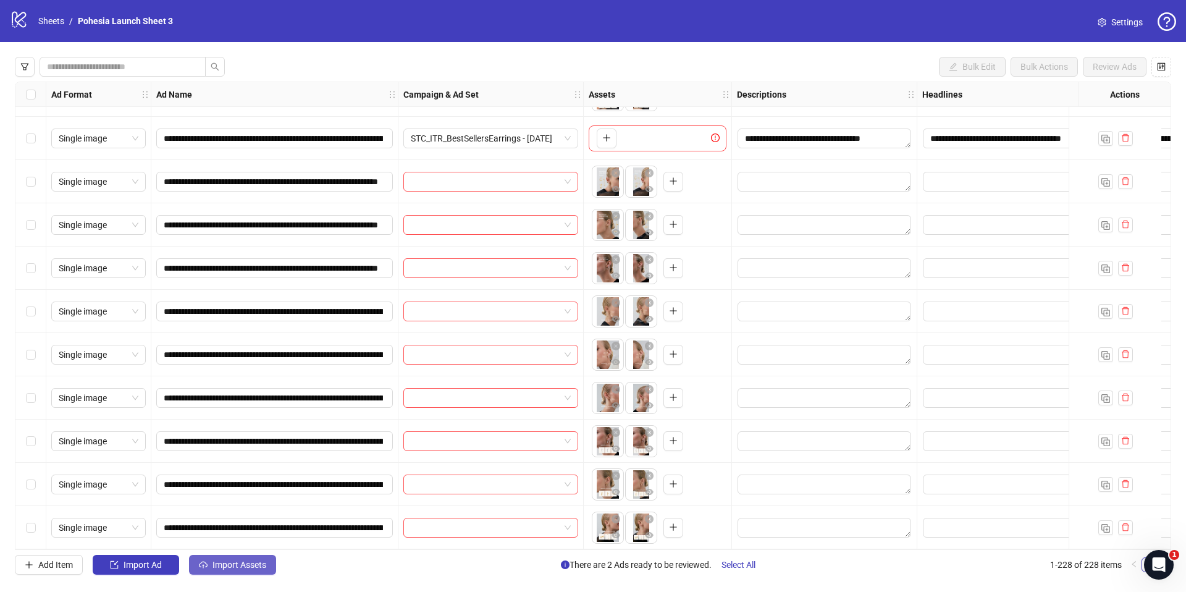
click at [240, 566] on span "Import Assets" at bounding box center [240, 565] width 54 height 10
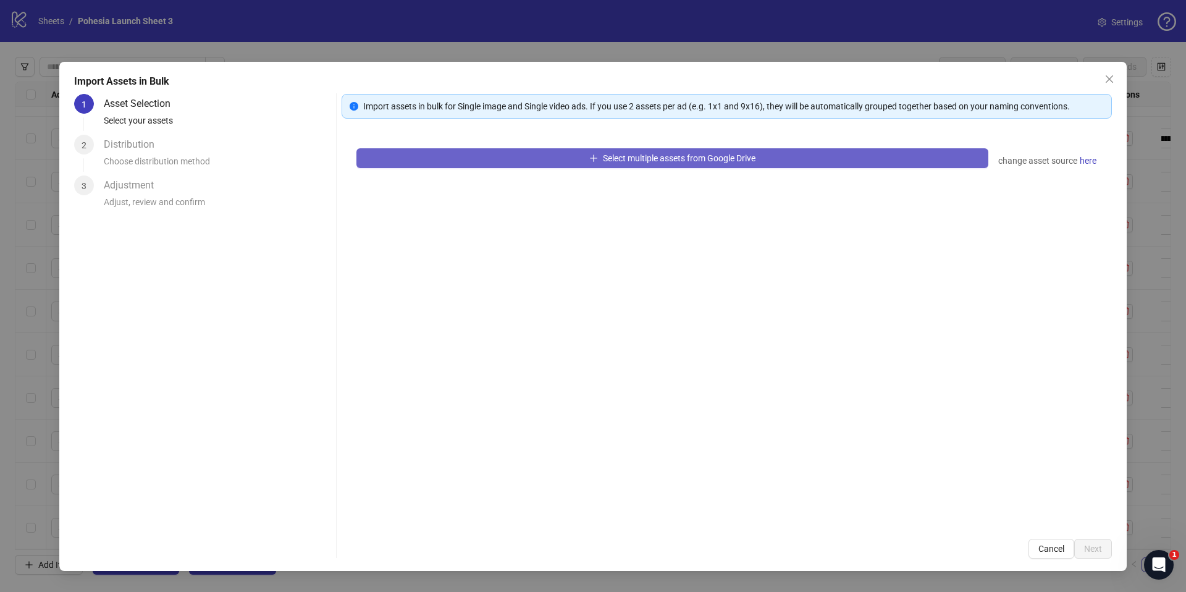
click at [513, 158] on button "Select multiple assets from Google Drive" at bounding box center [672, 158] width 632 height 20
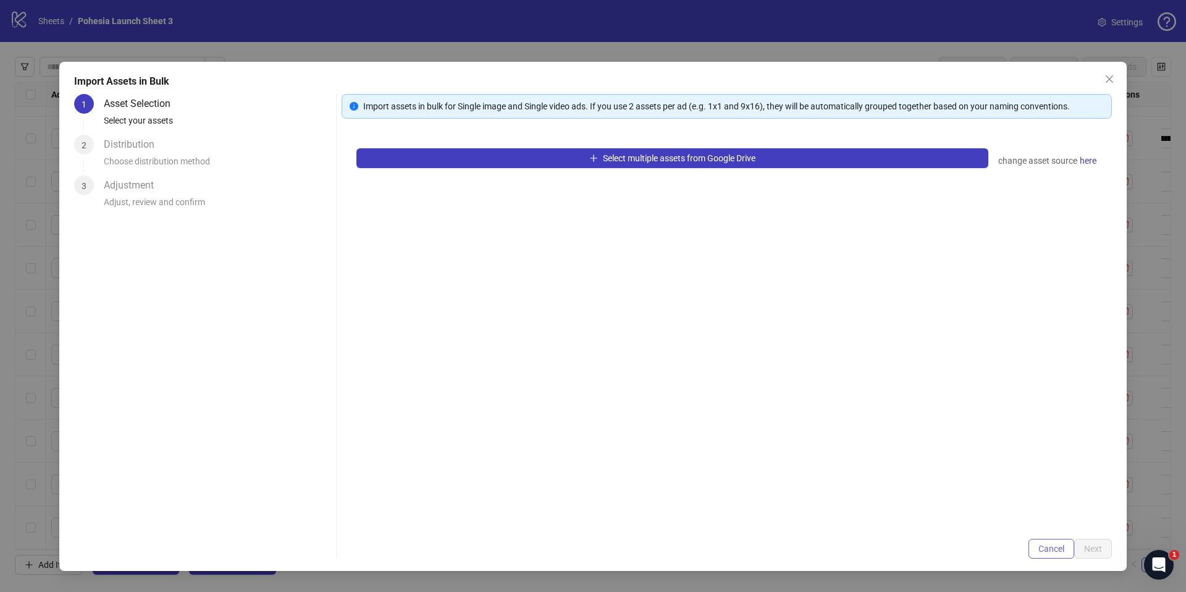
click at [1057, 547] on span "Cancel" at bounding box center [1051, 549] width 26 height 10
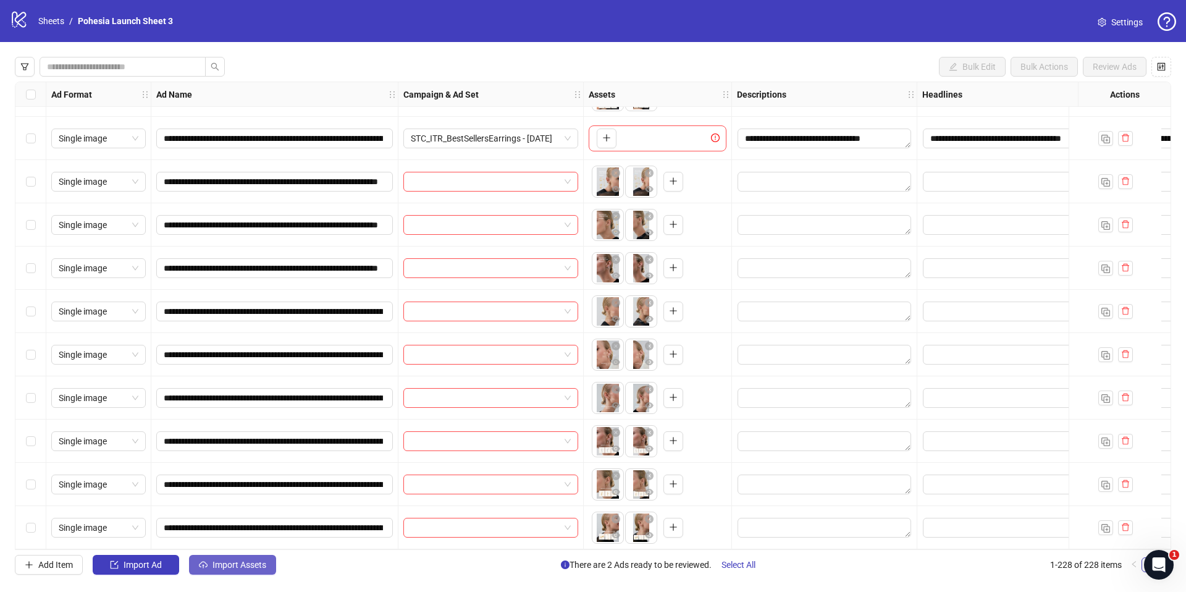
click at [249, 563] on span "Import Assets" at bounding box center [240, 565] width 54 height 10
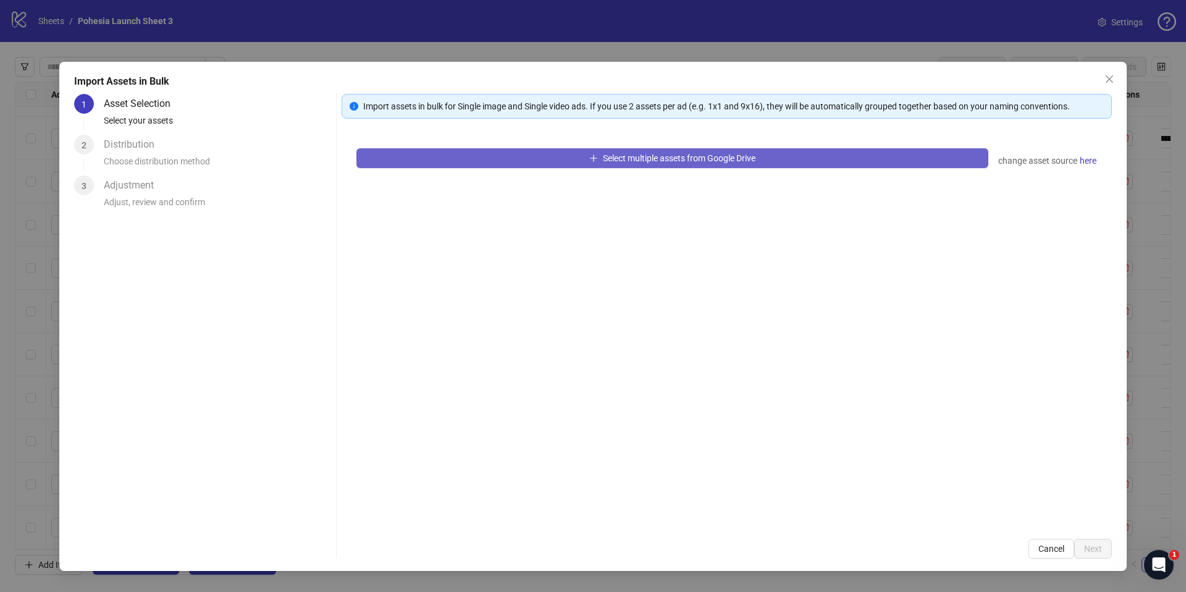
click at [579, 157] on button "Select multiple assets from Google Drive" at bounding box center [672, 158] width 632 height 20
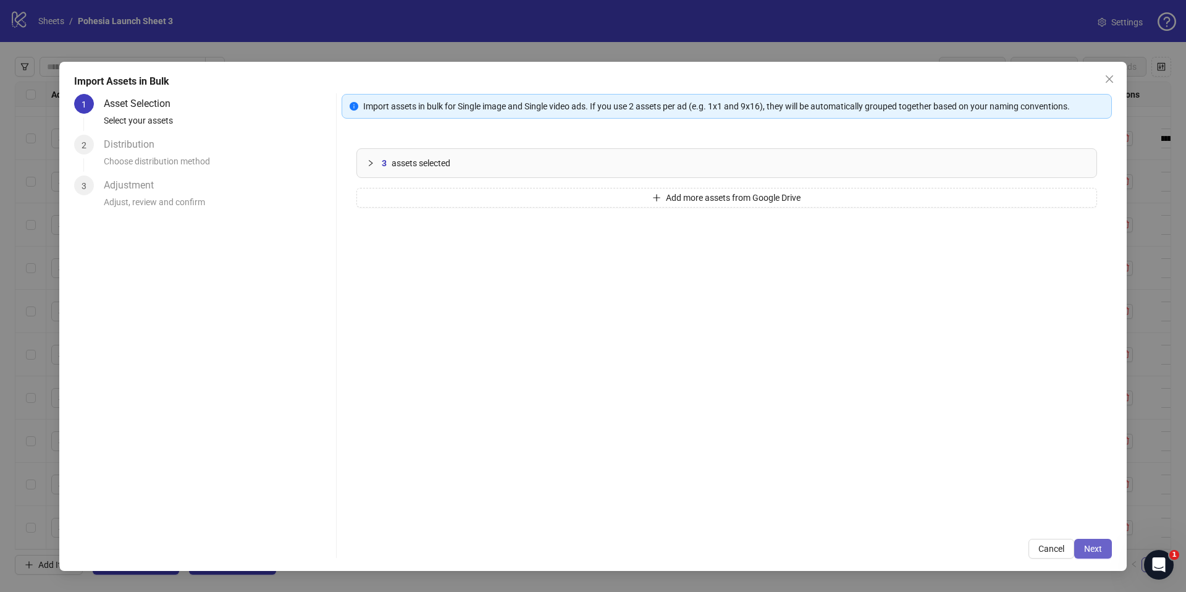
click at [1092, 547] on span "Next" at bounding box center [1093, 549] width 18 height 10
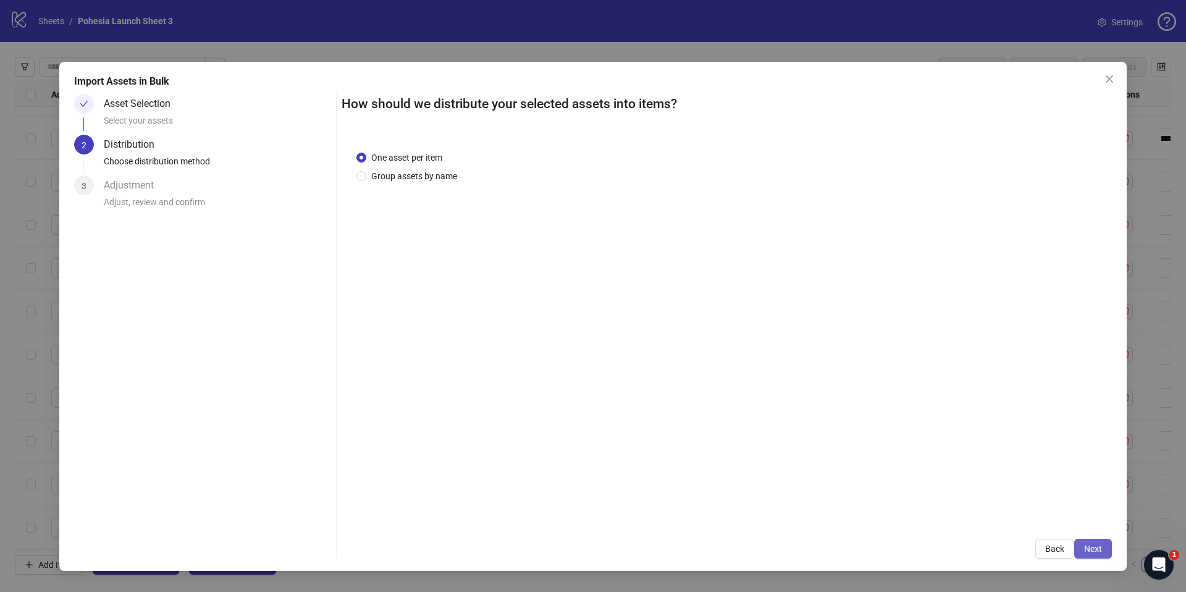
click at [1100, 545] on span "Next" at bounding box center [1093, 549] width 18 height 10
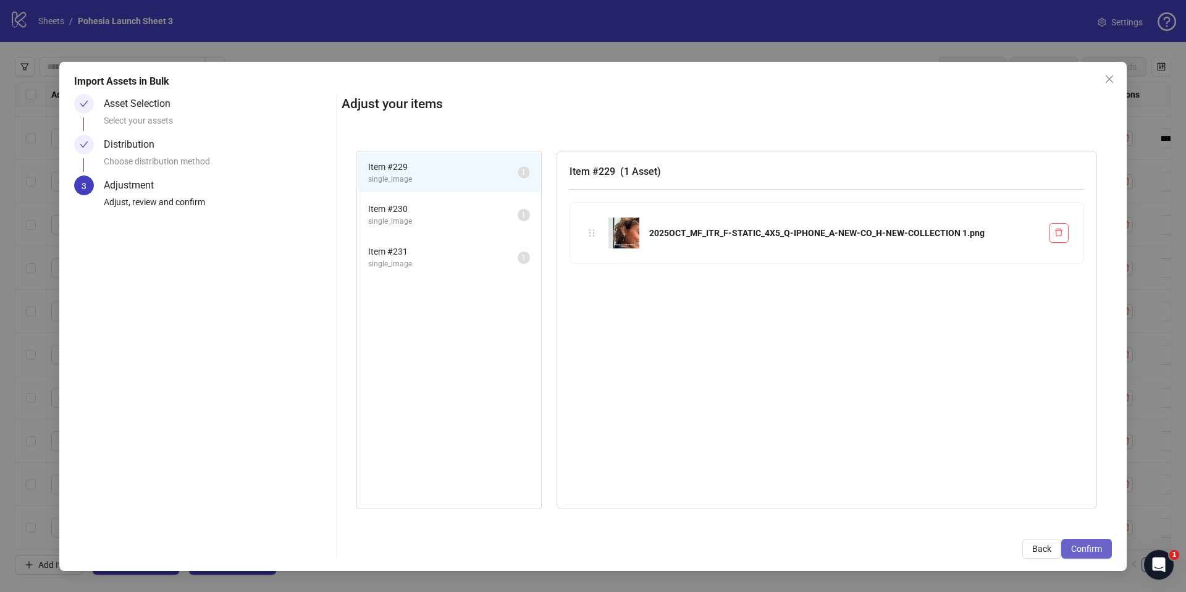
click at [1101, 547] on span "Confirm" at bounding box center [1086, 549] width 31 height 10
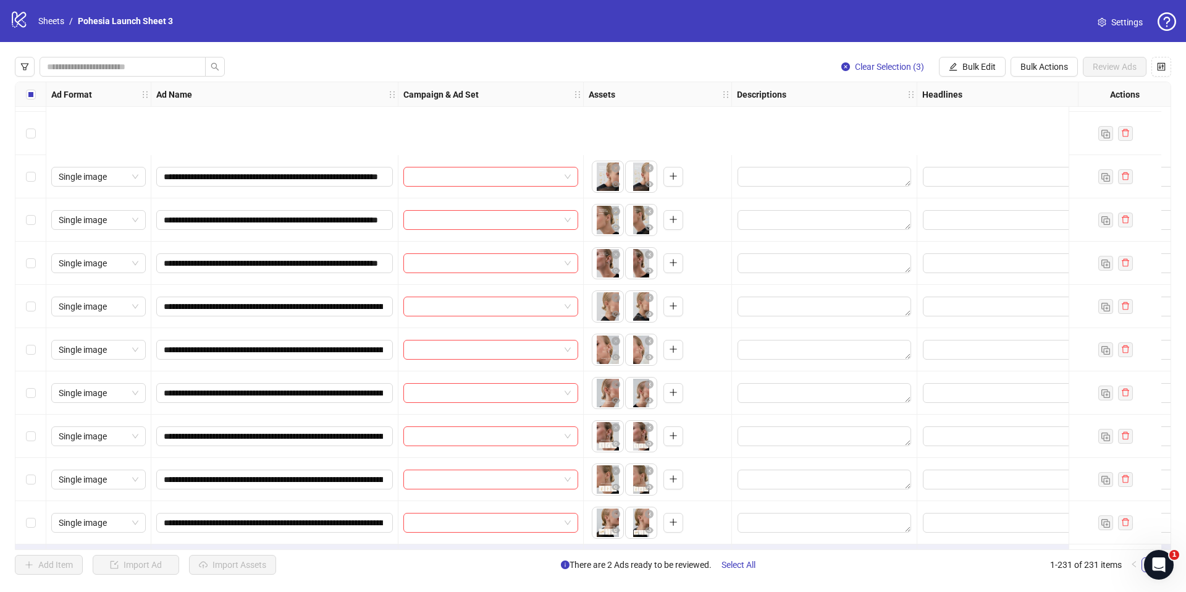
scroll to position [9552, 0]
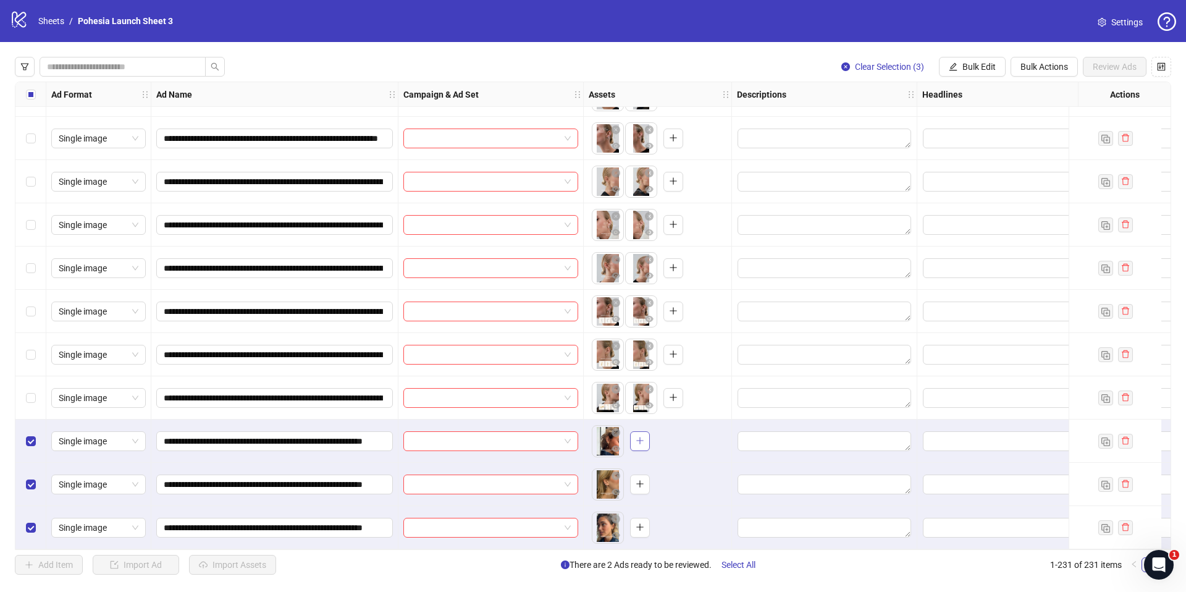
click at [642, 437] on icon "plus" at bounding box center [640, 440] width 9 height 9
click at [643, 481] on icon "plus" at bounding box center [640, 483] width 9 height 9
click at [639, 523] on icon "plus" at bounding box center [640, 527] width 9 height 9
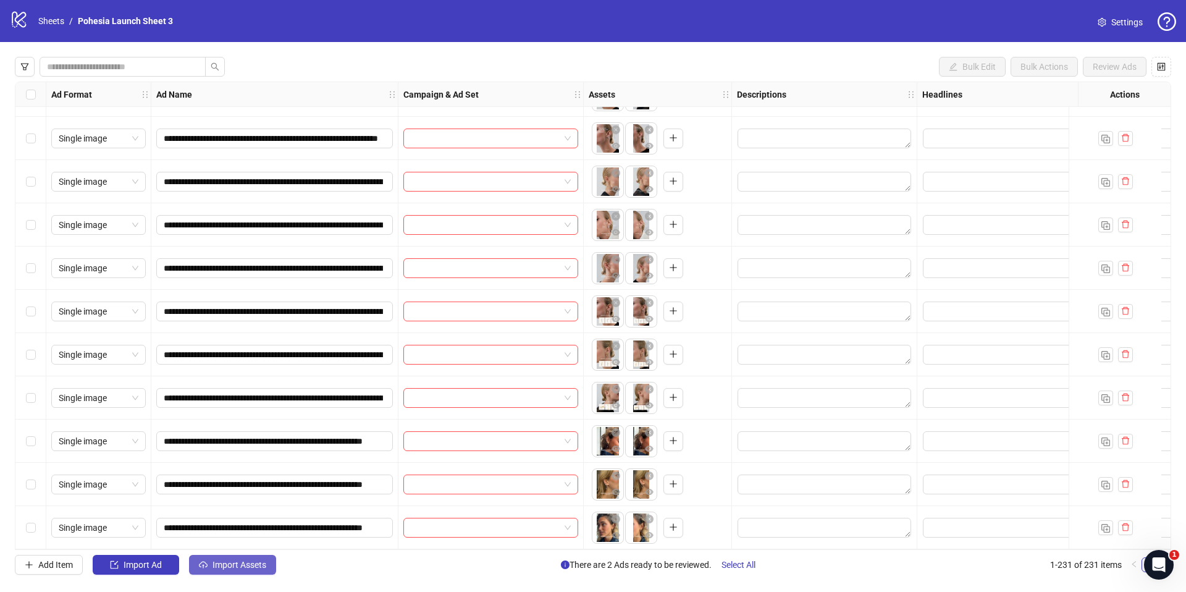
click at [245, 565] on span "Import Assets" at bounding box center [240, 565] width 54 height 10
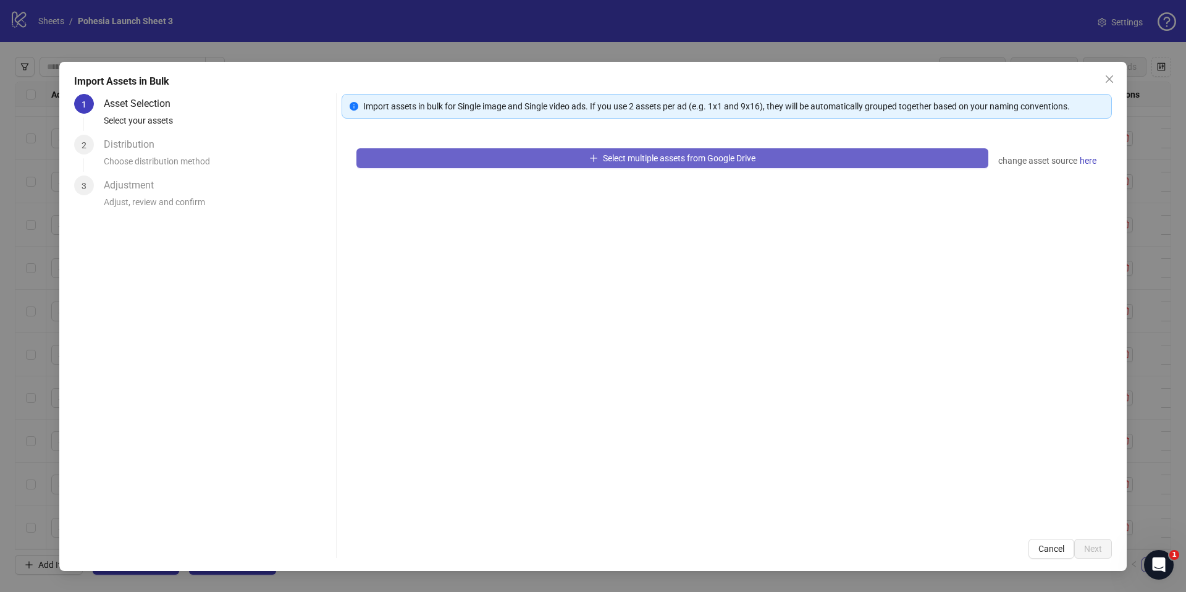
click at [533, 164] on button "Select multiple assets from Google Drive" at bounding box center [672, 158] width 632 height 20
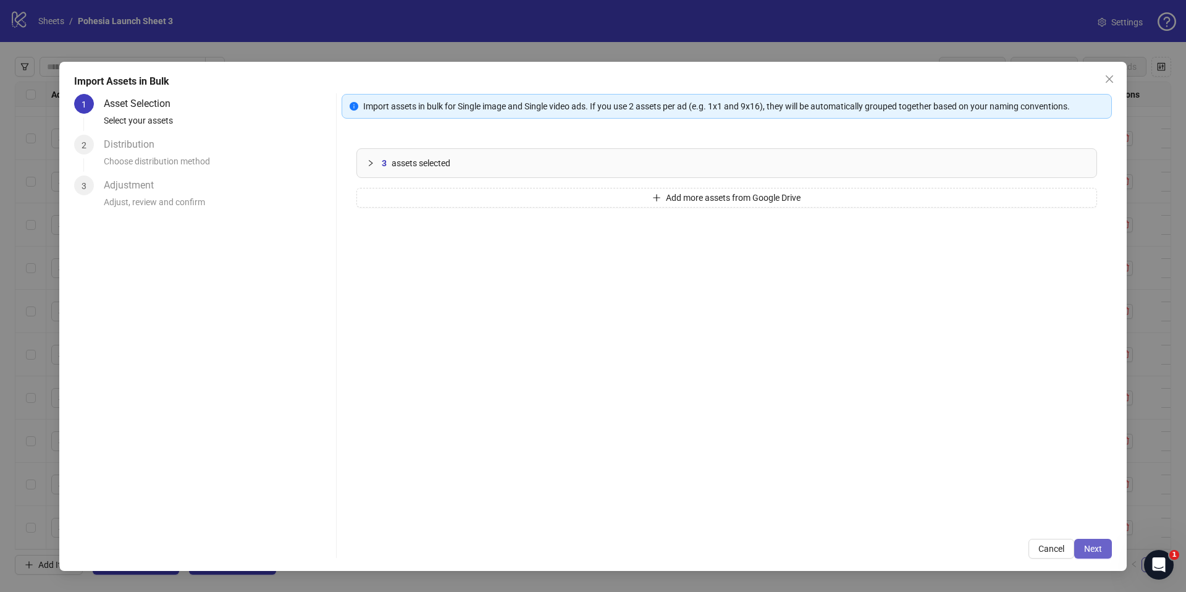
click at [1087, 545] on span "Next" at bounding box center [1093, 549] width 18 height 10
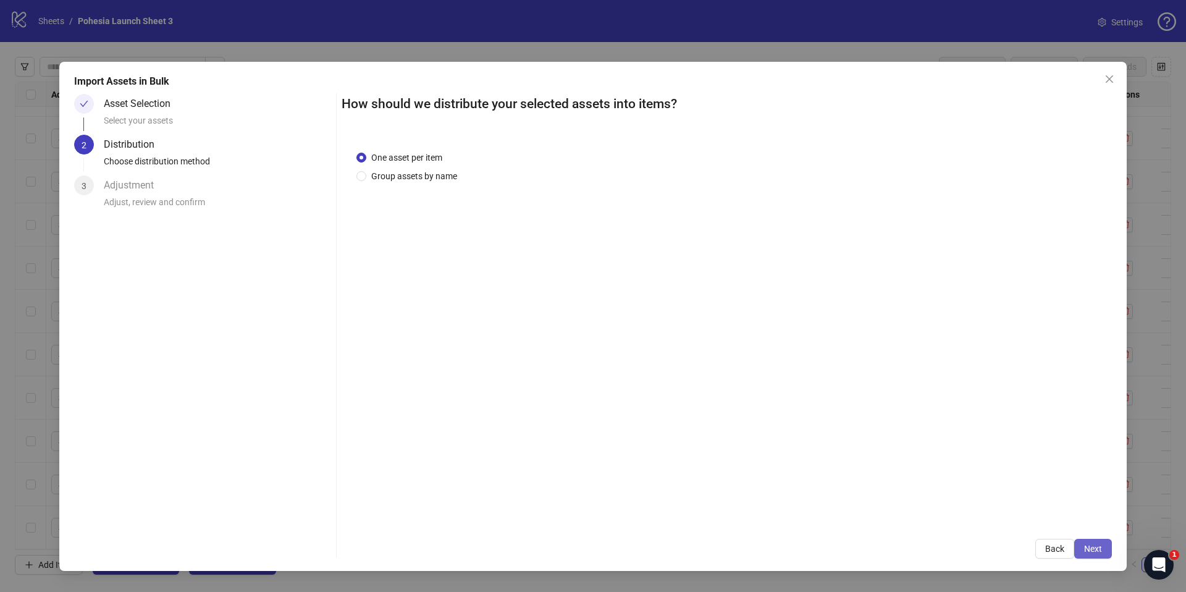
click at [1089, 544] on span "Next" at bounding box center [1093, 549] width 18 height 10
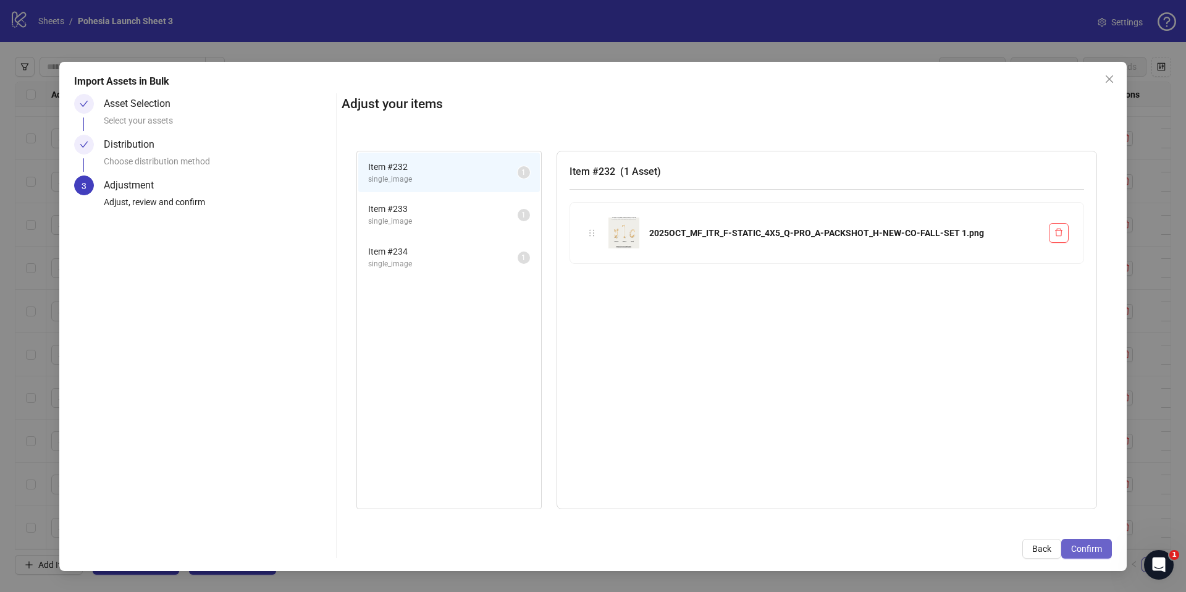
click at [1093, 547] on span "Confirm" at bounding box center [1086, 549] width 31 height 10
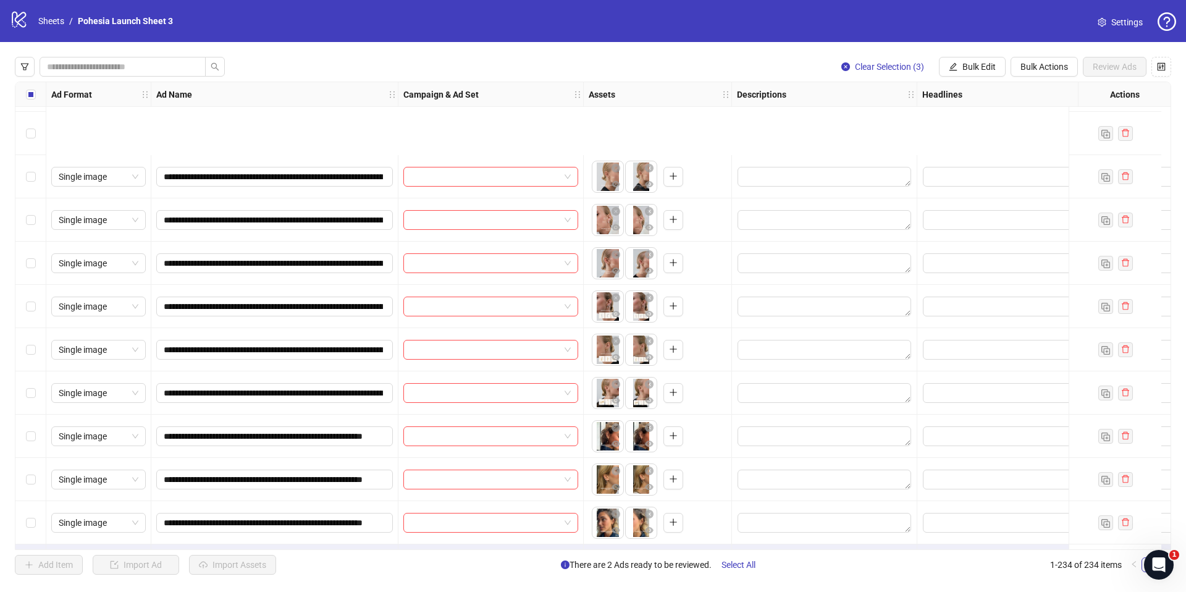
scroll to position [9682, 0]
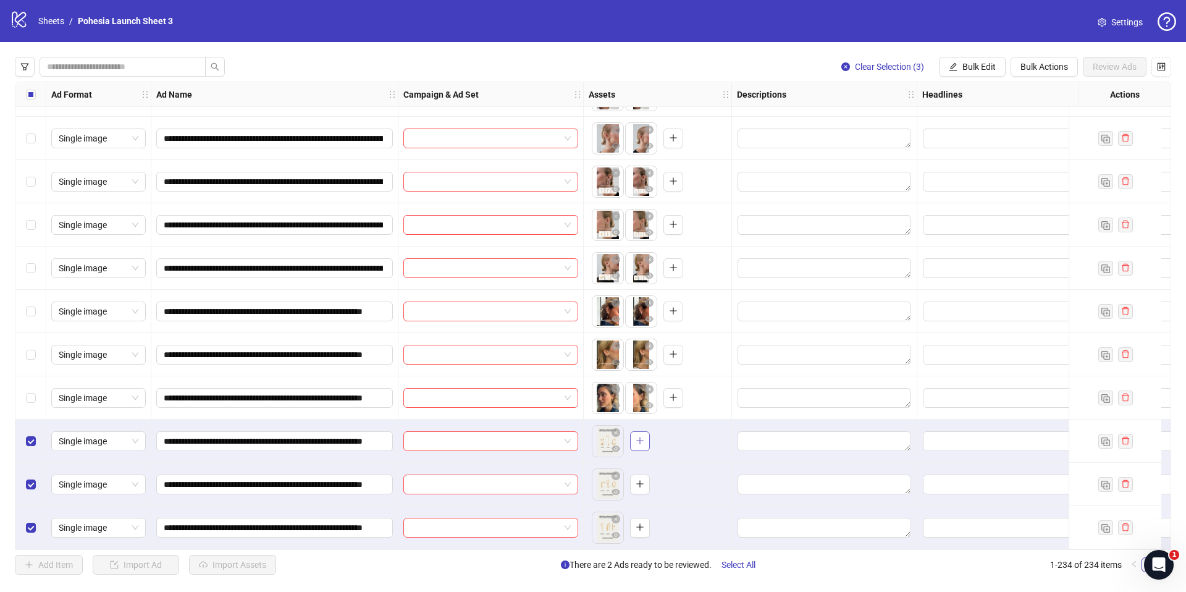
click at [645, 434] on button "button" at bounding box center [640, 441] width 20 height 20
click at [634, 479] on button "button" at bounding box center [640, 484] width 20 height 20
click at [644, 523] on icon "plus" at bounding box center [640, 527] width 9 height 9
click at [38, 94] on div "Select all rows" at bounding box center [30, 94] width 31 height 25
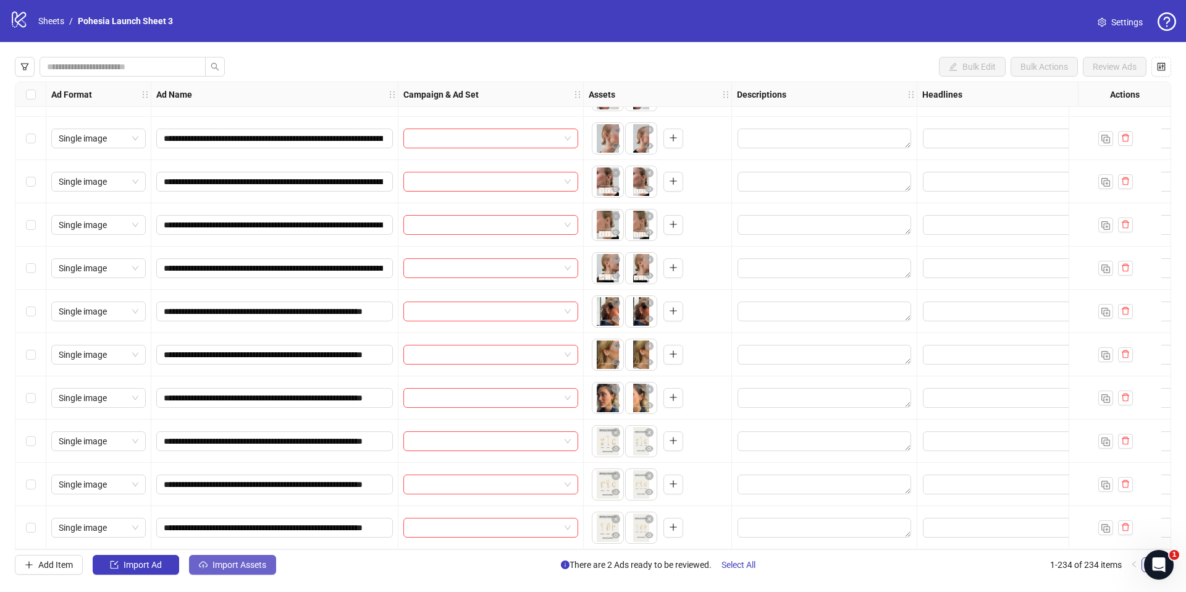
click at [246, 564] on span "Import Assets" at bounding box center [240, 565] width 54 height 10
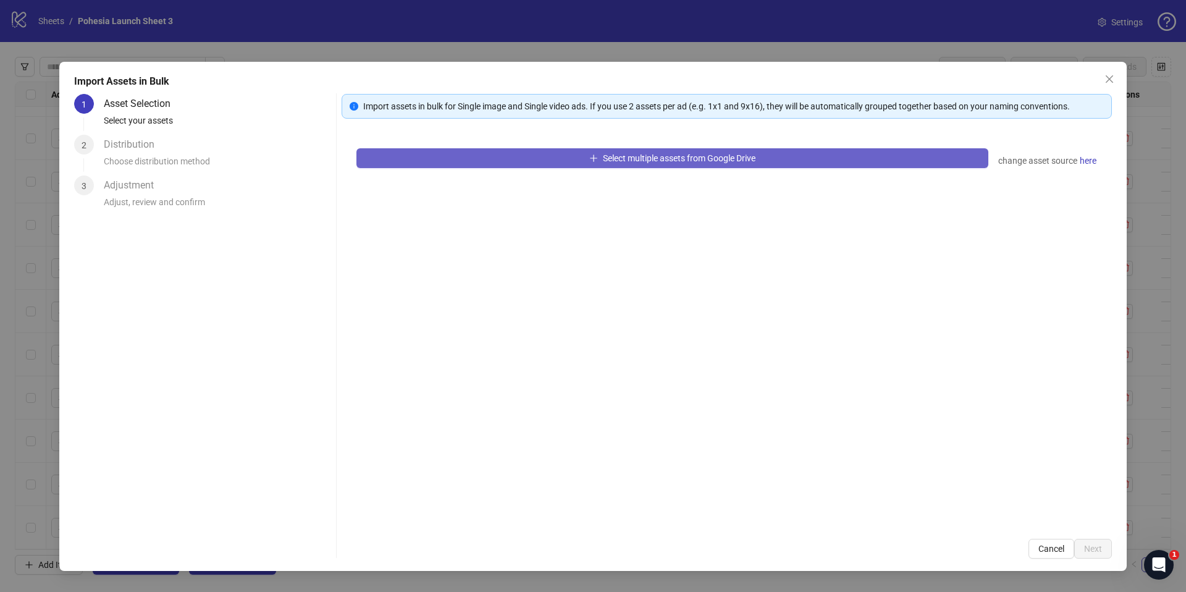
click at [536, 148] on button "Select multiple assets from Google Drive" at bounding box center [672, 158] width 632 height 20
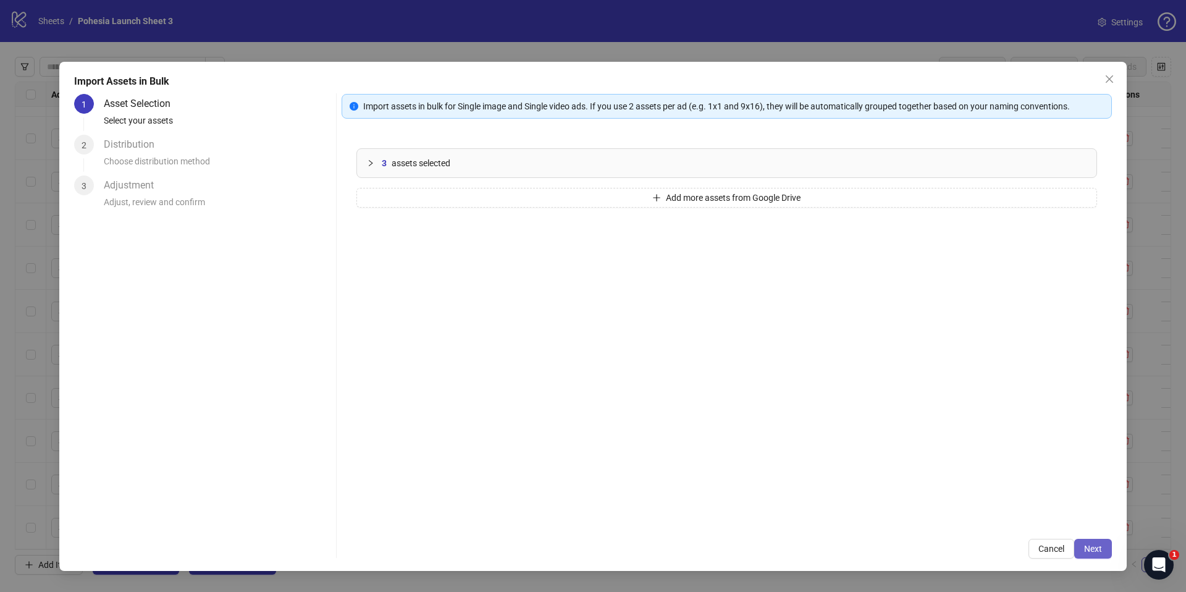
click at [1087, 553] on span "Next" at bounding box center [1093, 549] width 18 height 10
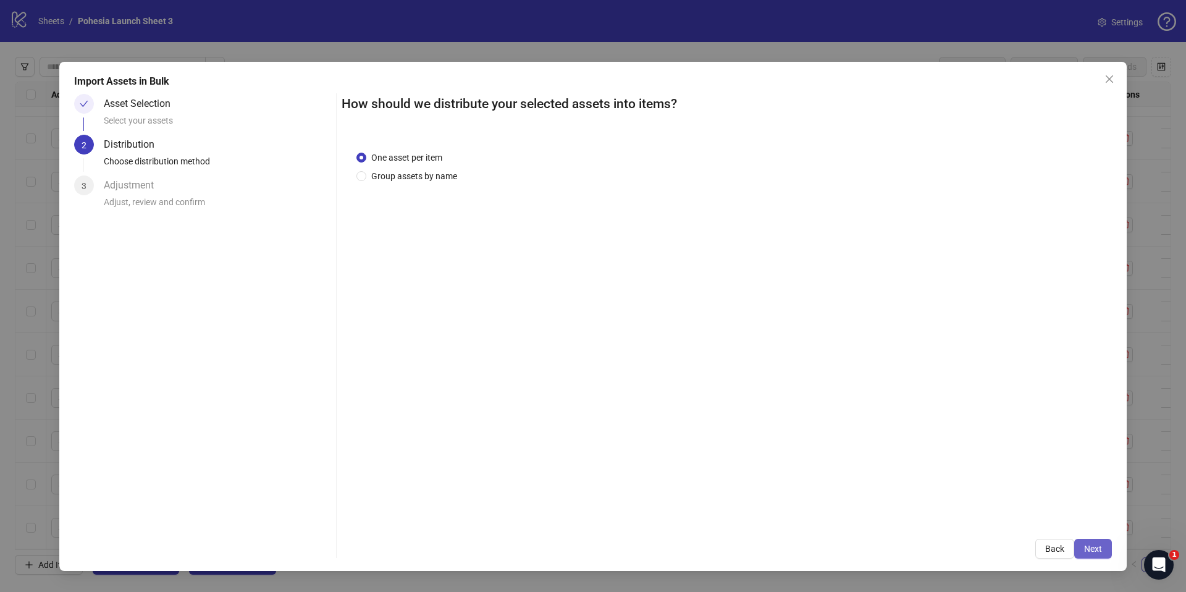
click at [1101, 552] on span "Next" at bounding box center [1093, 549] width 18 height 10
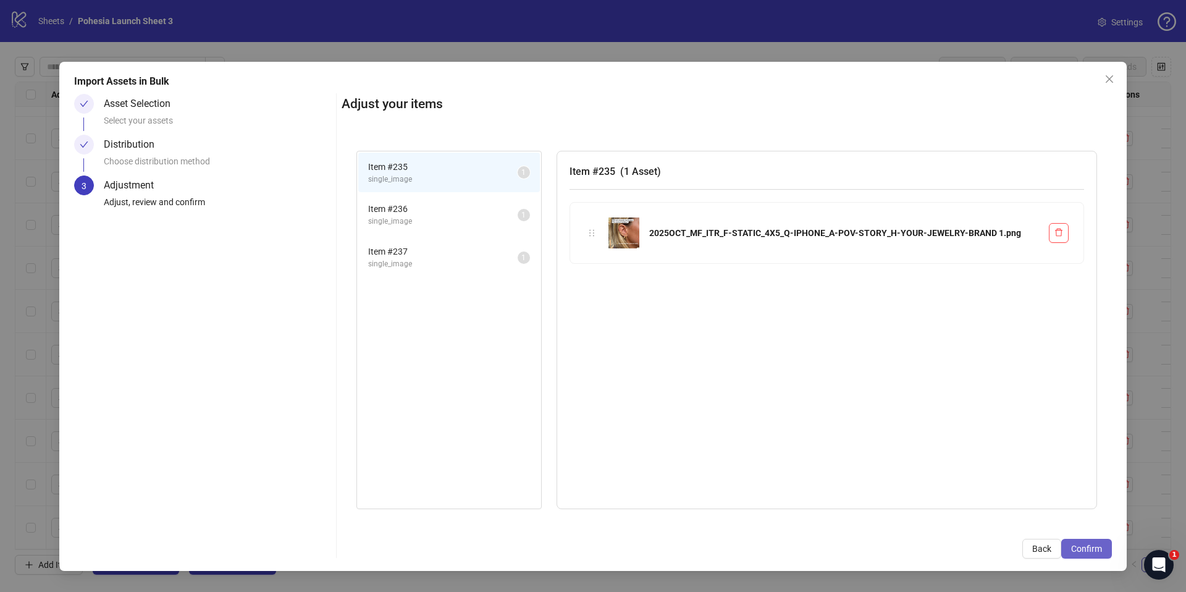
click at [1097, 551] on span "Confirm" at bounding box center [1086, 549] width 31 height 10
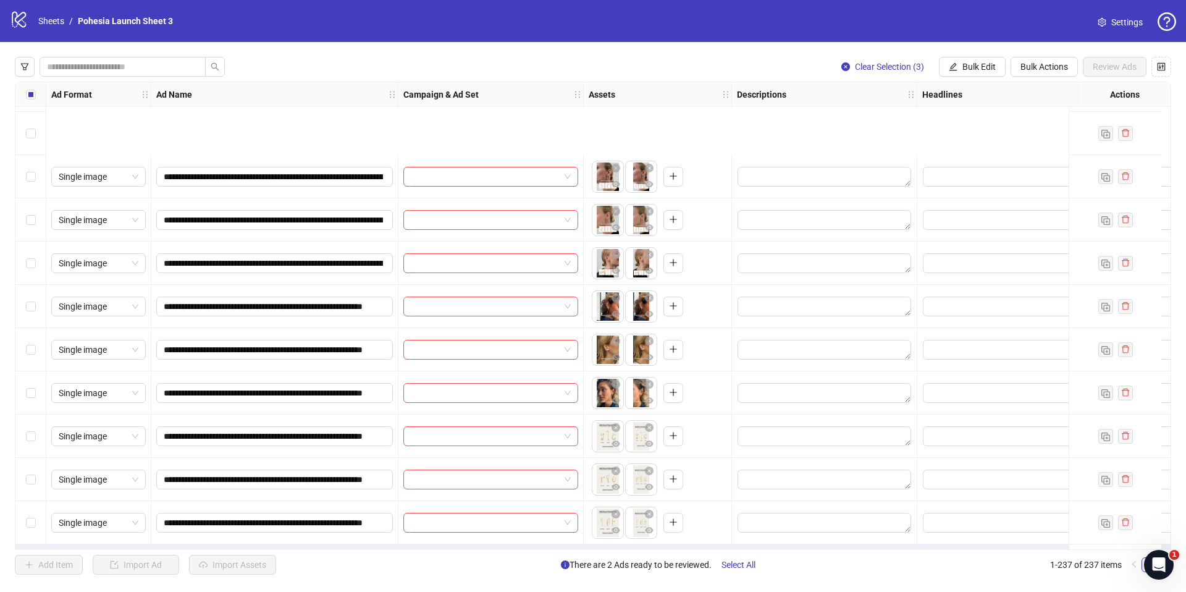
scroll to position [9811, 0]
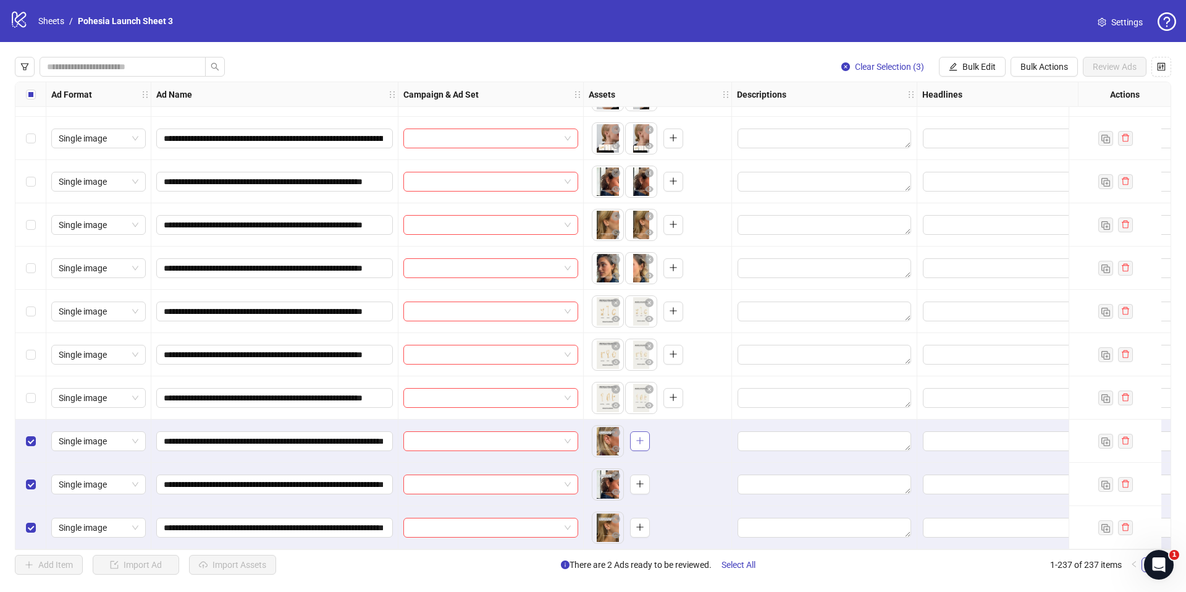
click at [639, 437] on icon "plus" at bounding box center [640, 440] width 9 height 9
click at [638, 480] on icon "plus" at bounding box center [640, 483] width 9 height 9
click at [641, 524] on icon "plus" at bounding box center [640, 527] width 9 height 9
drag, startPoint x: 29, startPoint y: 386, endPoint x: 33, endPoint y: 356, distance: 29.9
click at [29, 391] on label "Select row 234" at bounding box center [31, 398] width 10 height 14
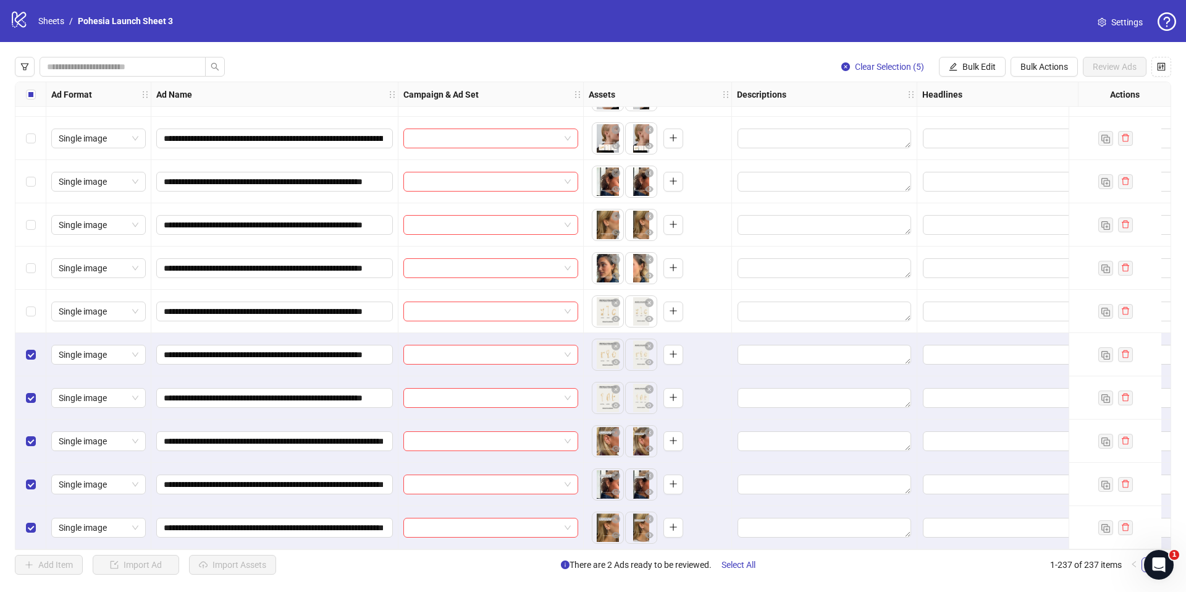
click at [33, 317] on div "Select row 232" at bounding box center [30, 311] width 31 height 43
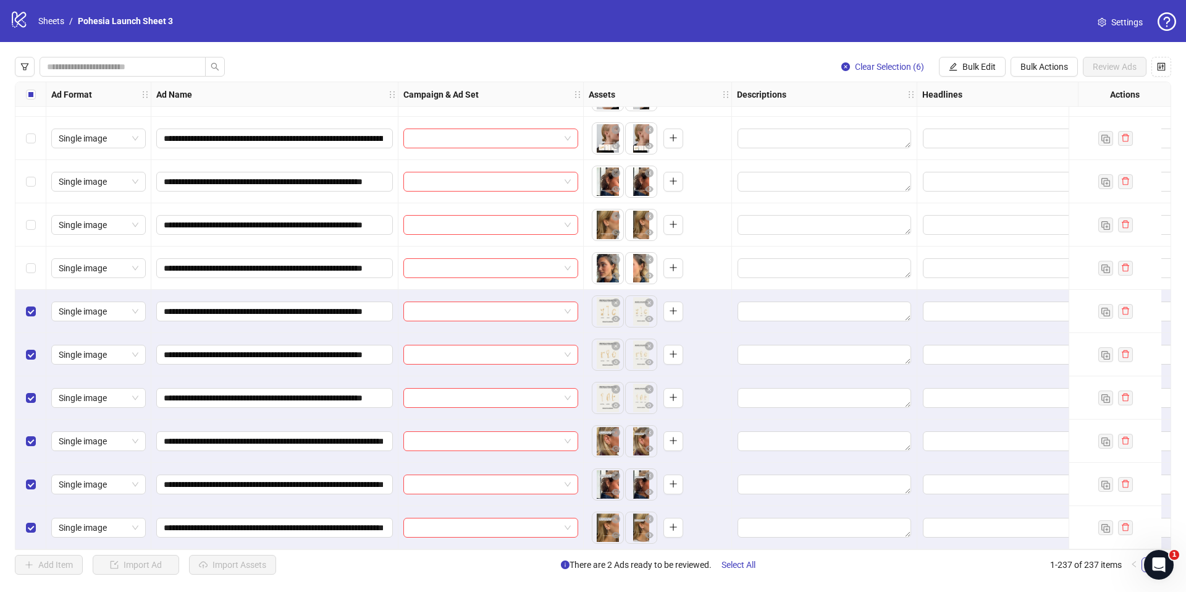
click at [35, 274] on div "Select row 231" at bounding box center [30, 267] width 31 height 43
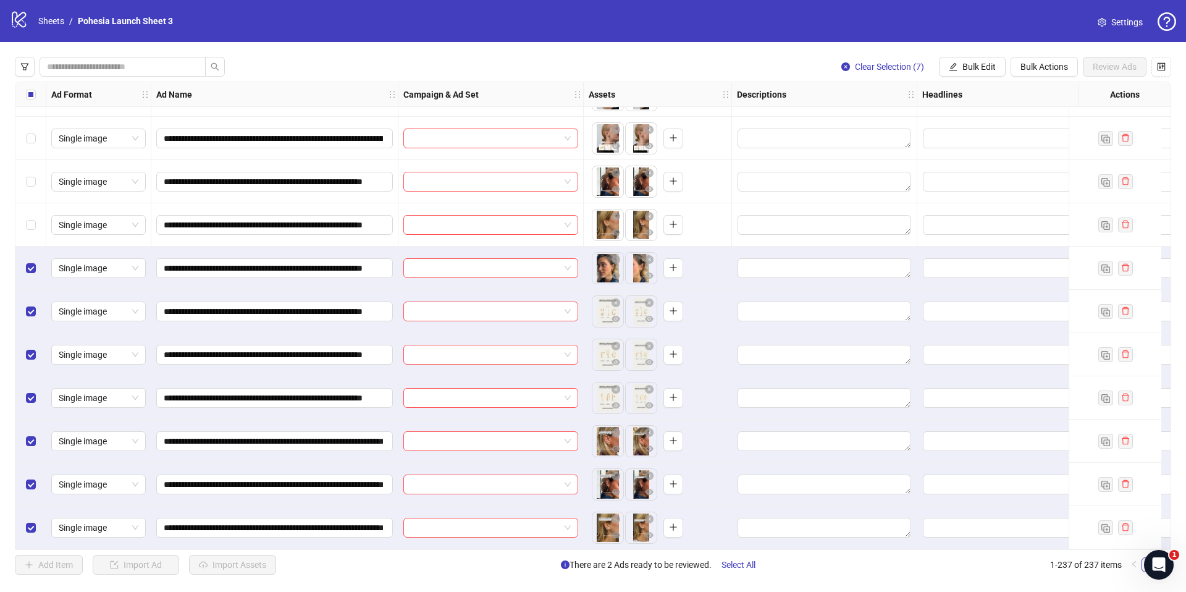
click at [31, 227] on div "Select row 230" at bounding box center [30, 224] width 31 height 43
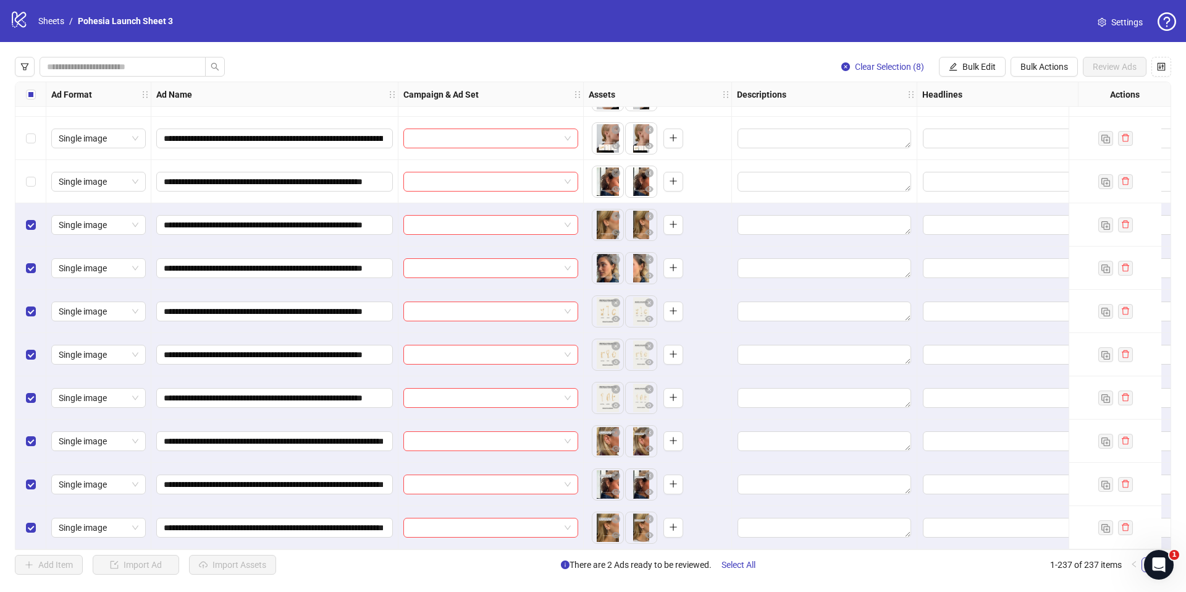
click at [28, 185] on div "Select row 229" at bounding box center [30, 181] width 31 height 43
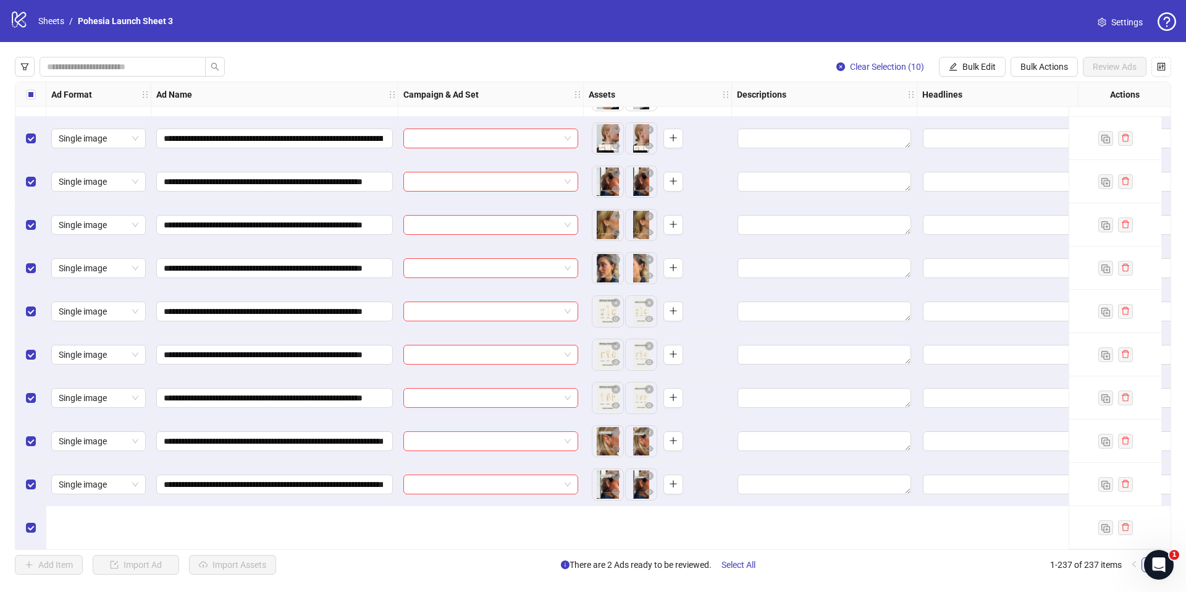
click at [24, 117] on div "Select row 227" at bounding box center [30, 95] width 31 height 43
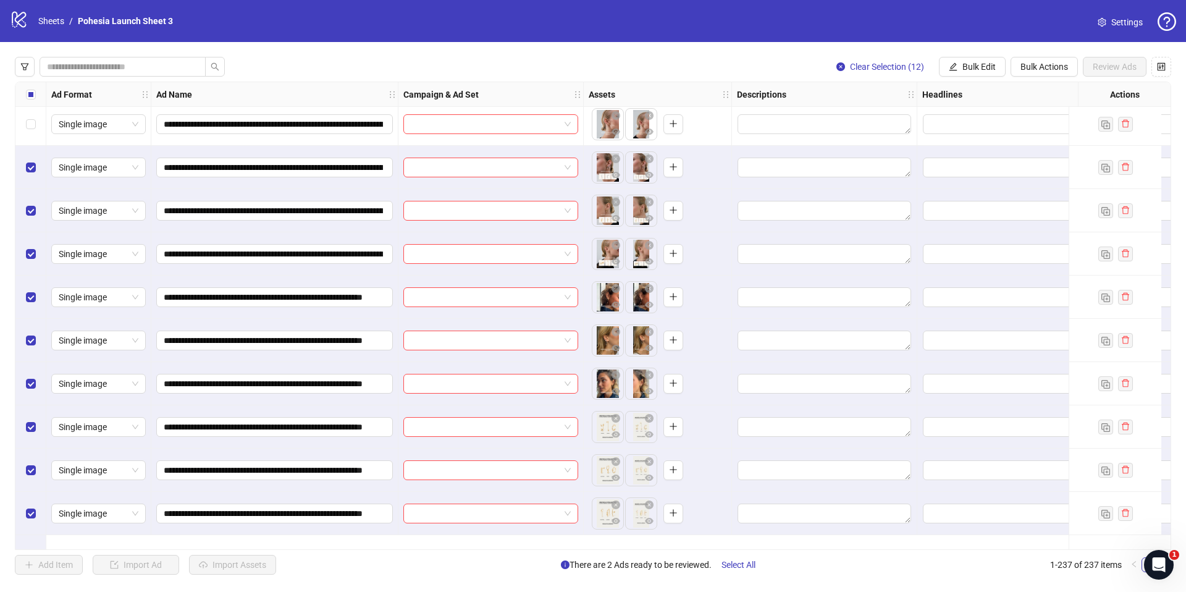
scroll to position [9609, 0]
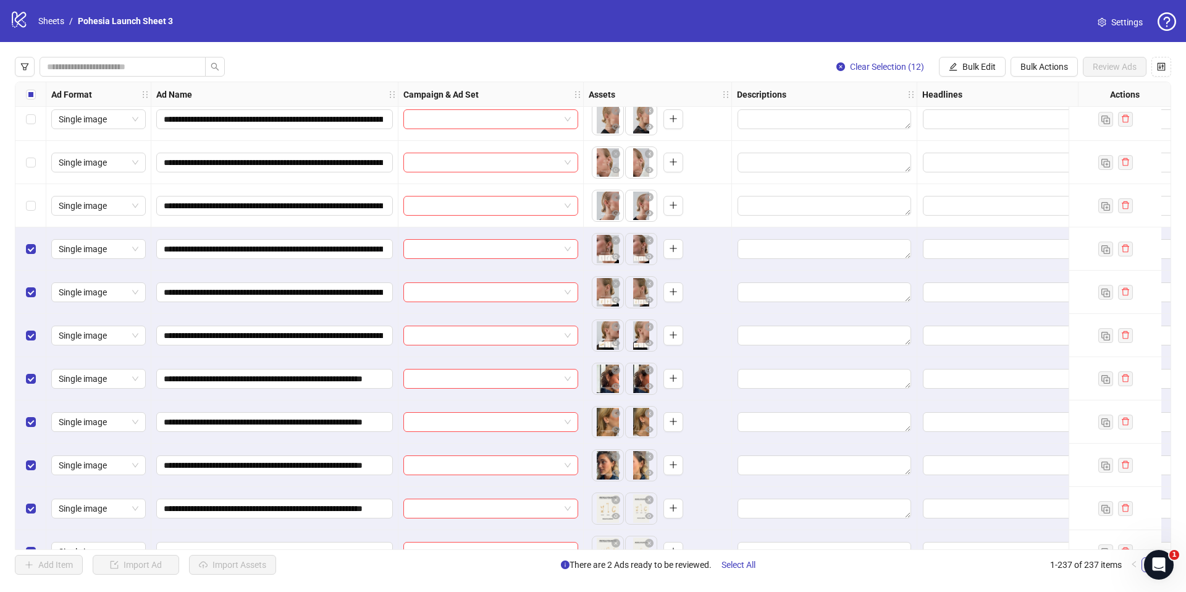
click at [40, 167] on div "Select row 224" at bounding box center [30, 162] width 31 height 43
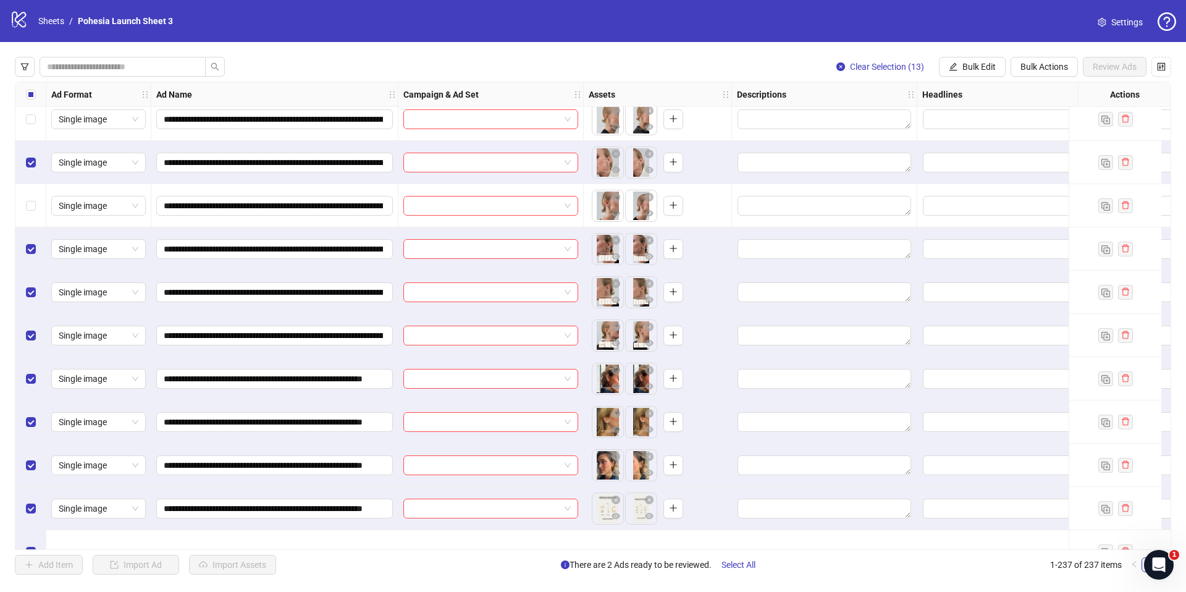
scroll to position [9544, 0]
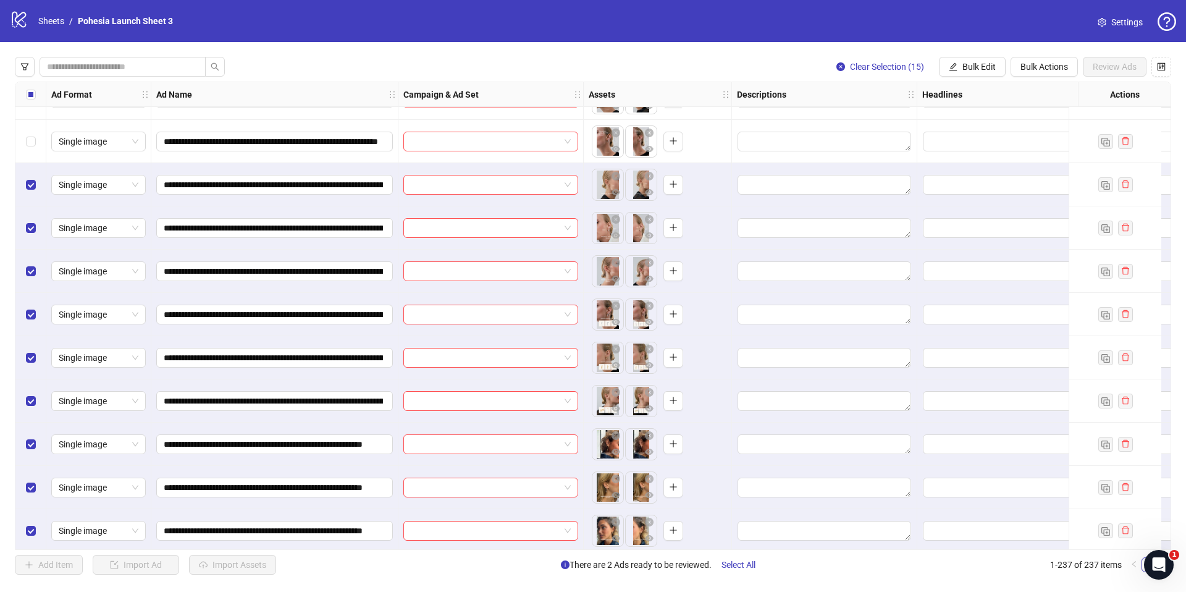
click at [32, 158] on div "Select row 222" at bounding box center [30, 141] width 31 height 43
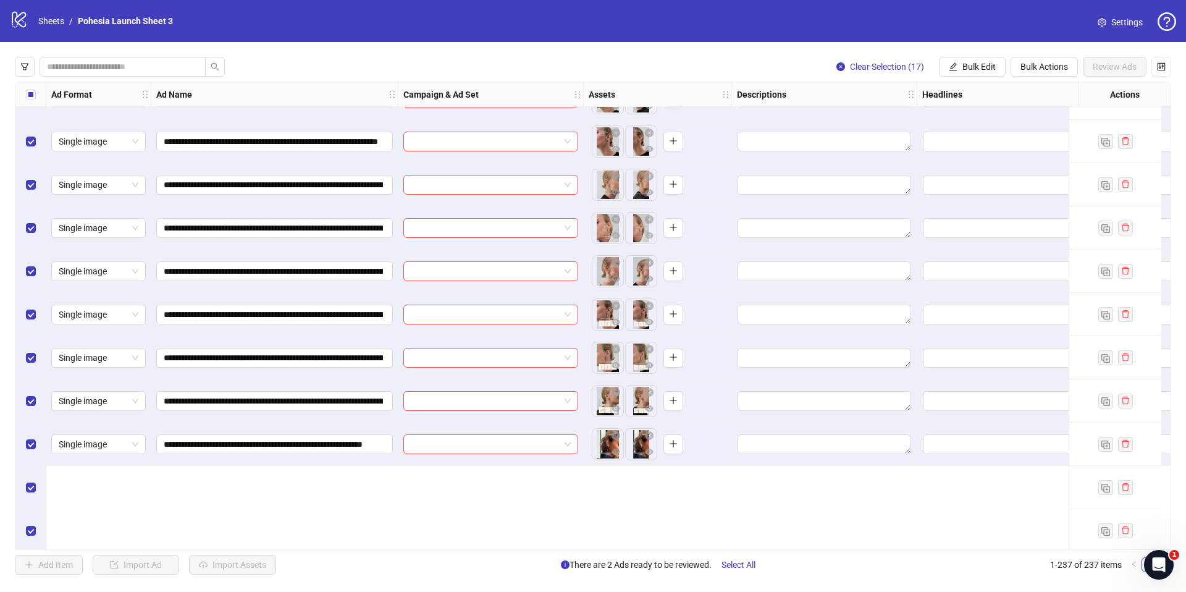
scroll to position [9410, 0]
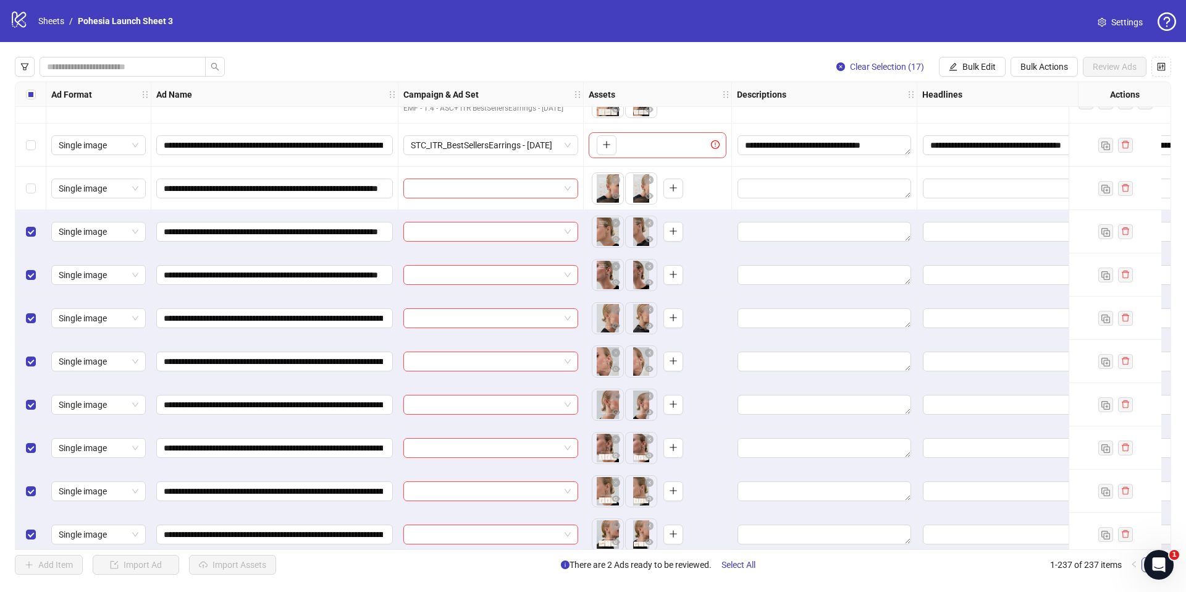
click at [37, 194] on div "Select row 220" at bounding box center [30, 188] width 31 height 43
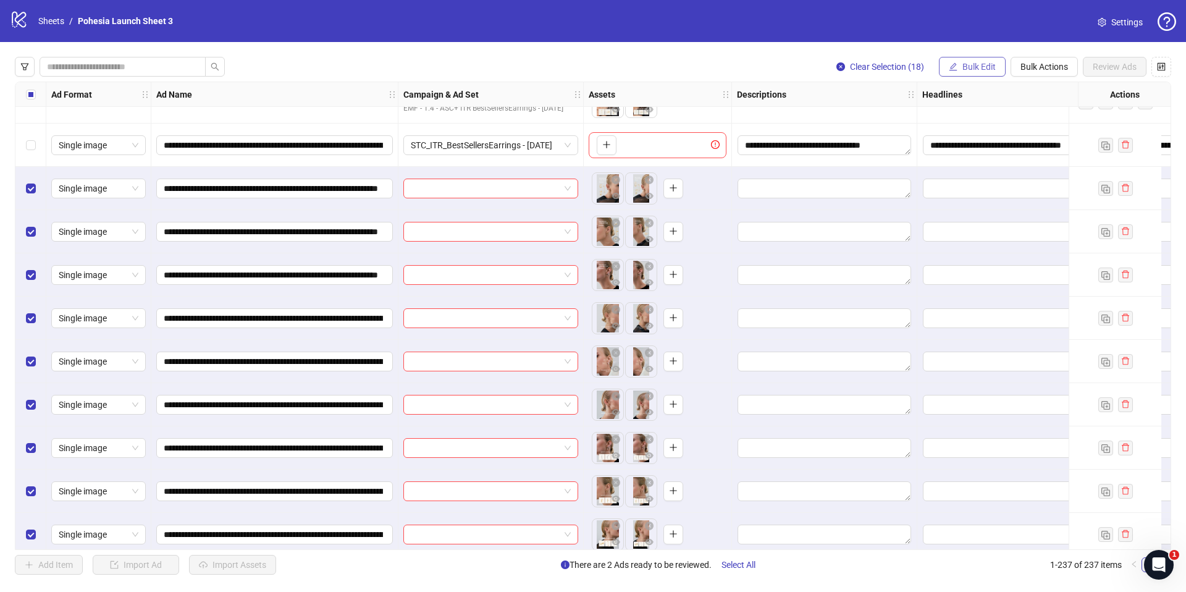
scroll to position [9410, 57]
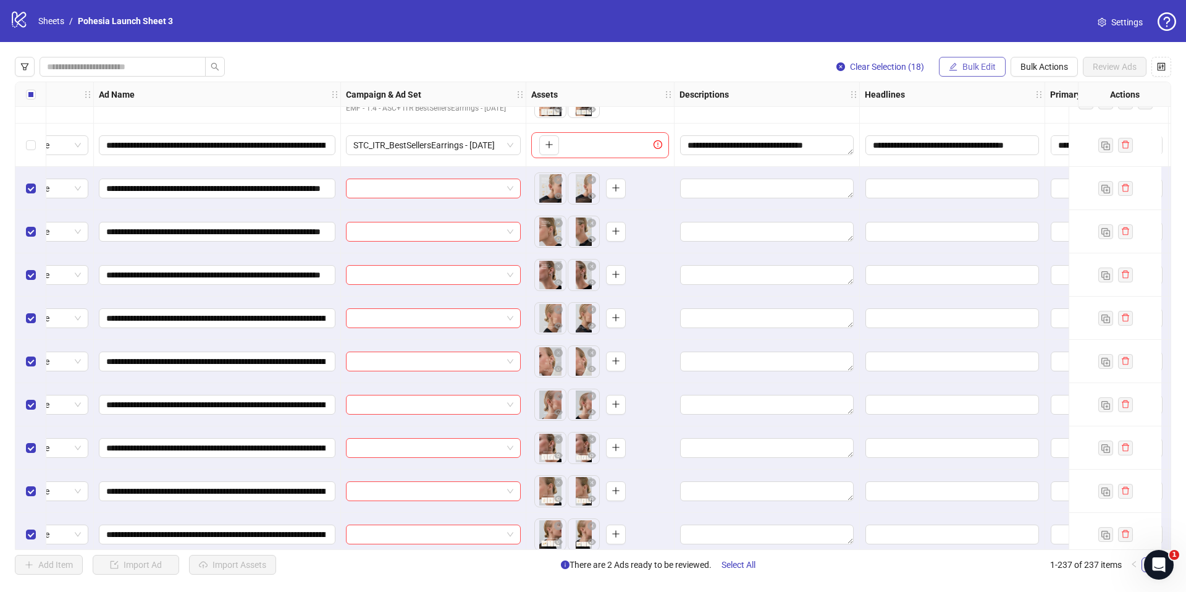
click at [957, 69] on button "Bulk Edit" at bounding box center [972, 67] width 67 height 20
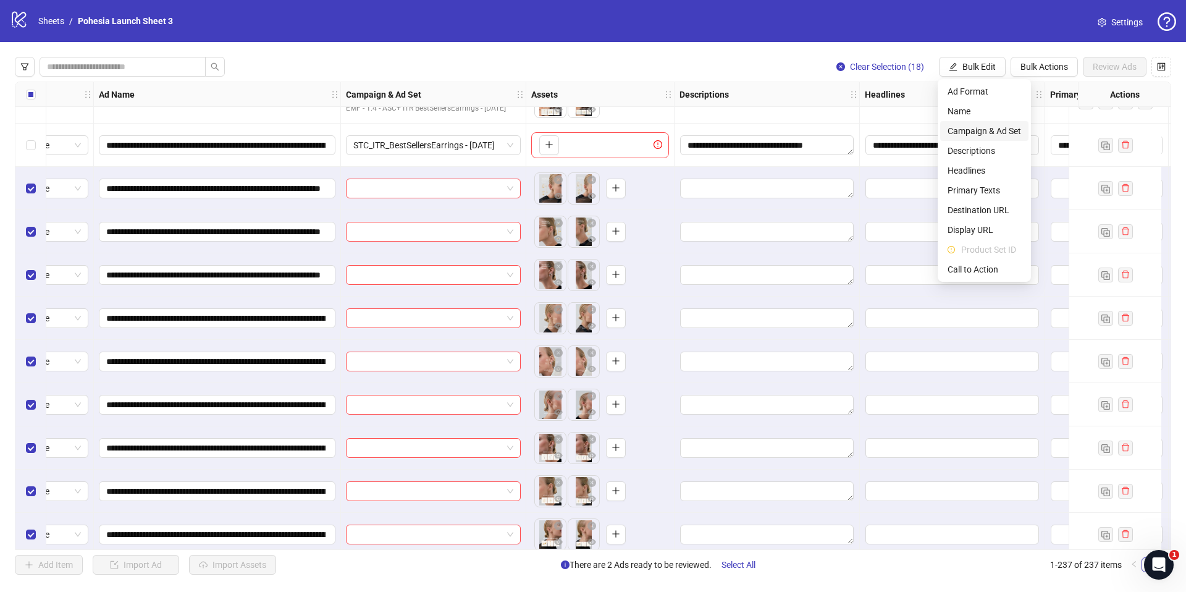
click at [963, 135] on span "Campaign & Ad Set" at bounding box center [985, 131] width 74 height 14
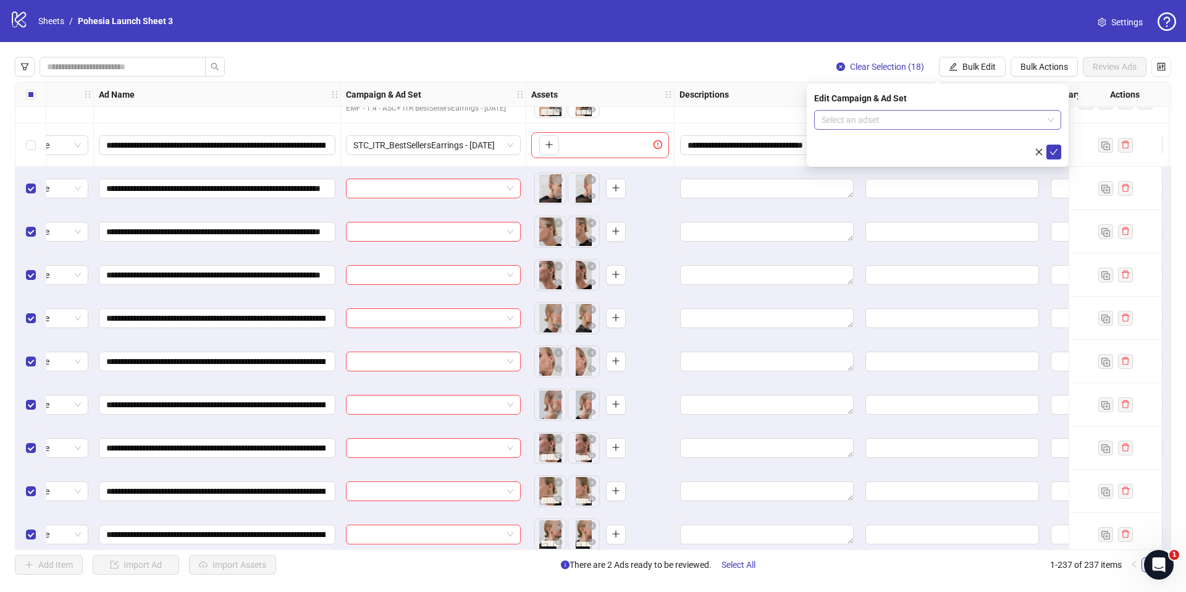
click at [920, 119] on input "search" at bounding box center [932, 120] width 221 height 19
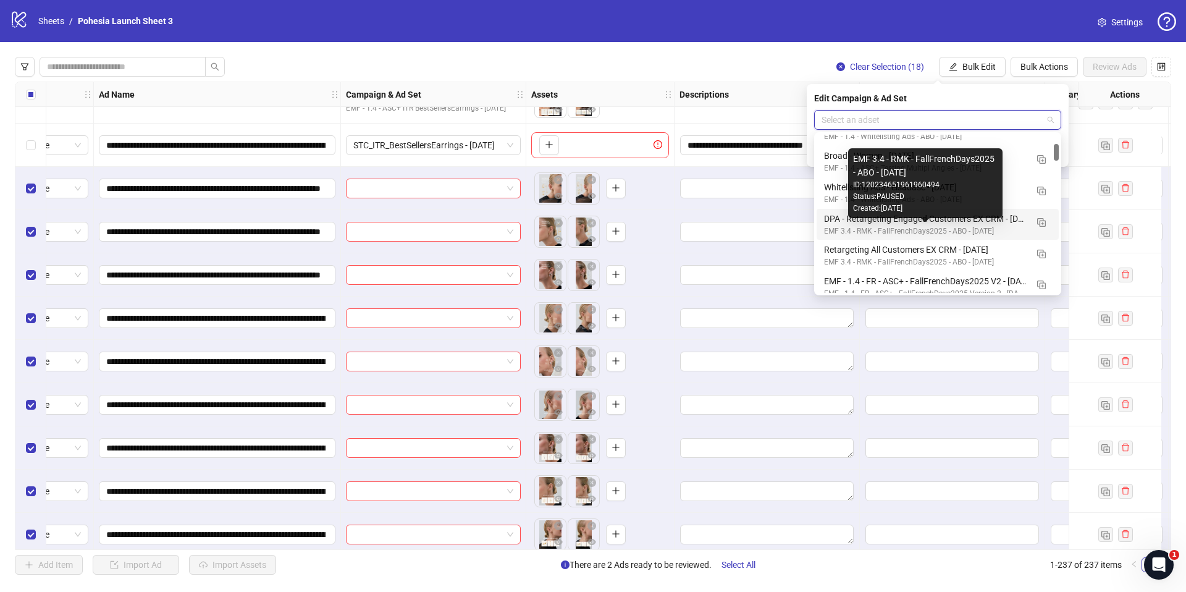
scroll to position [135, 0]
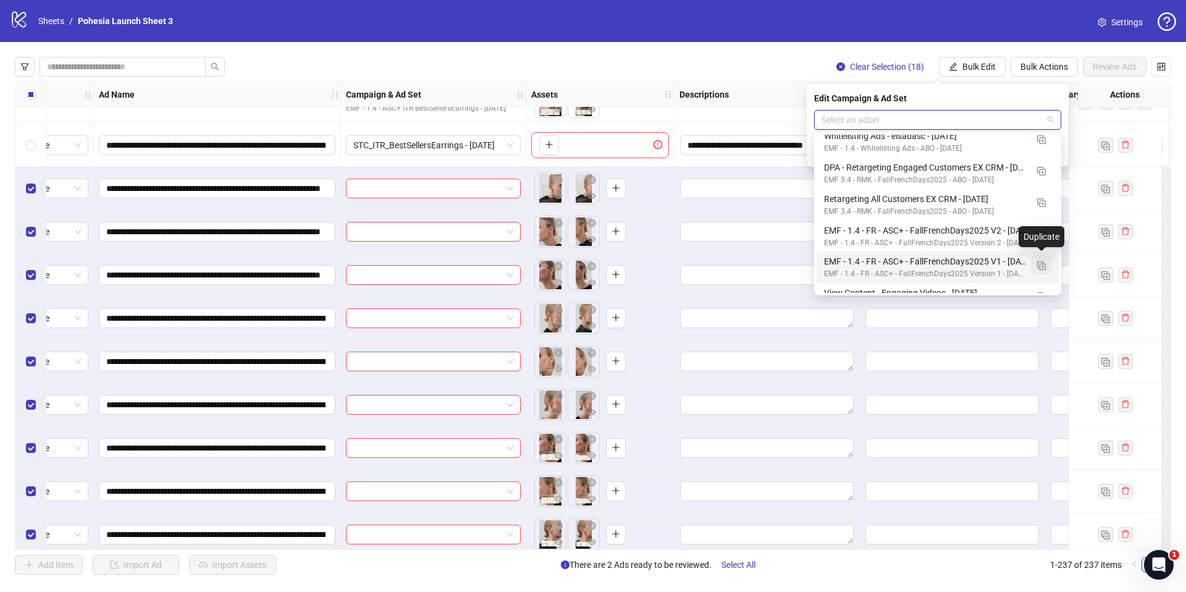
click at [1044, 262] on img "button" at bounding box center [1041, 265] width 9 height 9
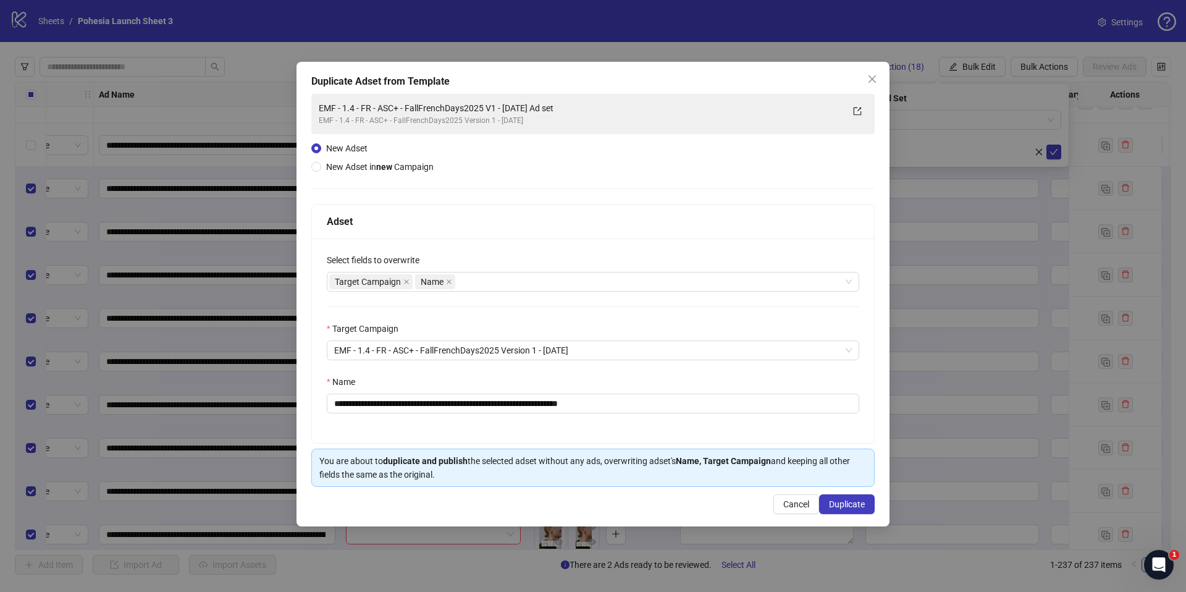
click at [390, 163] on strong "new" at bounding box center [384, 167] width 16 height 10
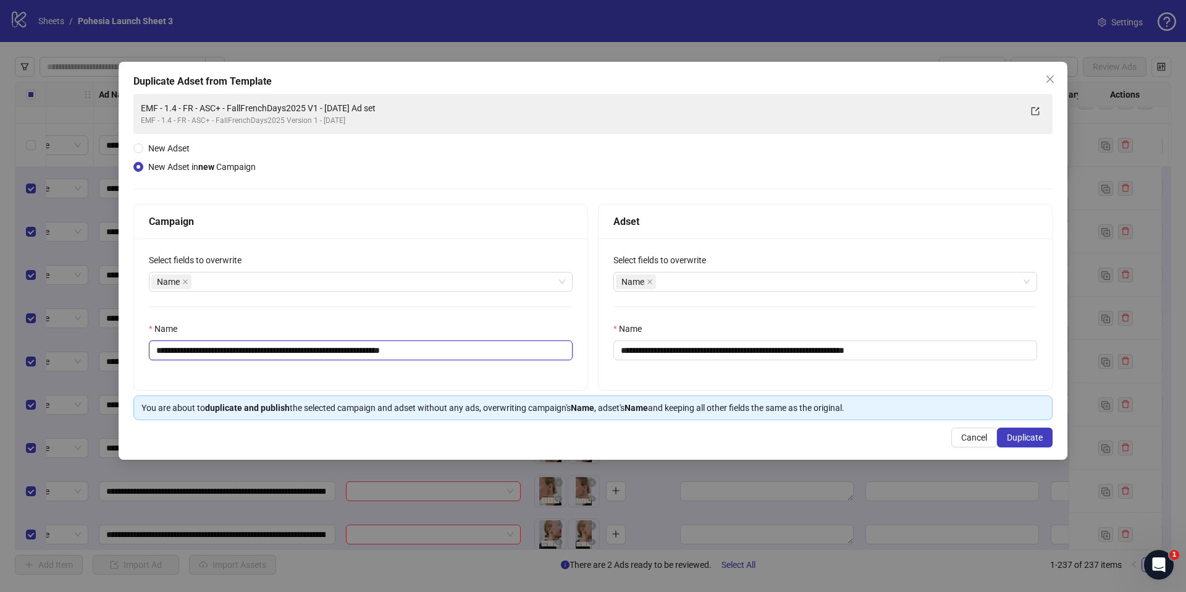
drag, startPoint x: 245, startPoint y: 349, endPoint x: 363, endPoint y: 350, distance: 117.4
click at [363, 350] on input "**********" at bounding box center [361, 350] width 424 height 20
paste input "text"
click at [368, 353] on input "**********" at bounding box center [361, 350] width 424 height 20
drag, startPoint x: 395, startPoint y: 350, endPoint x: 395, endPoint y: 362, distance: 11.7
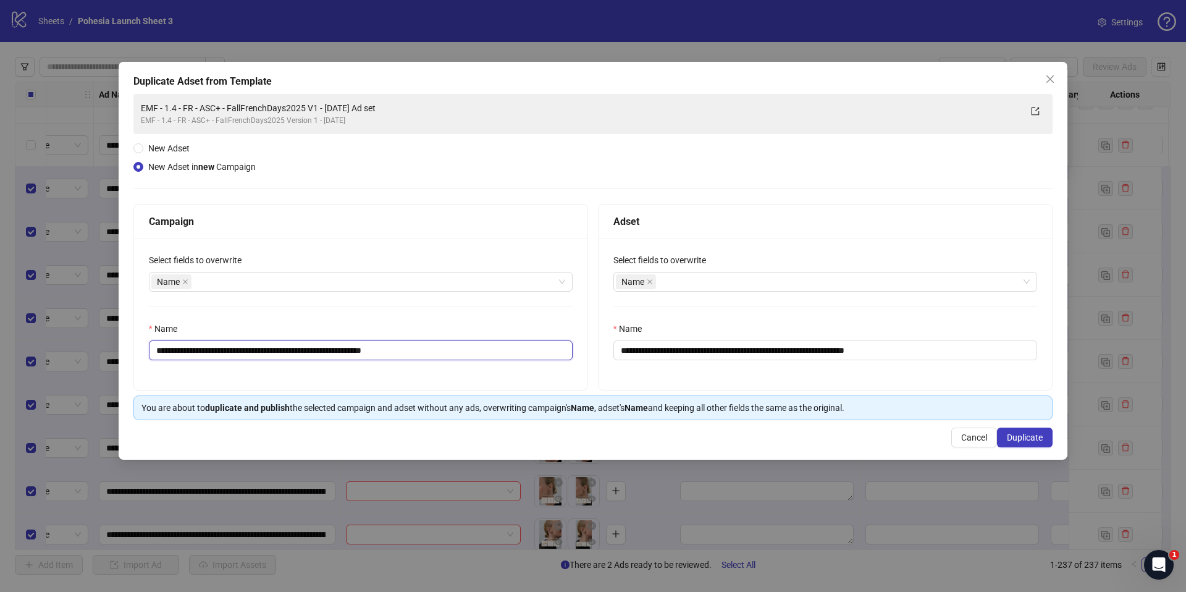
click at [395, 362] on div "**********" at bounding box center [360, 313] width 453 height 151
type input "**********"
click at [422, 371] on div "**********" at bounding box center [360, 313] width 453 height 151
drag, startPoint x: 762, startPoint y: 347, endPoint x: 626, endPoint y: 344, distance: 136.6
click at [626, 344] on input "**********" at bounding box center [825, 350] width 424 height 20
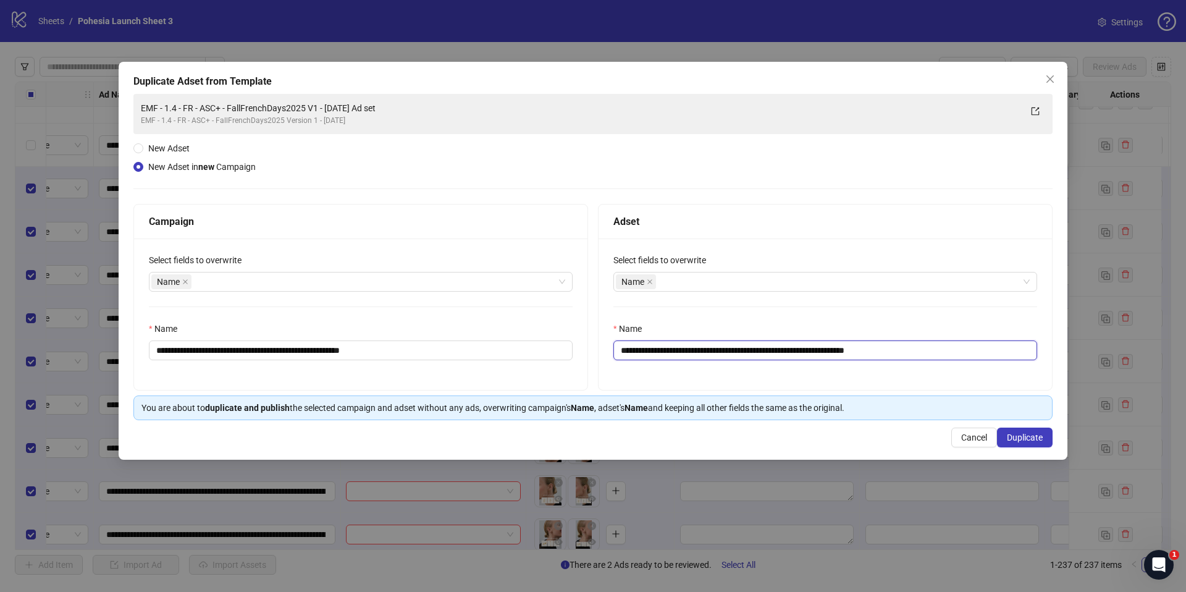
click at [613, 349] on input "**********" at bounding box center [825, 350] width 424 height 20
drag, startPoint x: 618, startPoint y: 349, endPoint x: 800, endPoint y: 351, distance: 181.6
click at [800, 351] on input "**********" at bounding box center [825, 350] width 424 height 20
paste input "text"
click at [743, 353] on input "**********" at bounding box center [825, 350] width 424 height 20
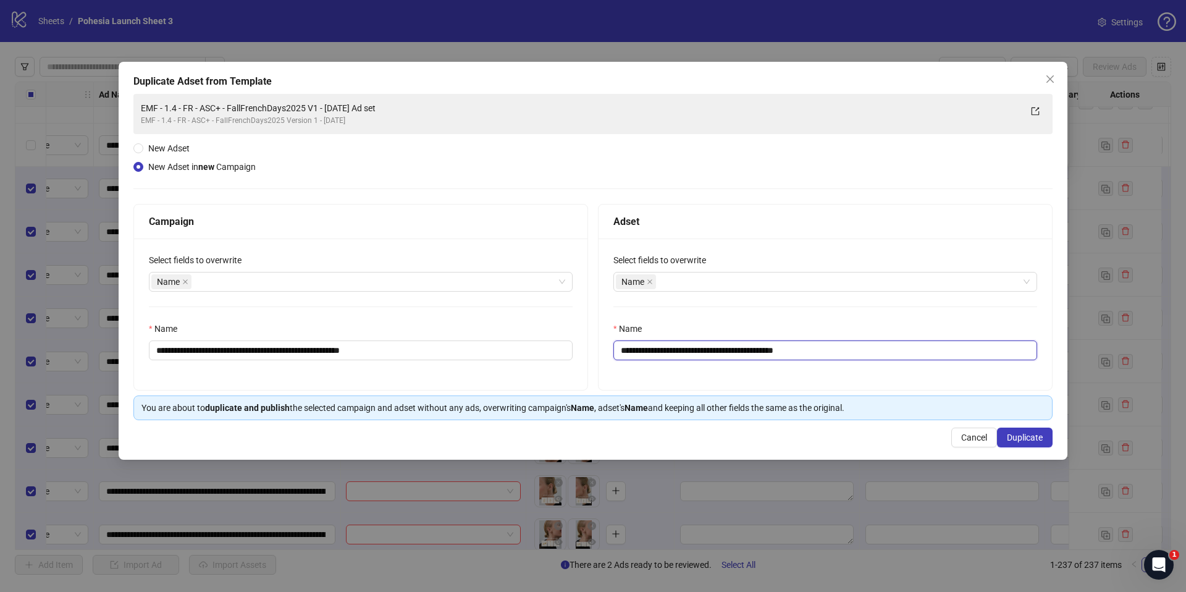
click at [738, 353] on input "**********" at bounding box center [825, 350] width 424 height 20
click at [741, 381] on div "**********" at bounding box center [825, 313] width 453 height 151
drag, startPoint x: 802, startPoint y: 352, endPoint x: 810, endPoint y: 368, distance: 18.5
click at [810, 368] on div "**********" at bounding box center [825, 313] width 453 height 151
type input "**********"
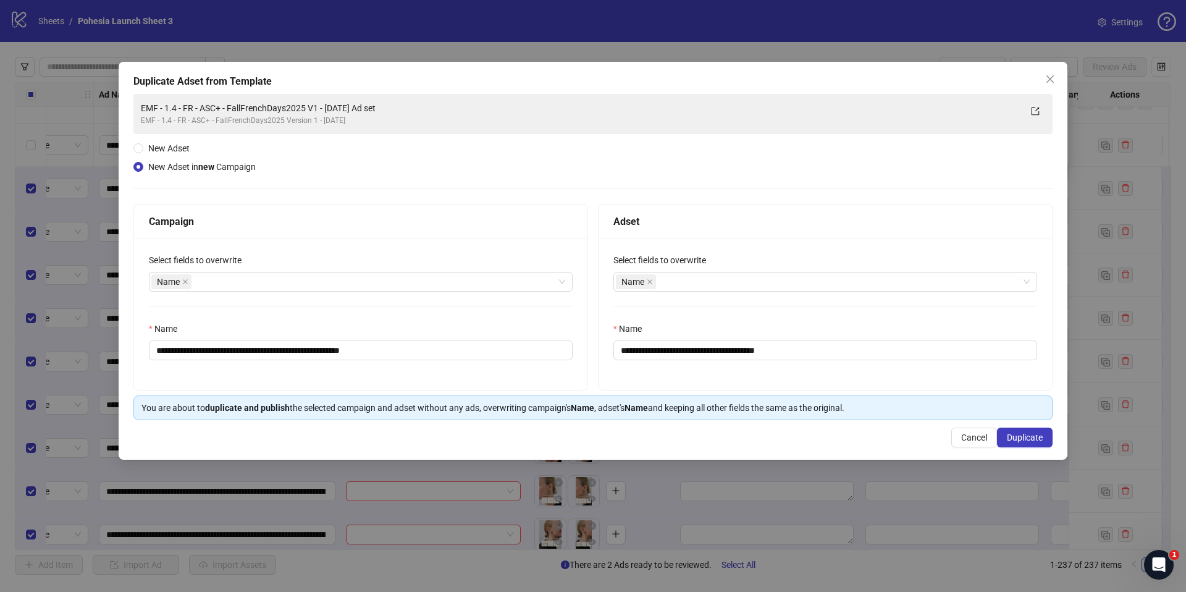
click at [815, 385] on div "**********" at bounding box center [825, 313] width 453 height 151
click at [1019, 433] on span "Duplicate" at bounding box center [1025, 437] width 36 height 10
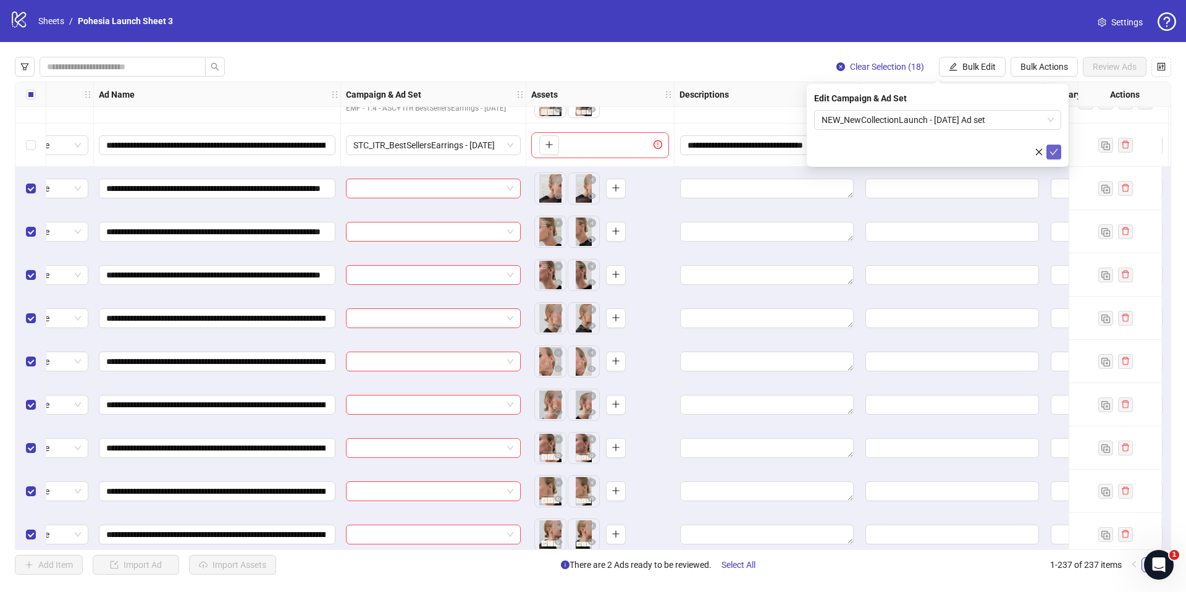
click at [1055, 151] on icon "check" at bounding box center [1054, 152] width 8 height 6
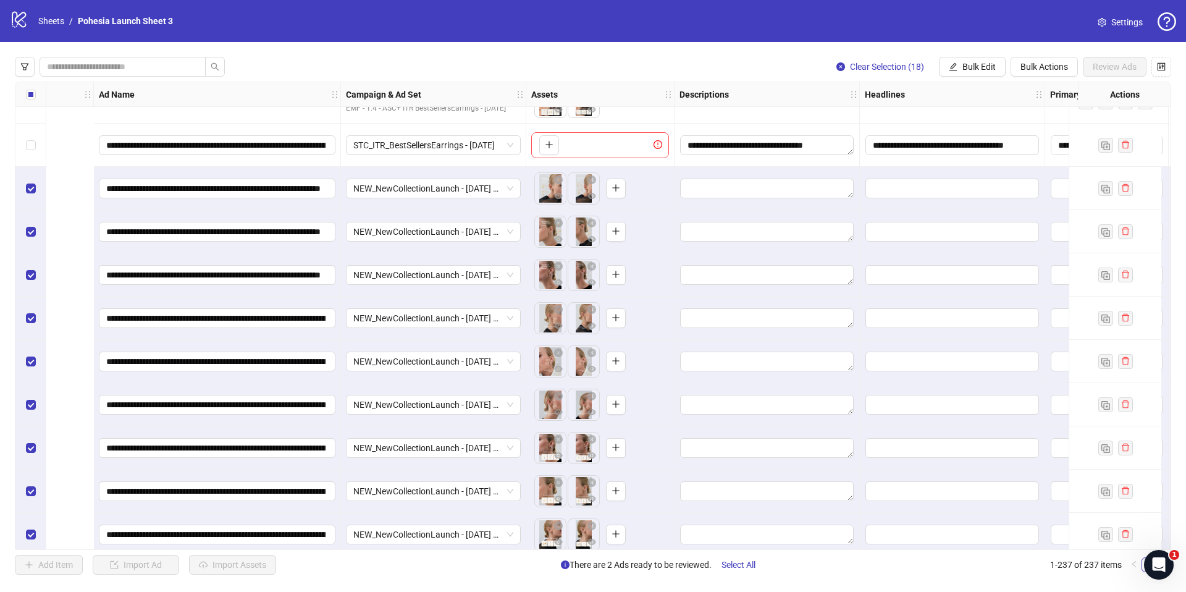
scroll to position [9410, 491]
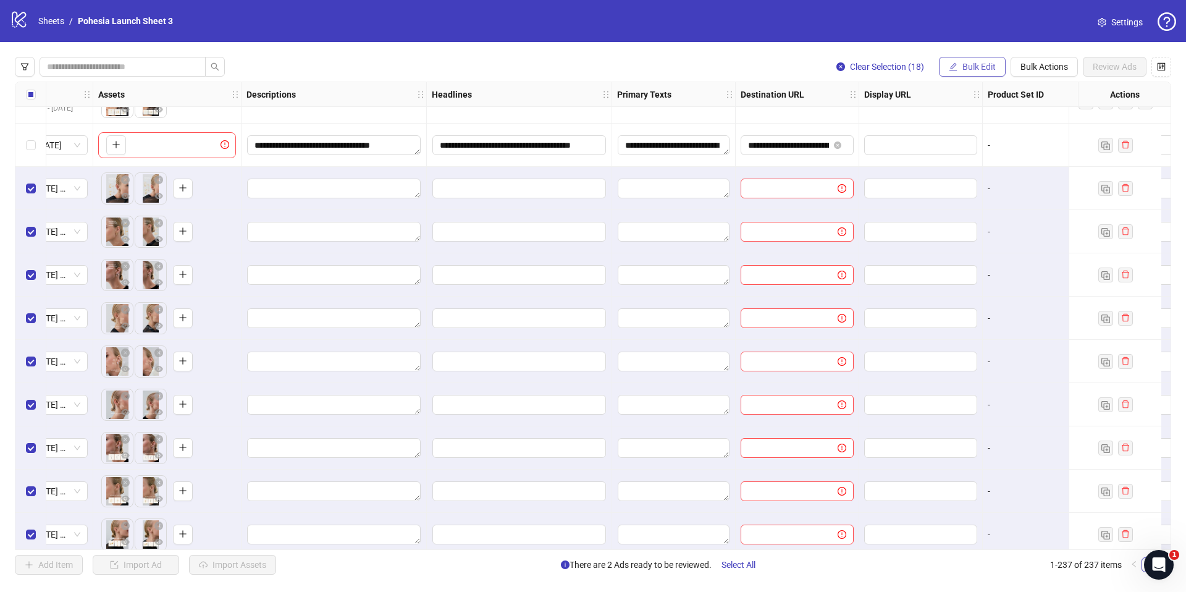
click at [985, 68] on span "Bulk Edit" at bounding box center [978, 67] width 33 height 10
click at [990, 68] on span "Bulk Edit" at bounding box center [978, 67] width 33 height 10
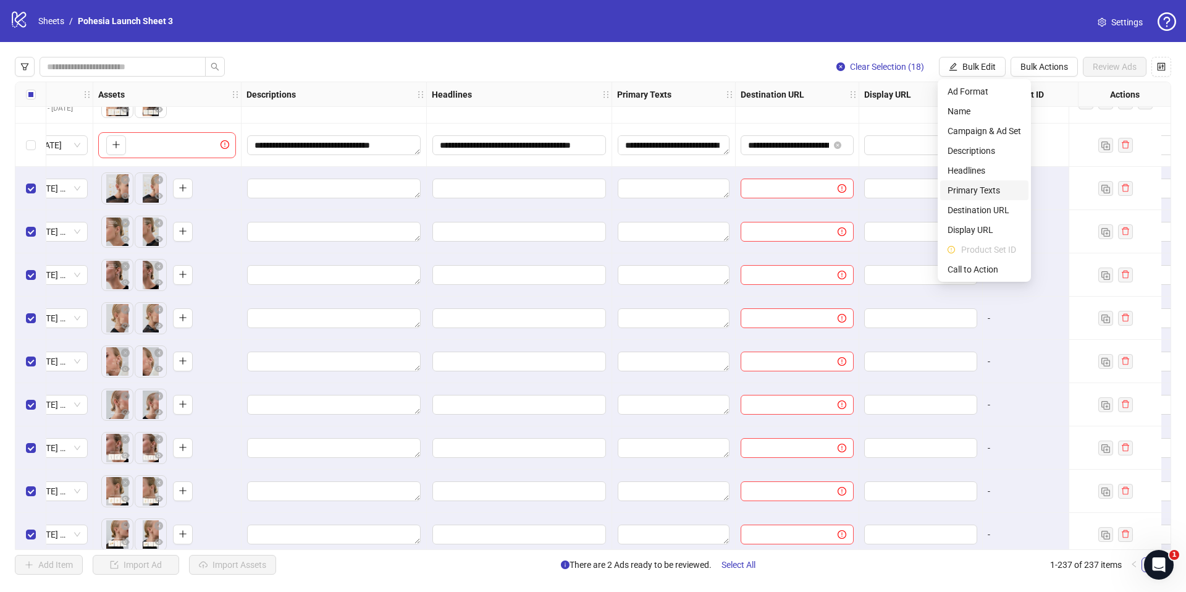
click at [988, 190] on span "Primary Texts" at bounding box center [985, 190] width 74 height 14
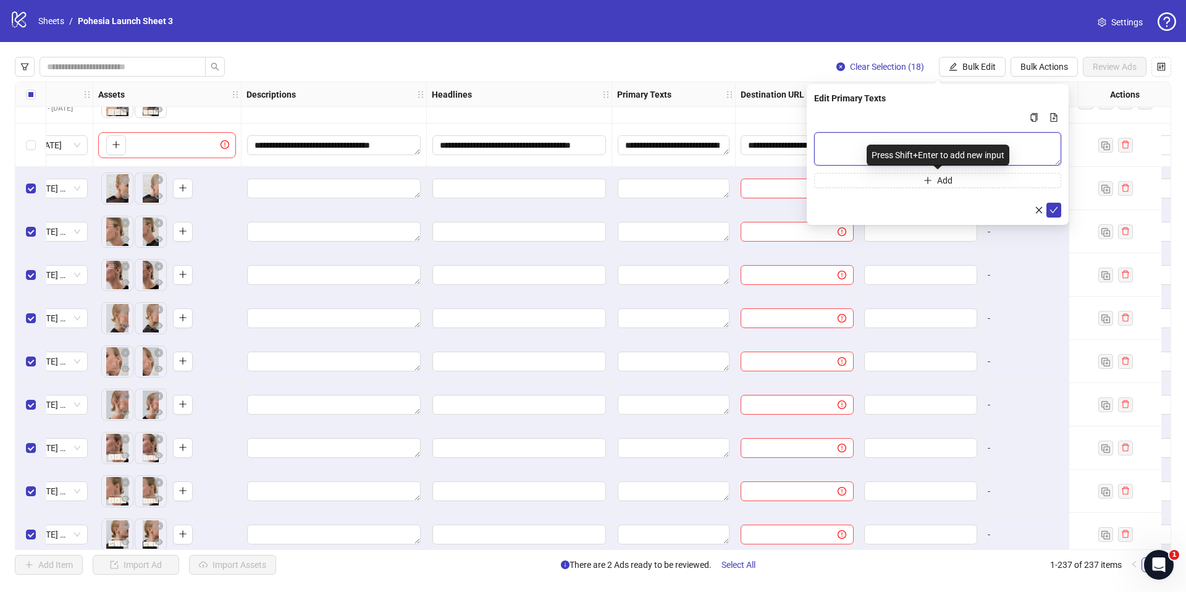
click at [898, 139] on textarea "Multi-text input container - paste or copy values" at bounding box center [937, 148] width 247 height 33
paste textarea "**********"
type textarea "**********"
click at [1056, 209] on icon "check" at bounding box center [1054, 210] width 9 height 9
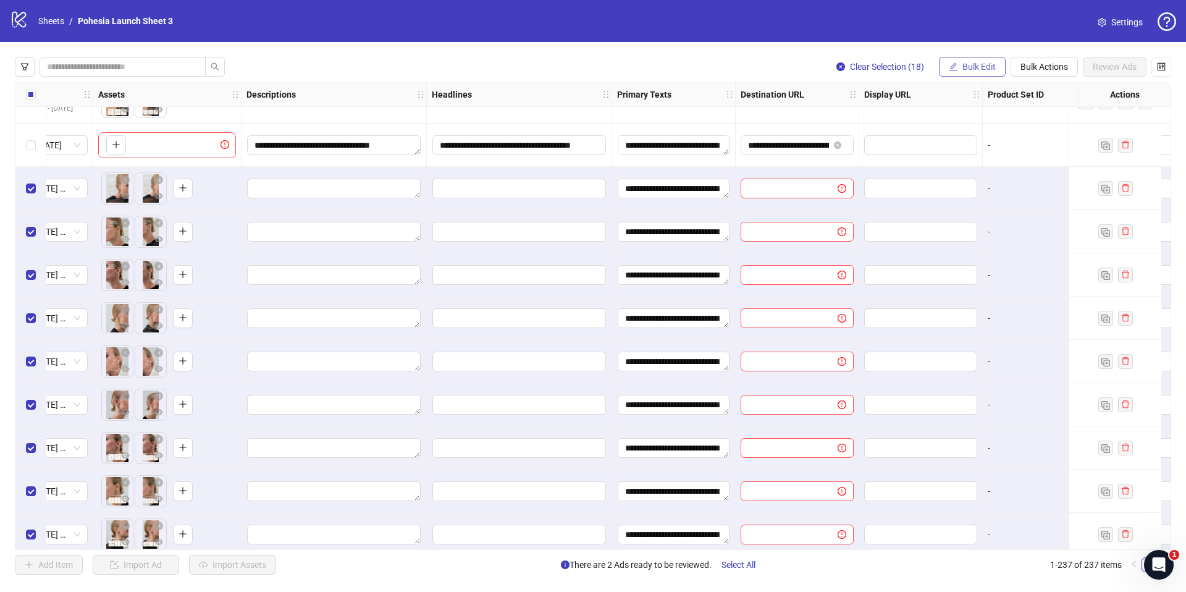
click at [981, 64] on span "Bulk Edit" at bounding box center [978, 67] width 33 height 10
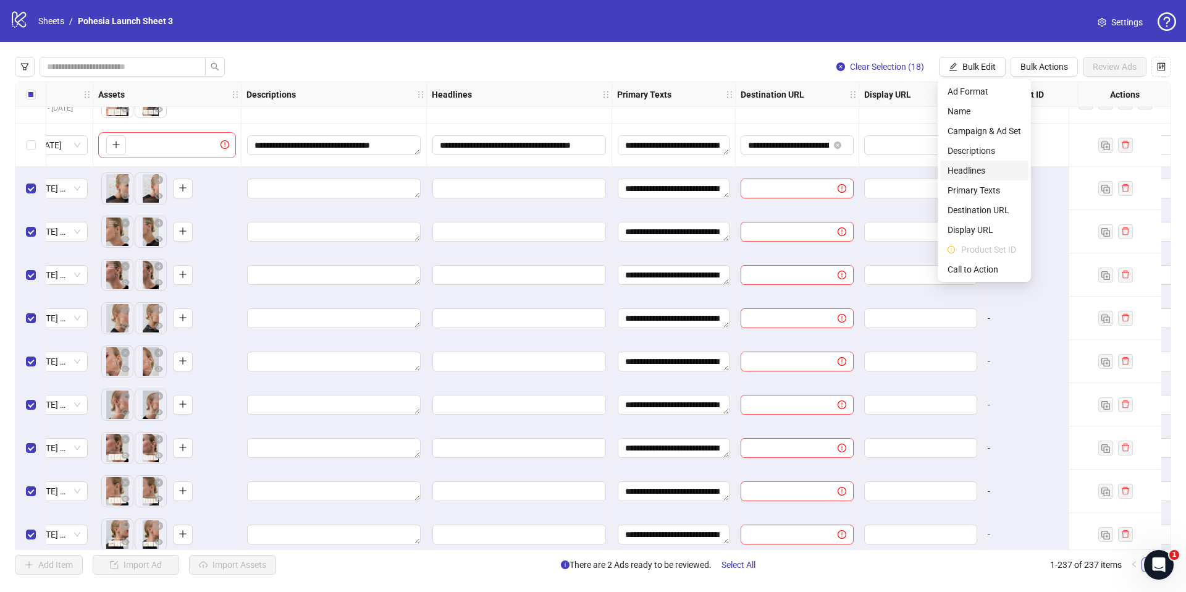
click at [983, 173] on span "Headlines" at bounding box center [985, 171] width 74 height 14
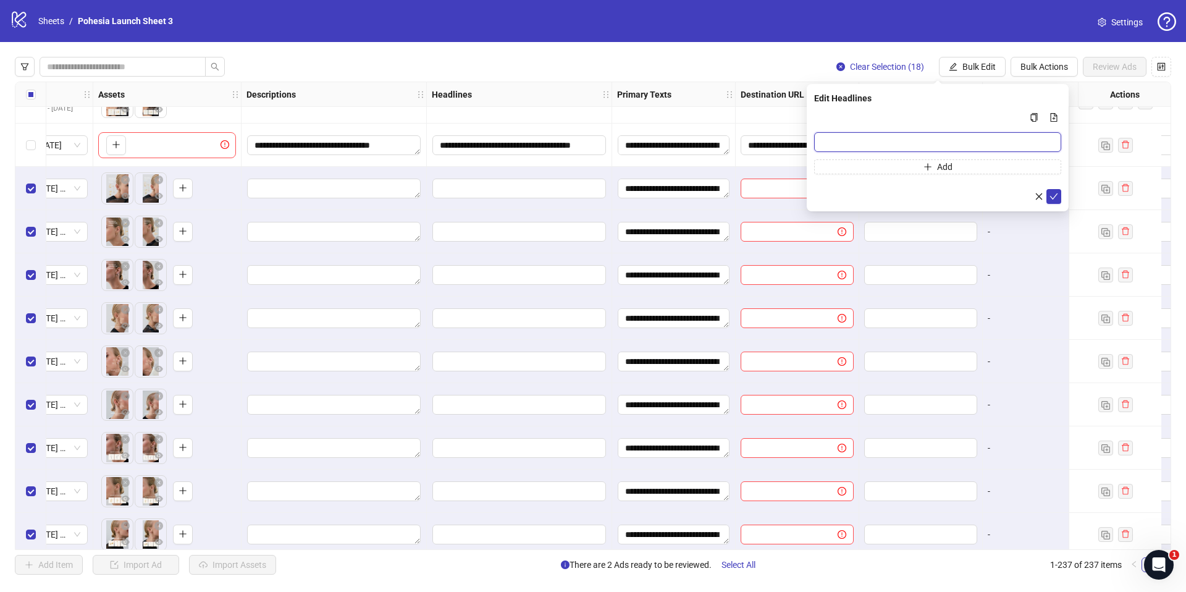
click at [862, 140] on input "Multi-input container - paste or copy values" at bounding box center [937, 142] width 247 height 20
paste input "**********"
type input "**********"
click at [1054, 195] on icon "check" at bounding box center [1054, 196] width 9 height 9
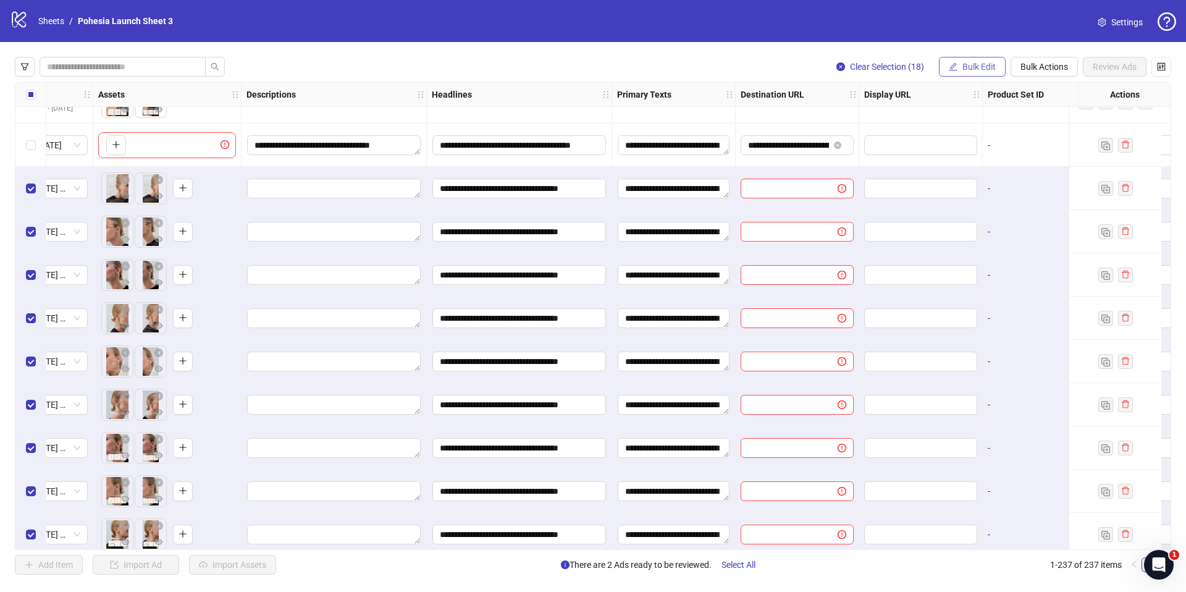
click at [950, 62] on icon "edit" at bounding box center [953, 66] width 9 height 9
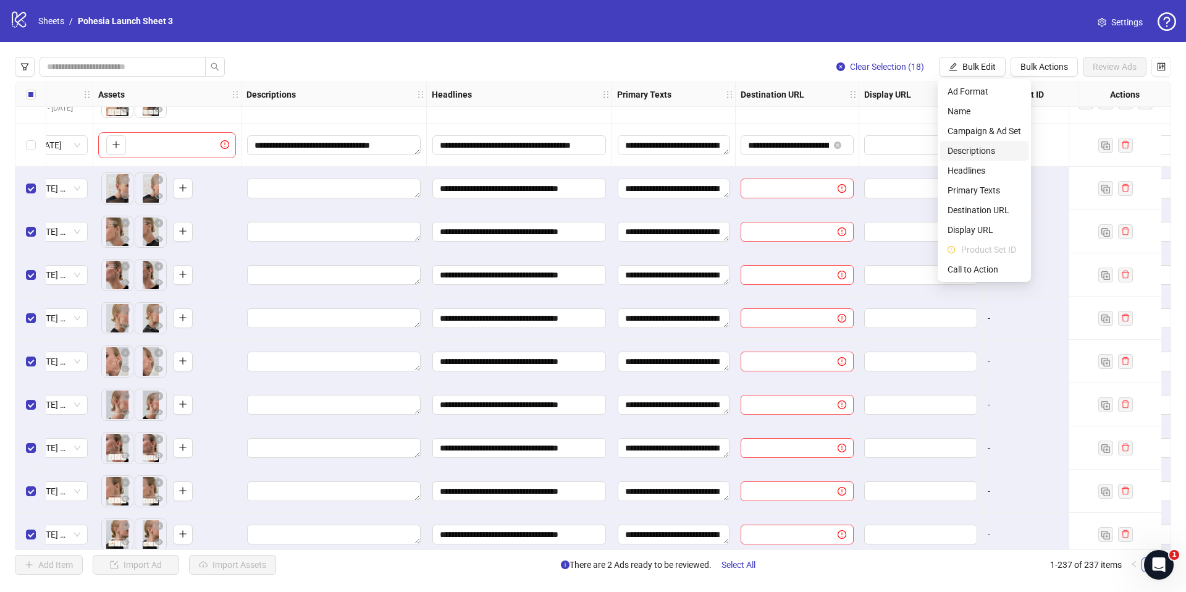
click at [979, 153] on span "Descriptions" at bounding box center [985, 151] width 74 height 14
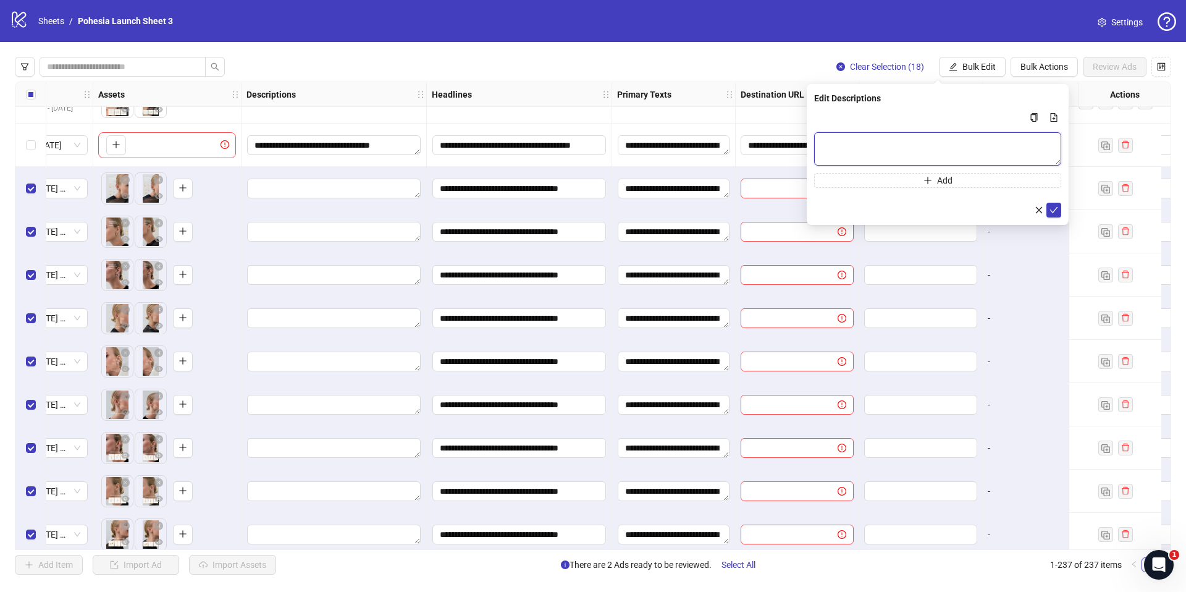
click at [872, 140] on textarea "Multi-text input container - paste or copy values" at bounding box center [937, 148] width 247 height 33
paste textarea "**********"
type textarea "**********"
click at [1057, 208] on icon "check" at bounding box center [1054, 210] width 9 height 9
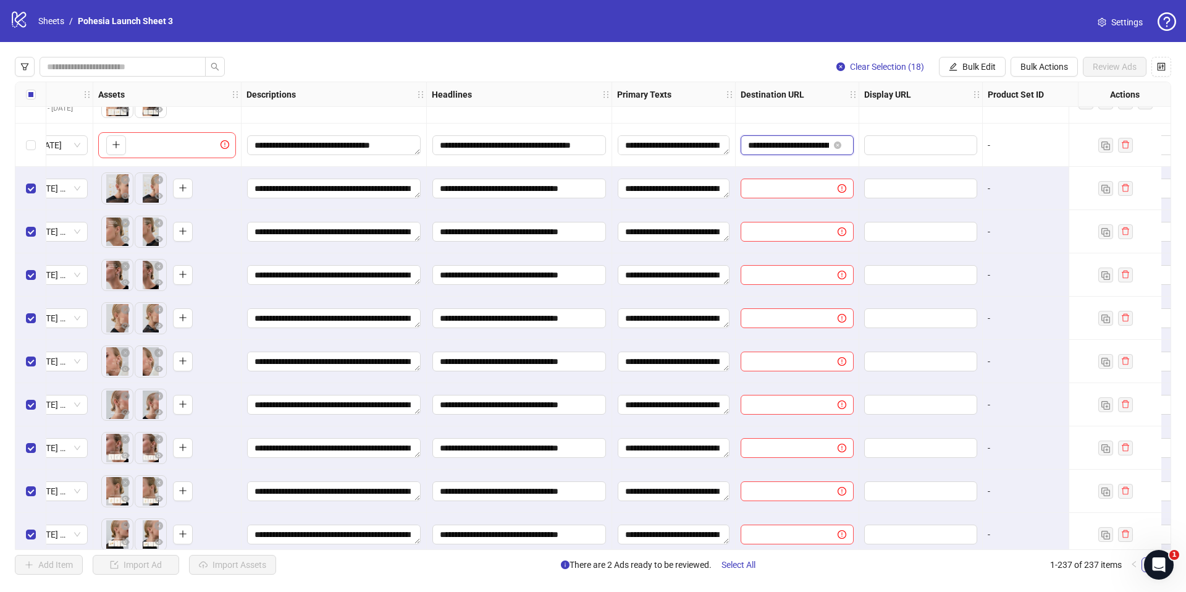
click at [769, 147] on input "**********" at bounding box center [788, 145] width 81 height 14
click at [985, 66] on span "Bulk Edit" at bounding box center [978, 67] width 33 height 10
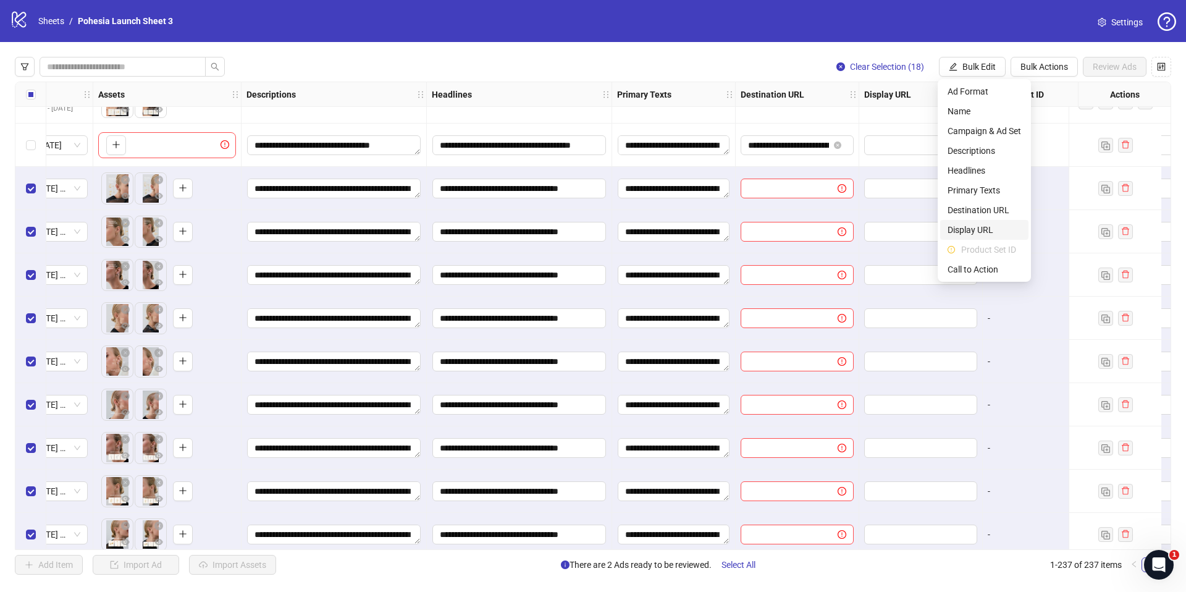
click at [992, 229] on span "Display URL" at bounding box center [985, 230] width 74 height 14
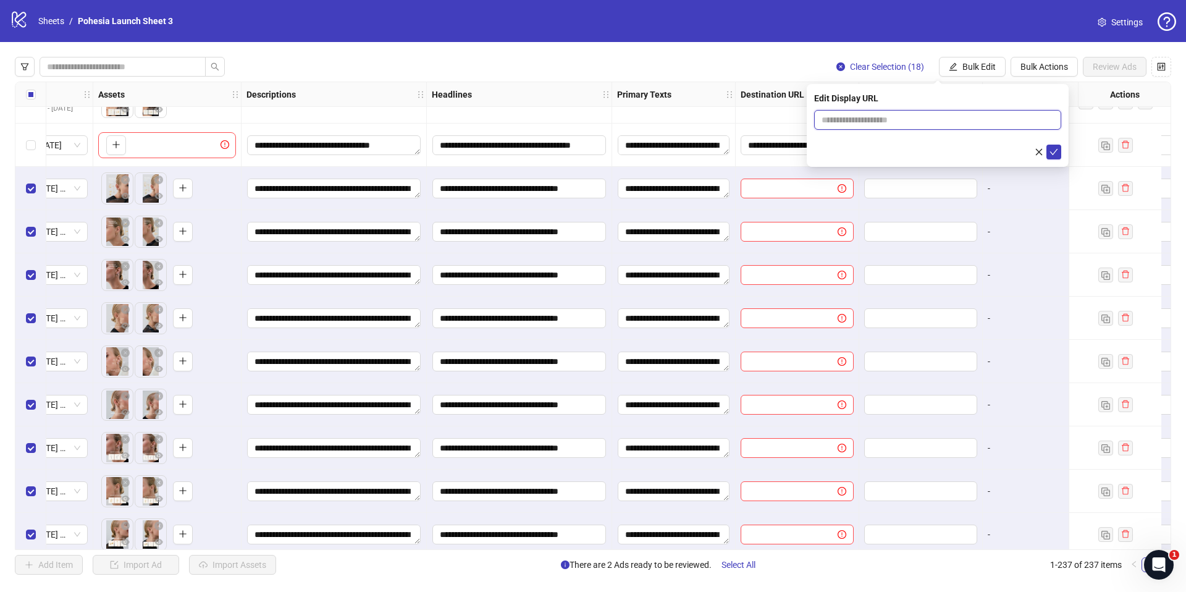
click at [948, 113] on input "text" at bounding box center [937, 120] width 247 height 20
paste input "**********"
type input "**********"
click at [1056, 154] on icon "check" at bounding box center [1054, 152] width 9 height 9
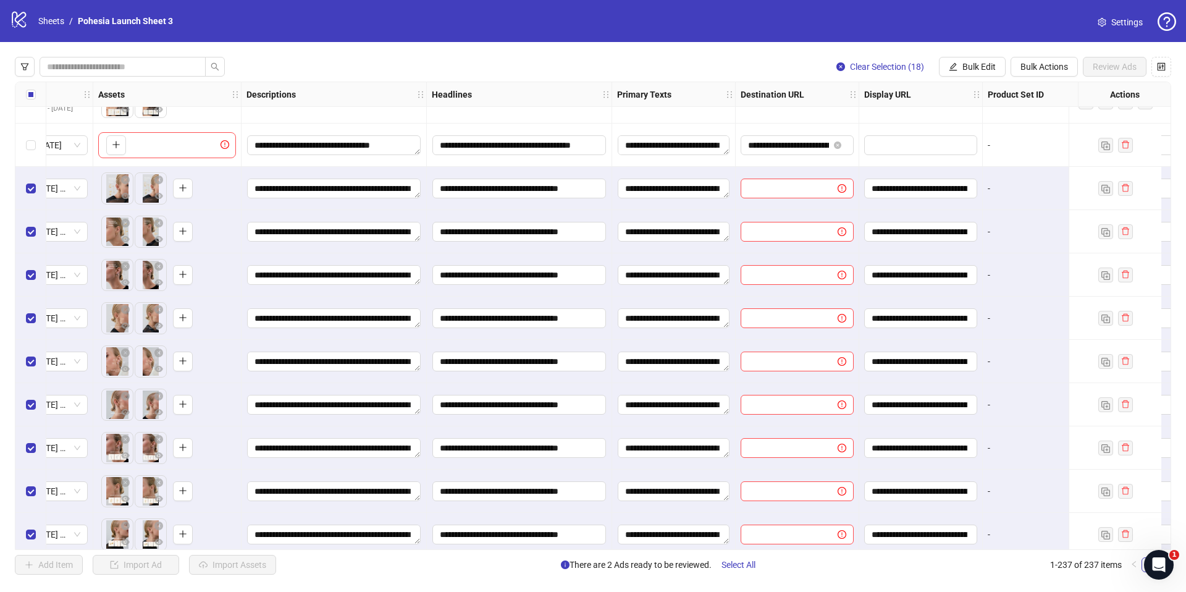
scroll to position [9410, 781]
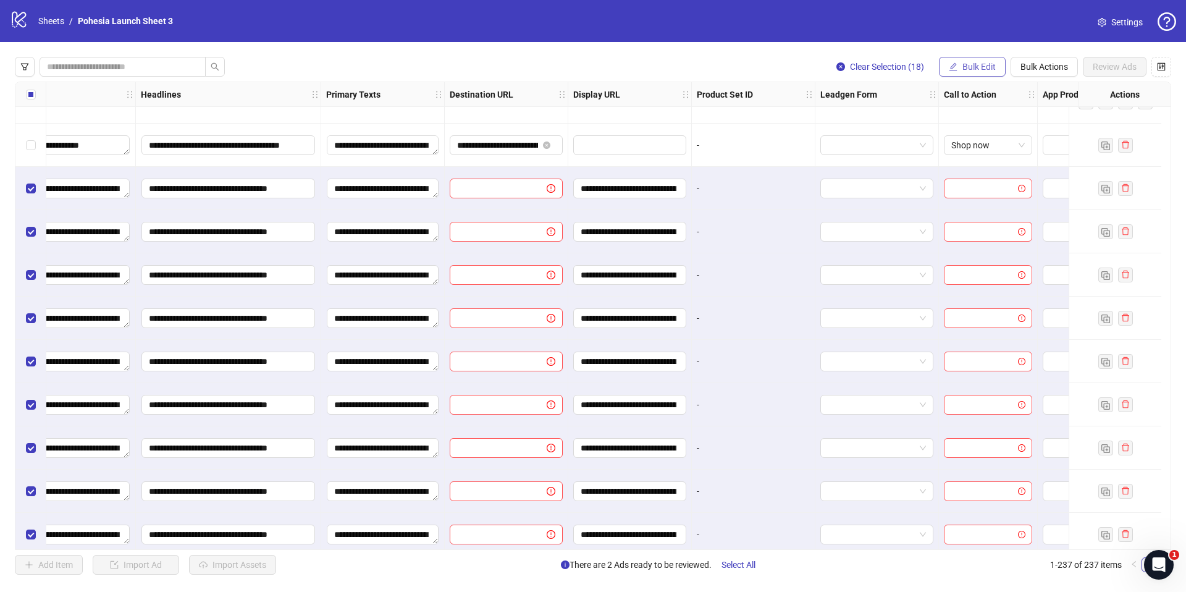
click at [966, 62] on span "Bulk Edit" at bounding box center [978, 67] width 33 height 10
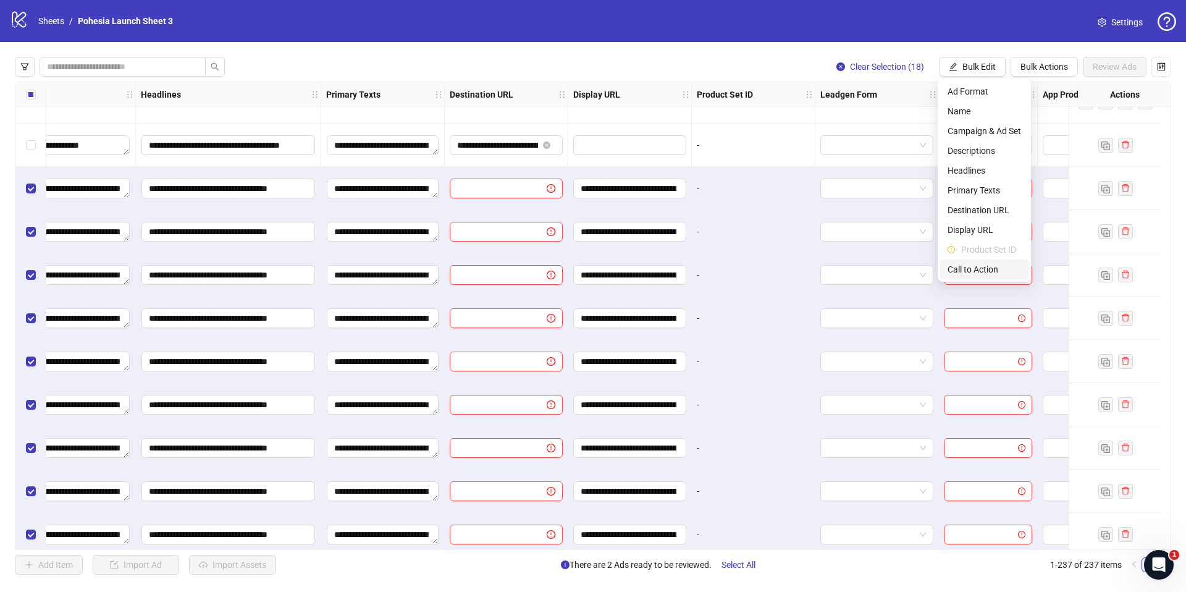
click at [974, 269] on span "Call to Action" at bounding box center [985, 270] width 74 height 14
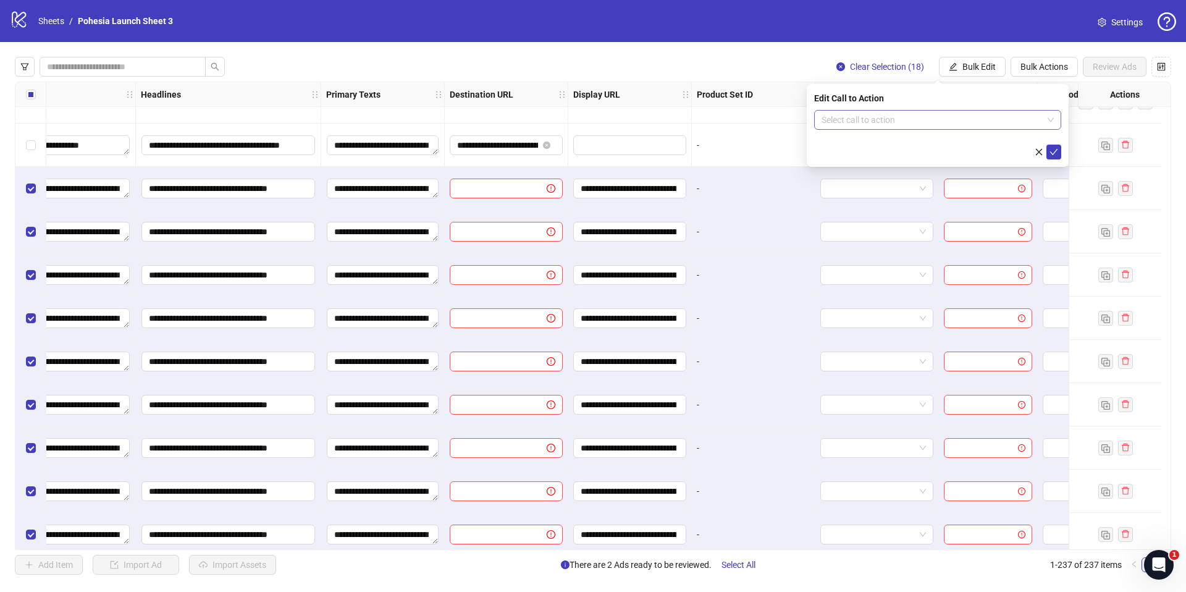
click at [854, 122] on input "search" at bounding box center [932, 120] width 221 height 19
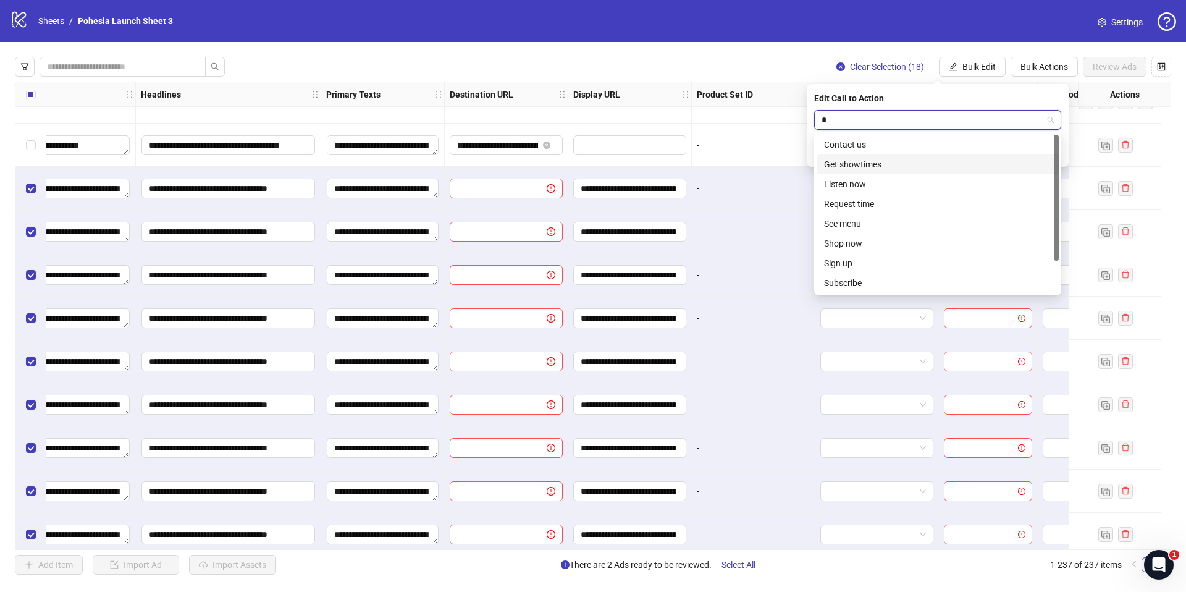
type input "**"
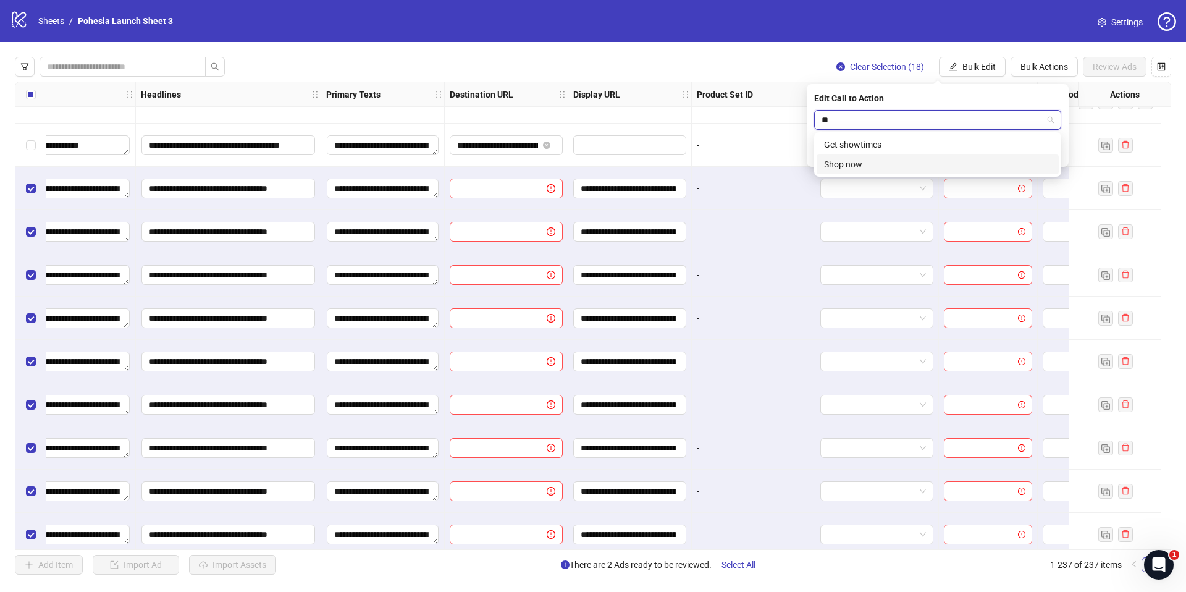
click at [864, 163] on div "Shop now" at bounding box center [937, 165] width 227 height 14
click at [1050, 151] on icon "check" at bounding box center [1054, 152] width 8 height 6
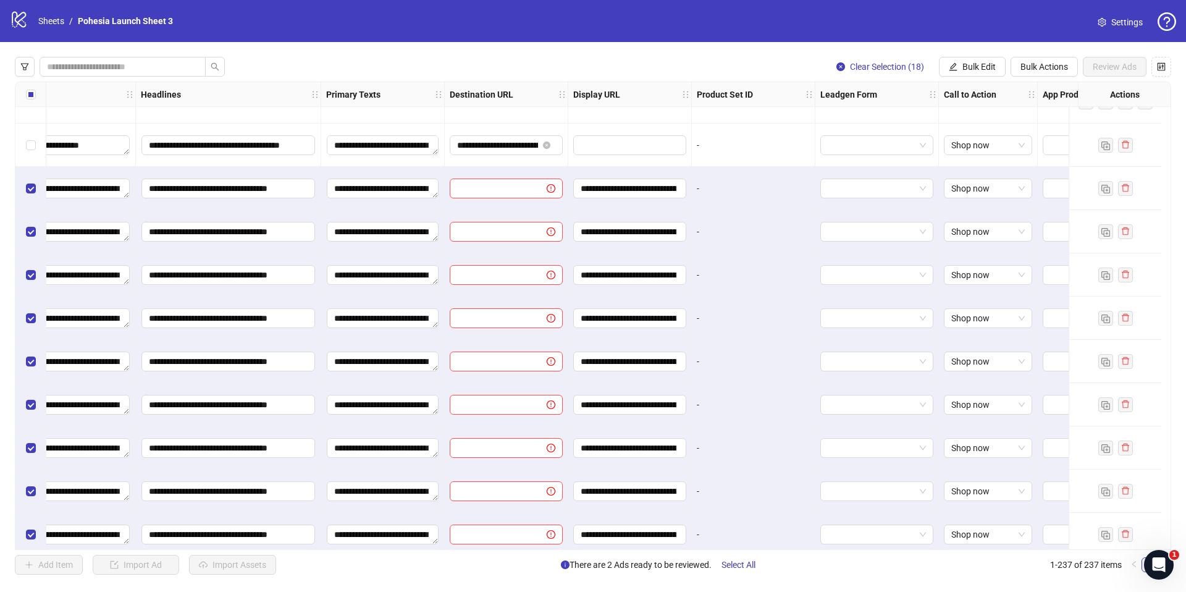
click at [744, 49] on div "Clear Selection (18) Bulk Edit Bulk Actions Review Ads Ad Format Ad Name Campai…" at bounding box center [593, 315] width 1186 height 547
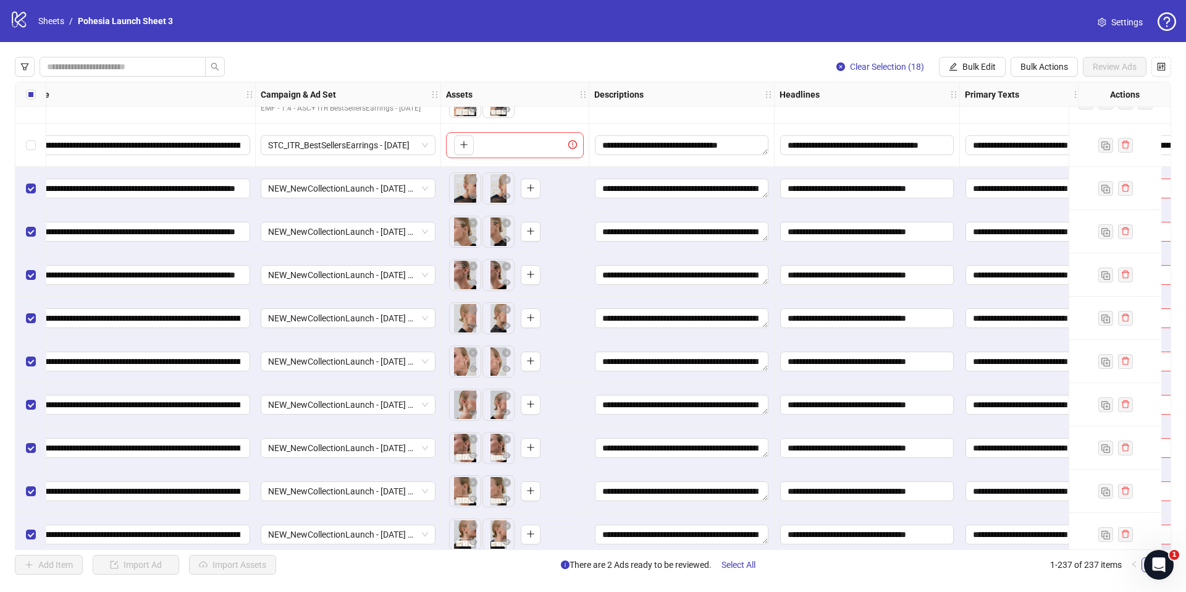
scroll to position [9410, 130]
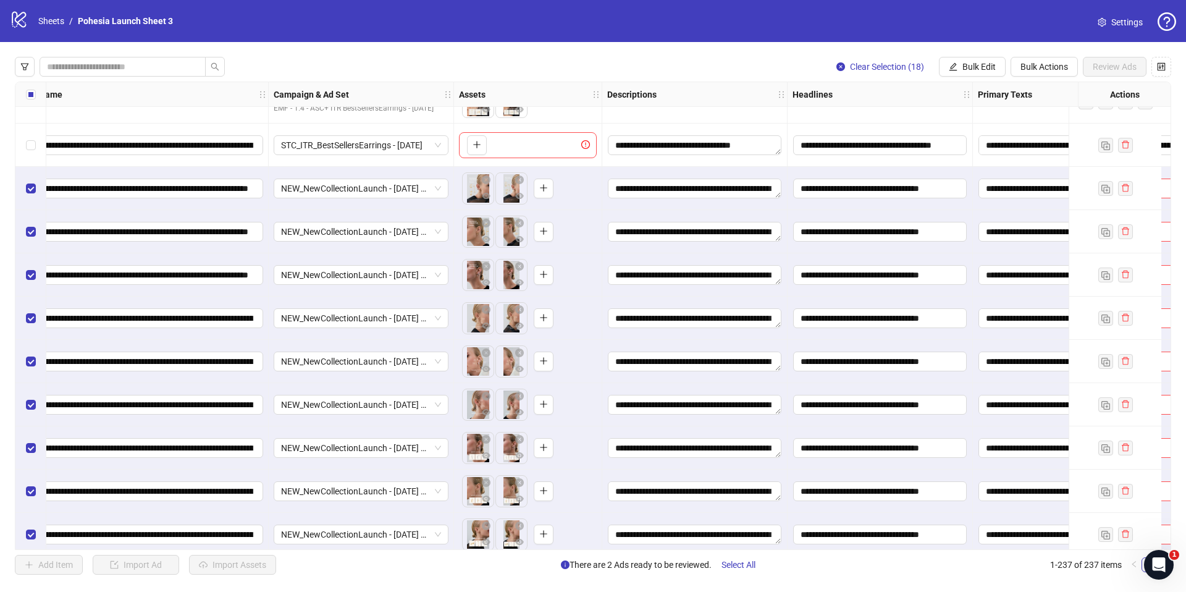
drag, startPoint x: 573, startPoint y: 544, endPoint x: 587, endPoint y: 548, distance: 14.3
click at [590, 547] on div "Ad Format Ad Name Campaign & Ad Set Assets Descriptions Headlines Primary Texts…" at bounding box center [593, 316] width 1156 height 468
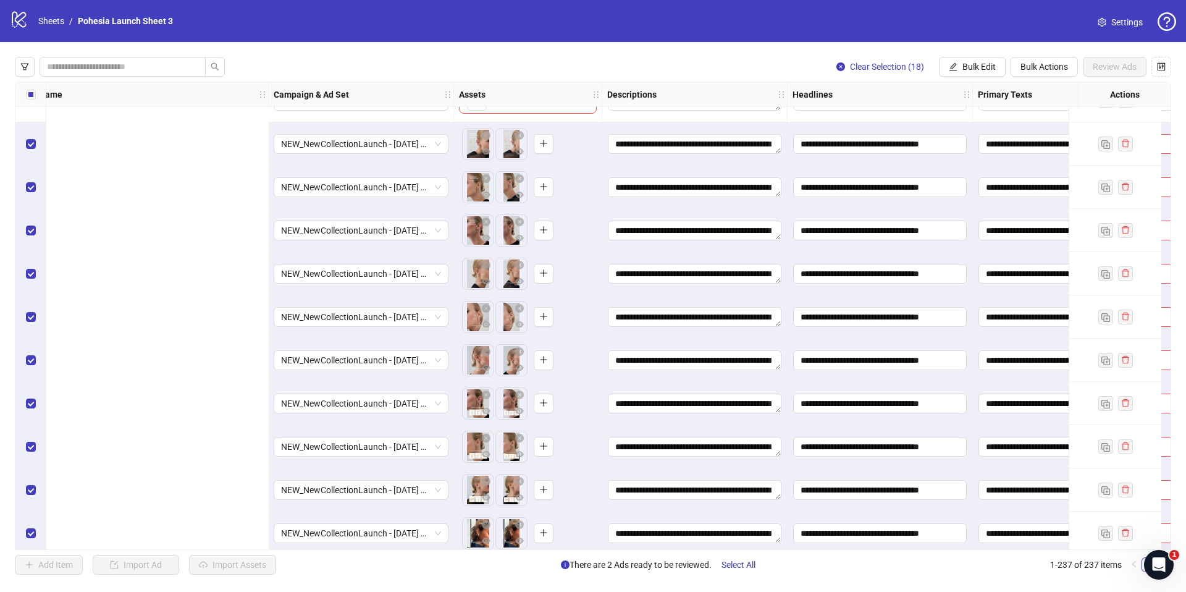
scroll to position [9455, 637]
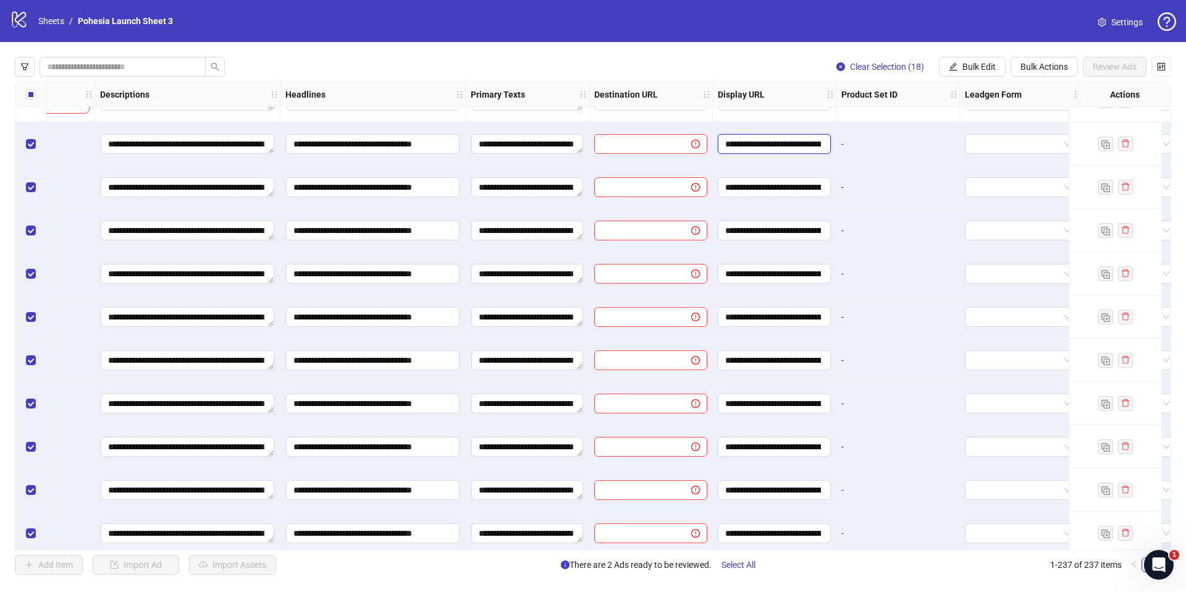
click at [769, 147] on input "**********" at bounding box center [773, 144] width 96 height 14
click at [945, 67] on button "Bulk Edit" at bounding box center [972, 67] width 67 height 20
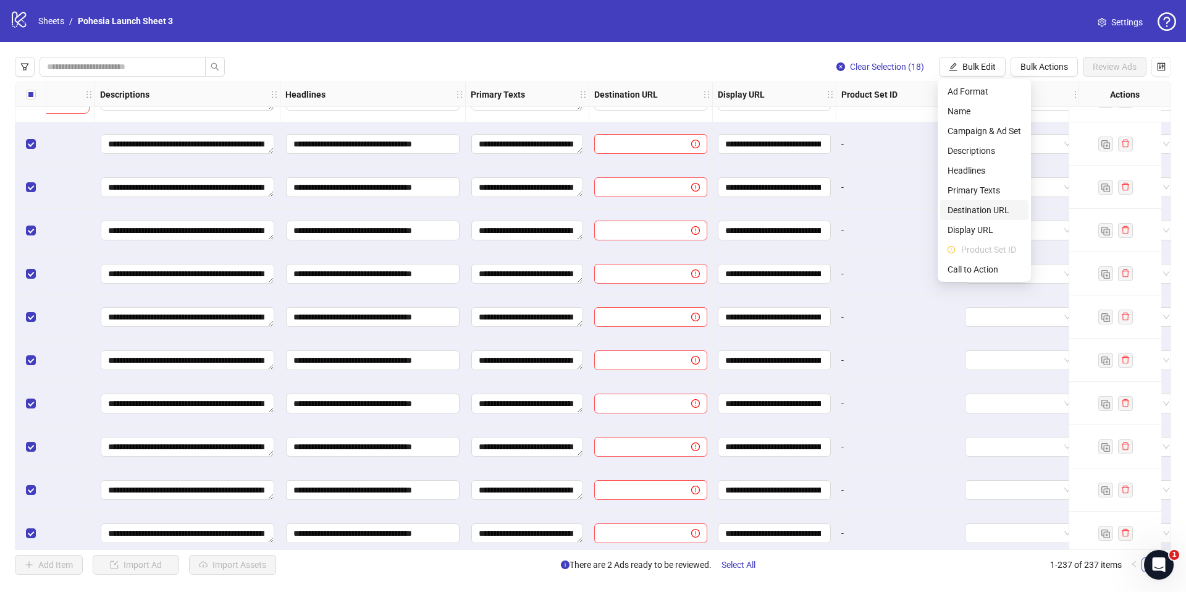
click at [984, 211] on span "Destination URL" at bounding box center [985, 210] width 74 height 14
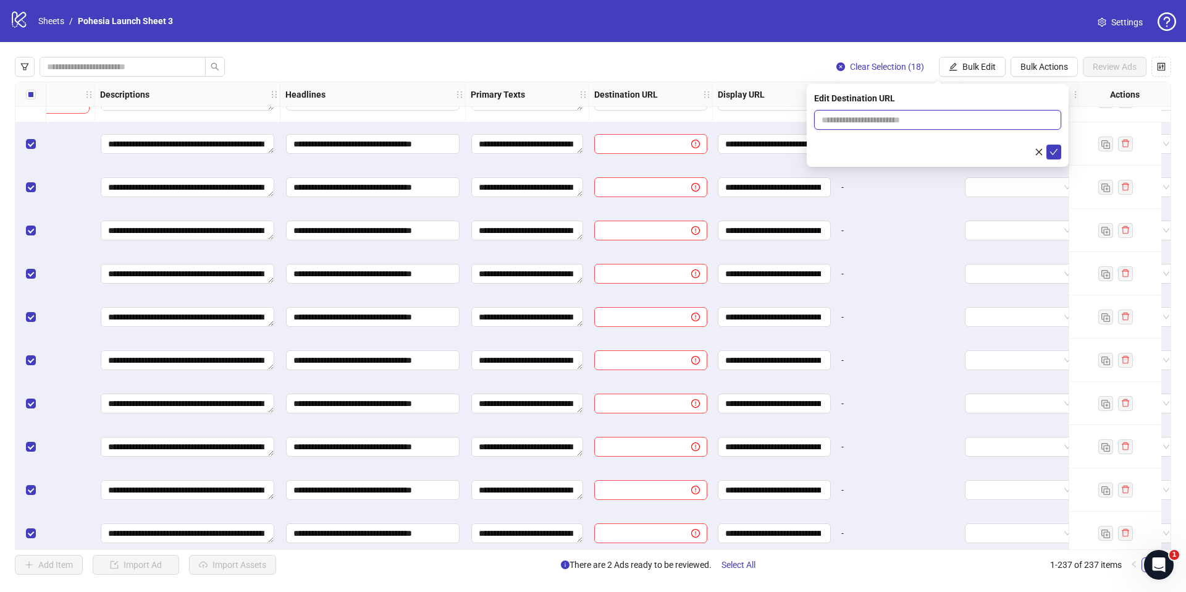
click at [836, 117] on input "text" at bounding box center [933, 120] width 222 height 14
paste input "**********"
type input "**********"
click at [1055, 149] on icon "check" at bounding box center [1054, 152] width 9 height 9
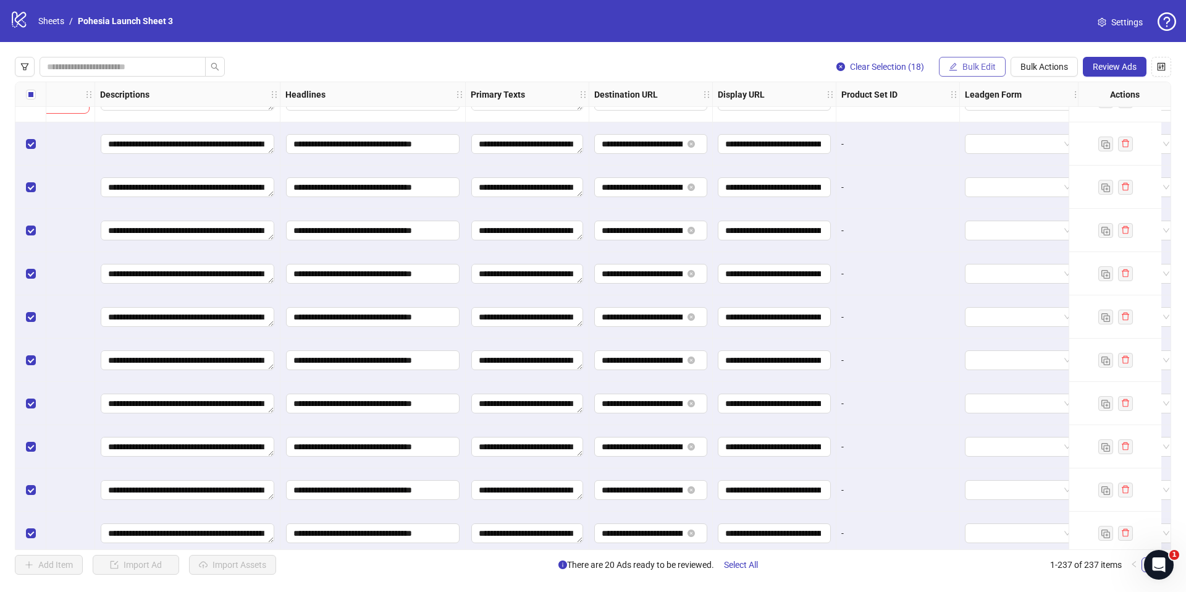
click at [969, 67] on span "Bulk Edit" at bounding box center [978, 67] width 33 height 10
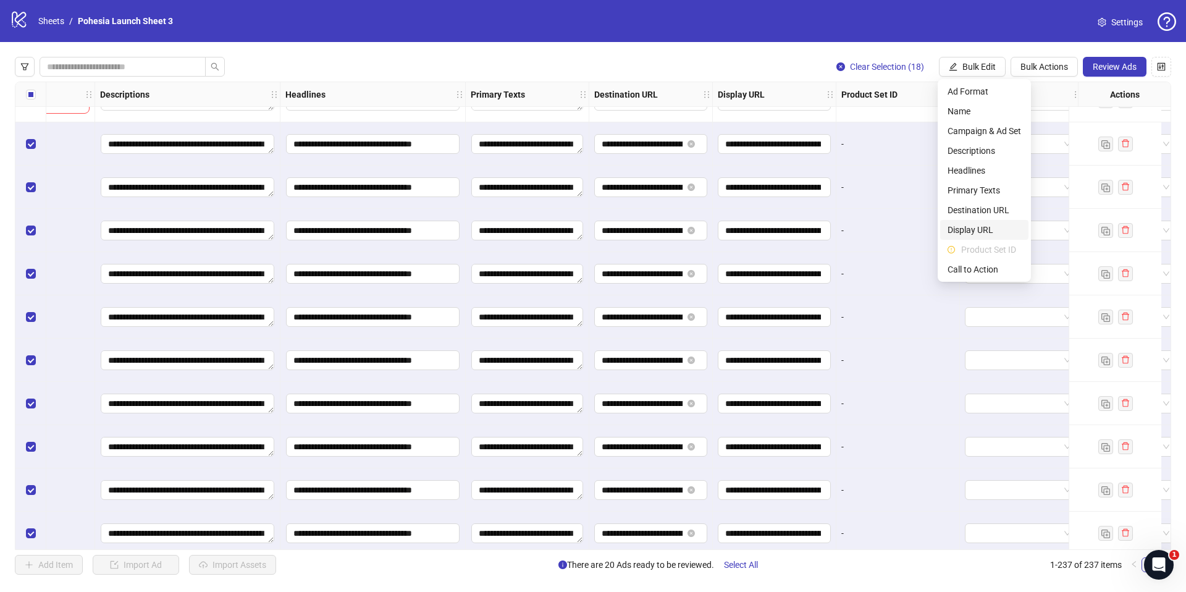
click at [982, 227] on span "Display URL" at bounding box center [985, 230] width 74 height 14
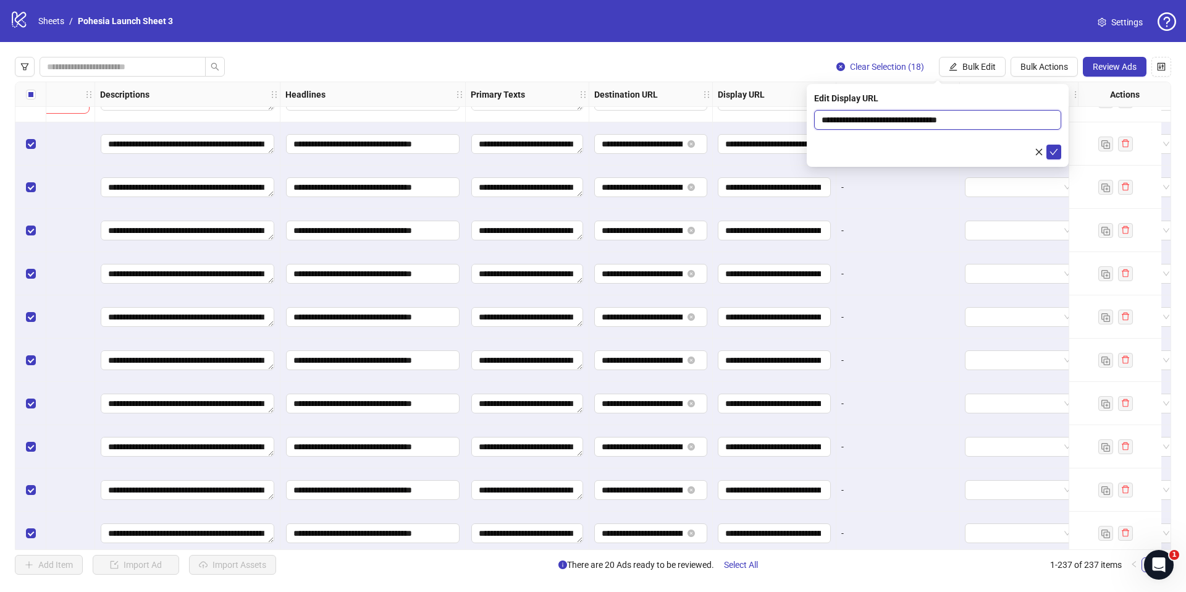
click at [895, 116] on input "**********" at bounding box center [937, 120] width 247 height 20
click at [1051, 153] on icon "check" at bounding box center [1054, 152] width 8 height 6
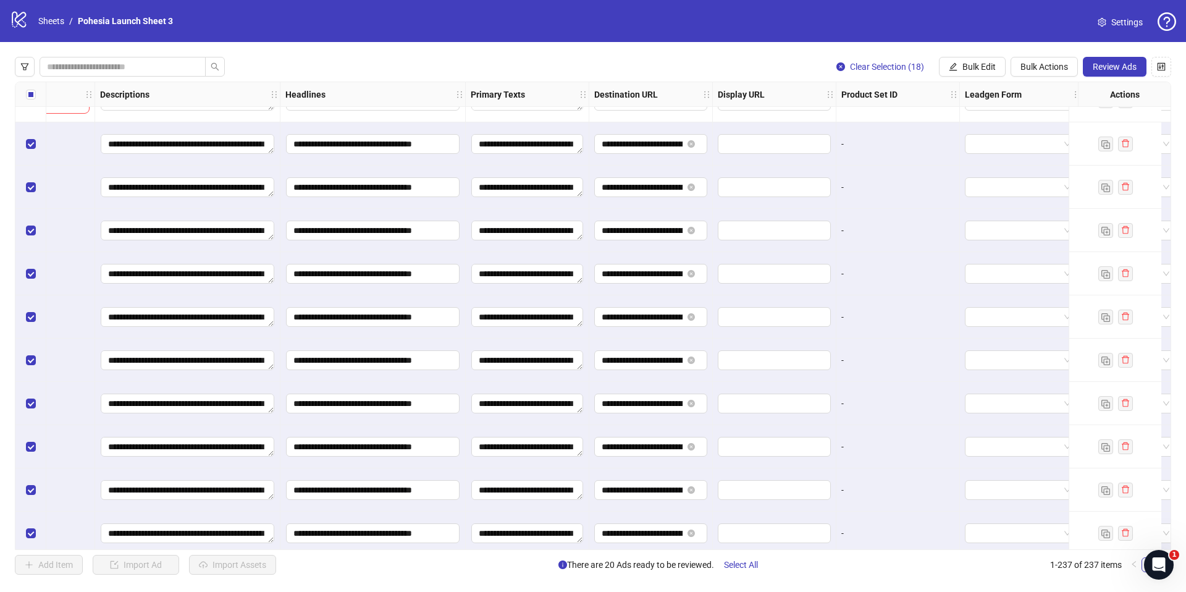
click at [896, 217] on div "-" at bounding box center [898, 230] width 124 height 43
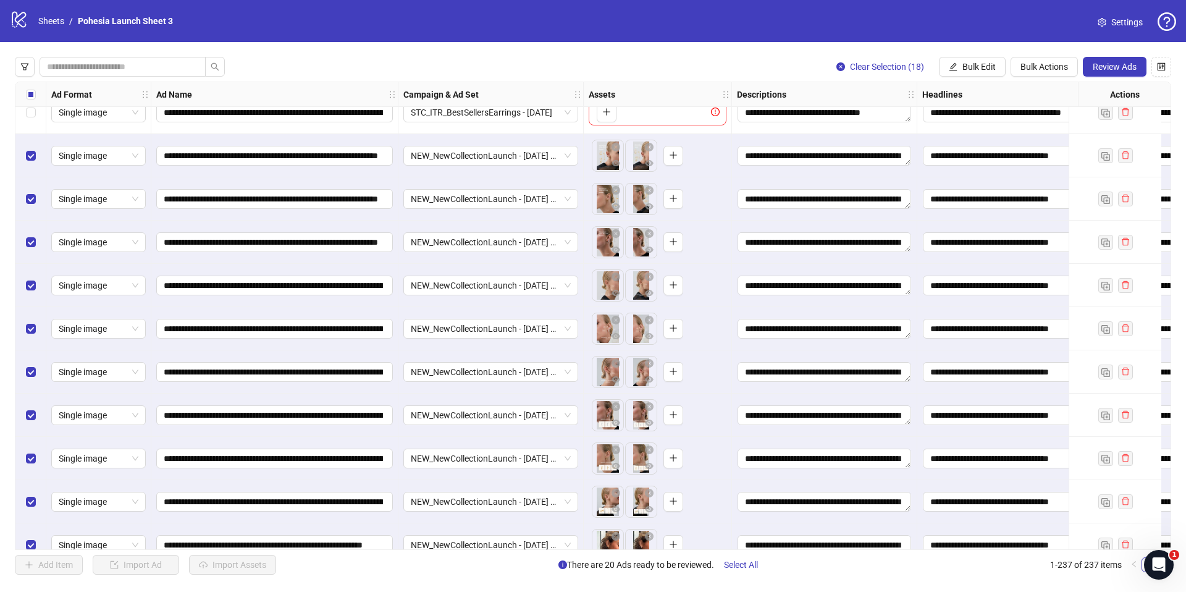
scroll to position [9373, 0]
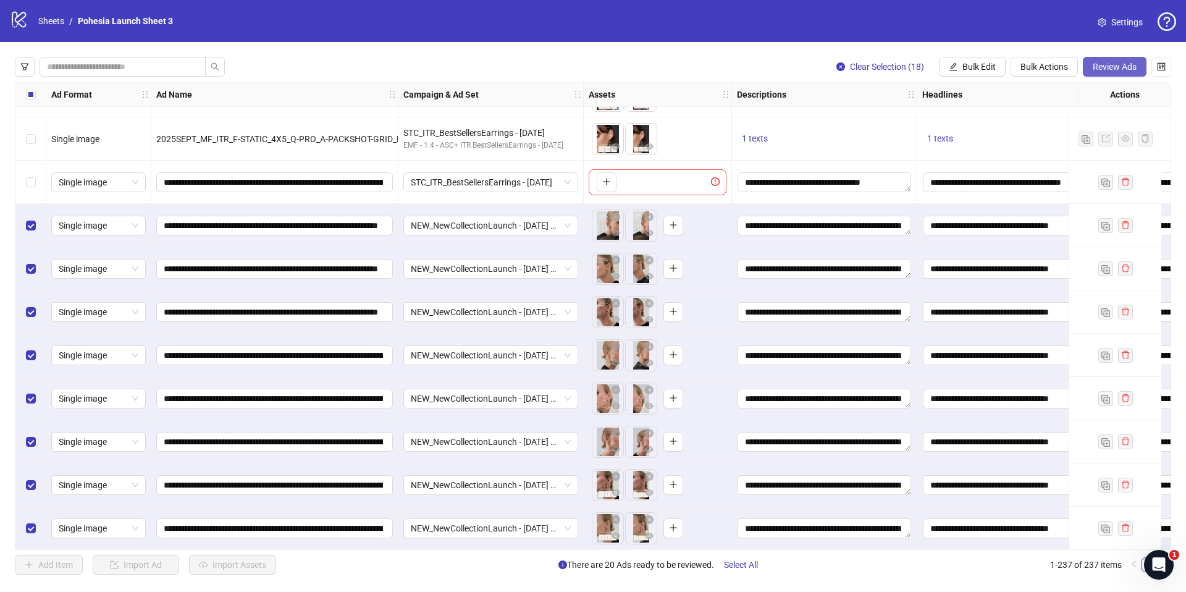
click at [1107, 70] on span "Review Ads" at bounding box center [1115, 67] width 44 height 10
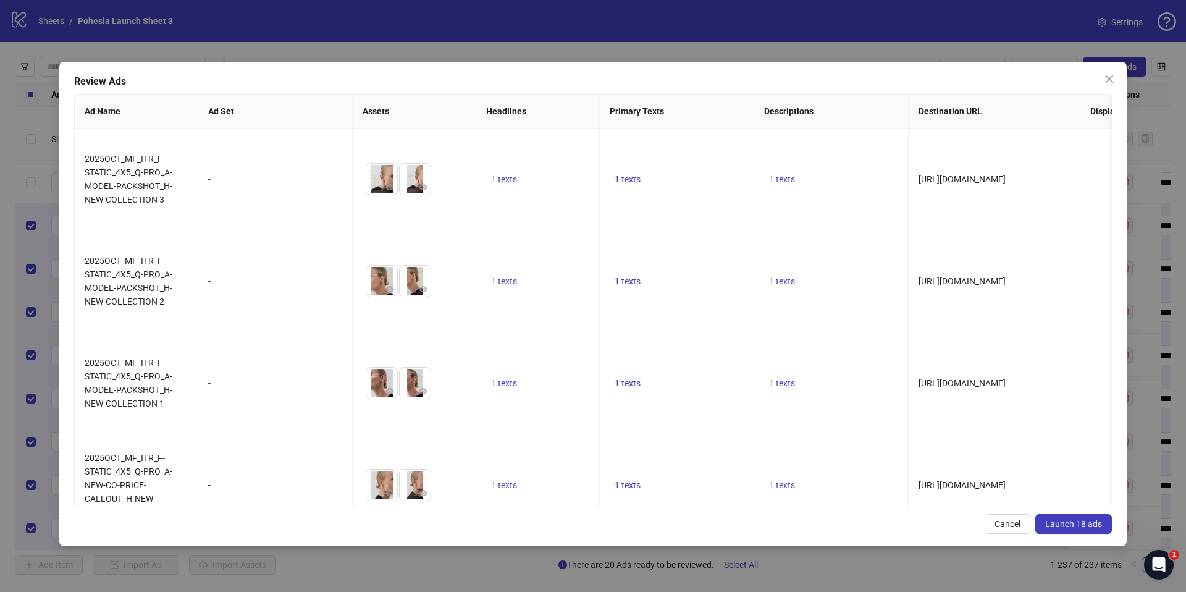
click at [1072, 524] on span "Launch 18 ads" at bounding box center [1073, 524] width 57 height 10
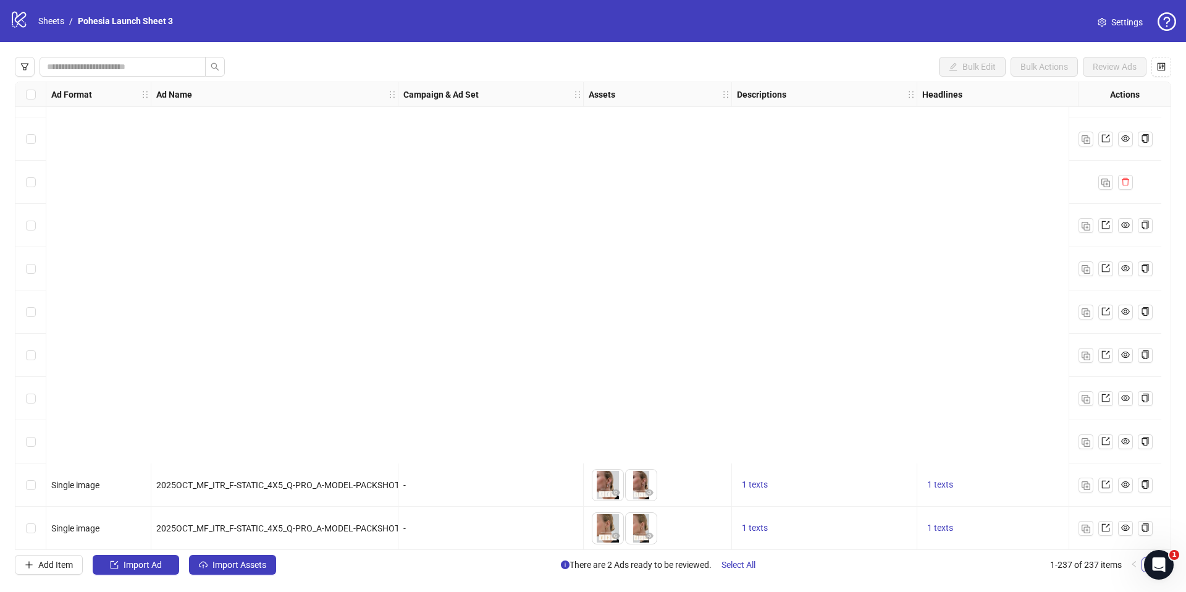
scroll to position [9811, 0]
